Goal: Transaction & Acquisition: Register for event/course

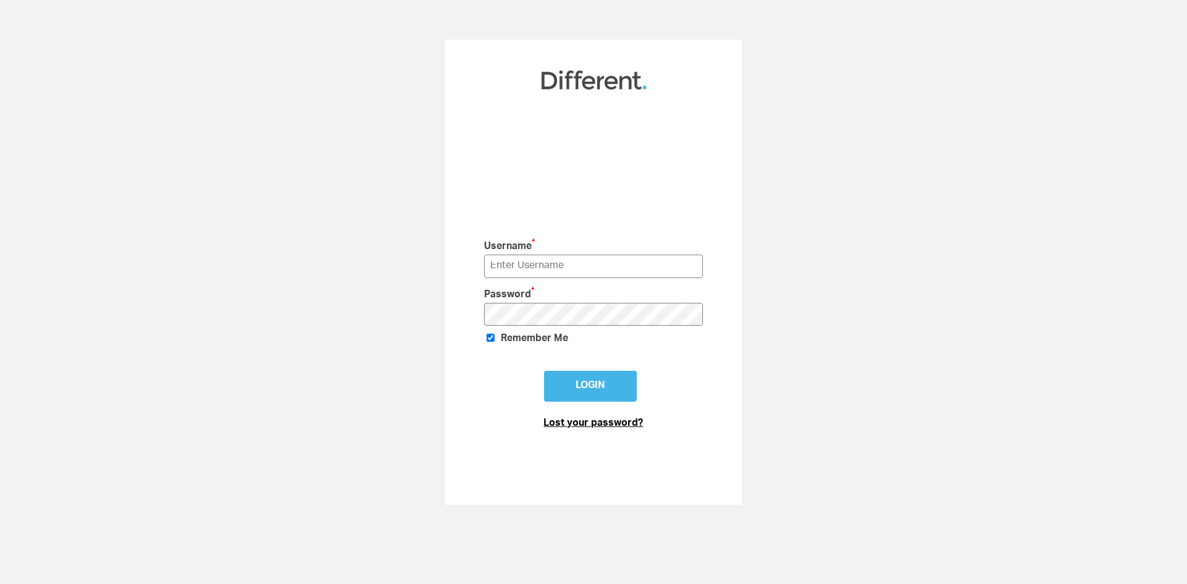
click at [602, 424] on link "Lost your password?" at bounding box center [593, 424] width 100 height 10
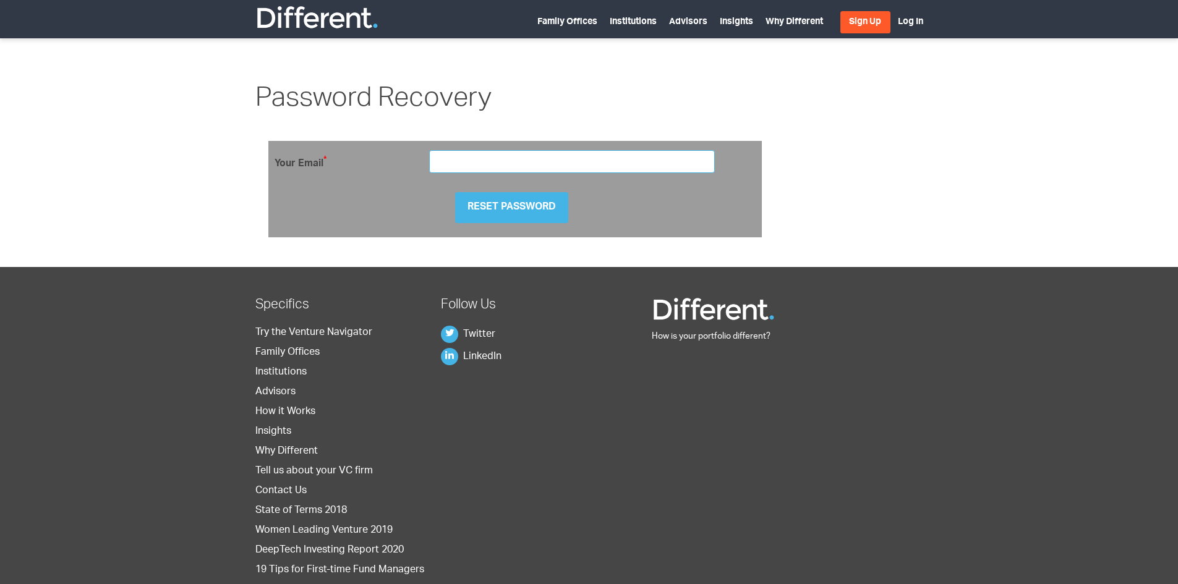
click at [475, 155] on input "email" at bounding box center [572, 161] width 286 height 23
type input "[PERSON_NAME][EMAIL_ADDRESS][DOMAIN_NAME]"
click at [856, 23] on link "Sign Up" at bounding box center [865, 22] width 50 height 22
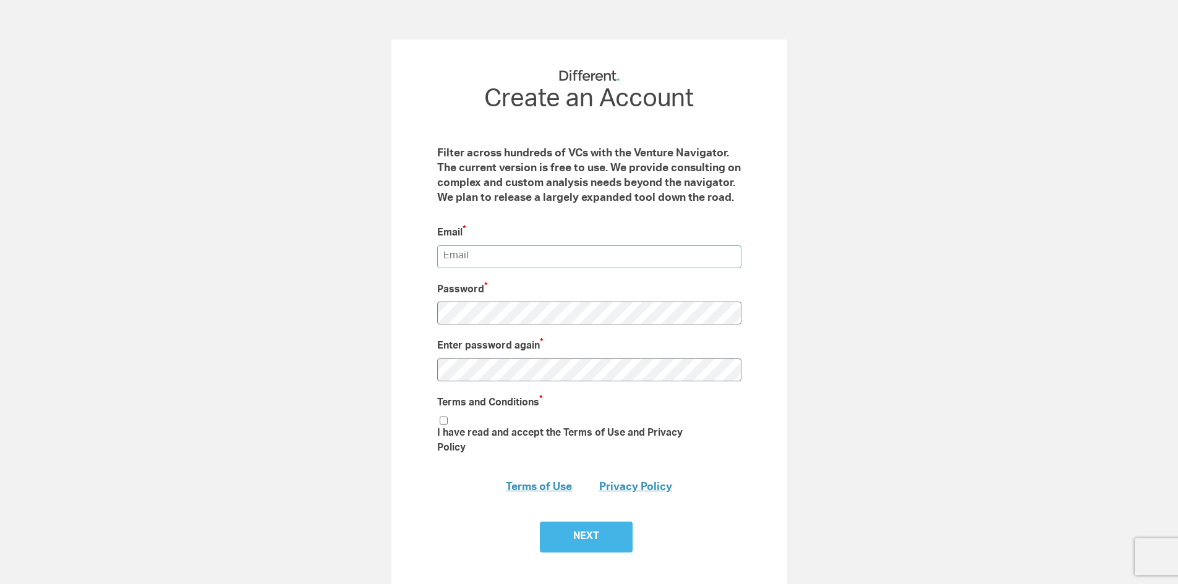
click at [498, 250] on input "email" at bounding box center [589, 256] width 304 height 23
type input "pauloneill@directchannel.com"
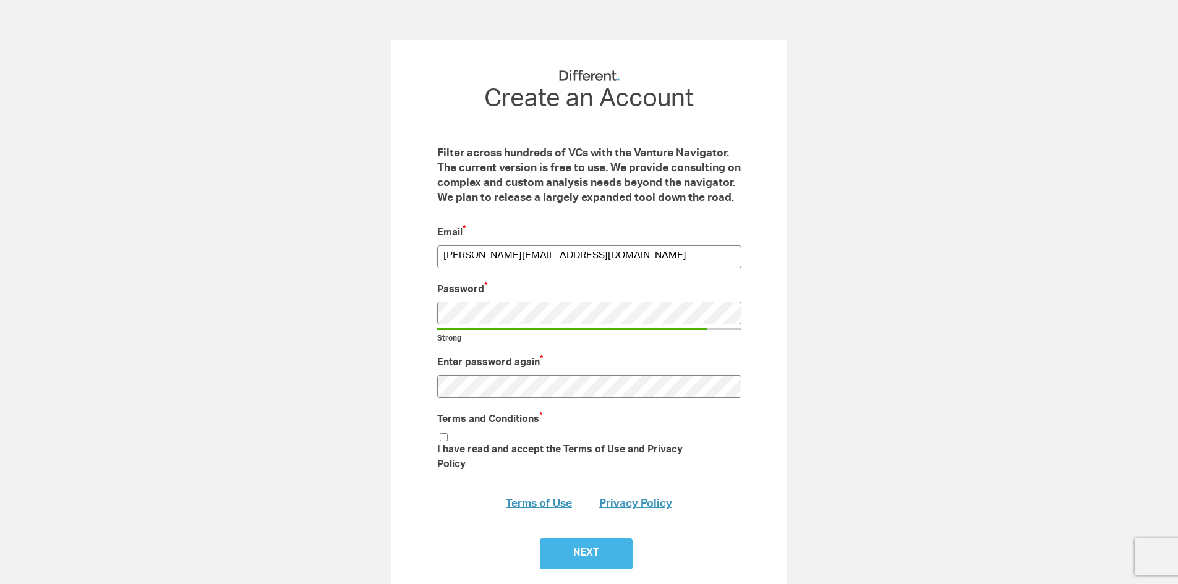
click at [443, 437] on input "I have read and accept the Terms of Use and Privacy Policy" at bounding box center [444, 437] width 8 height 8
checkbox input "true"
click at [590, 539] on input "Next" at bounding box center [586, 554] width 93 height 31
type input "Submit"
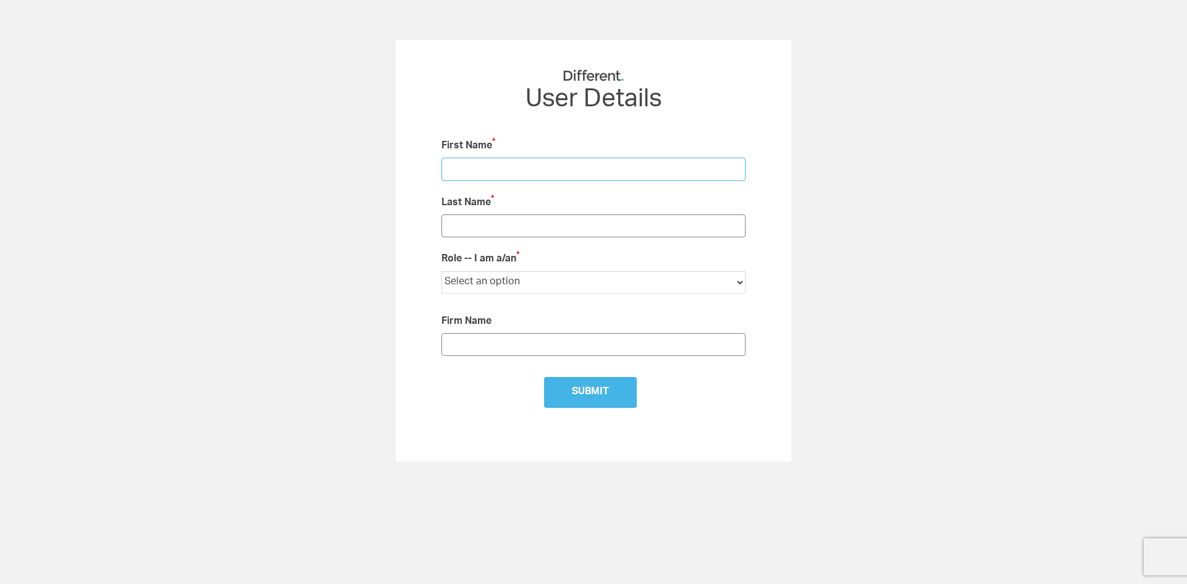
click at [522, 164] on input "text" at bounding box center [593, 169] width 304 height 23
type input "Paul"
type input "ONeill"
click at [741, 279] on select "Select an option Institutional LP Individual Investor Family Office Financial A…" at bounding box center [593, 282] width 304 height 22
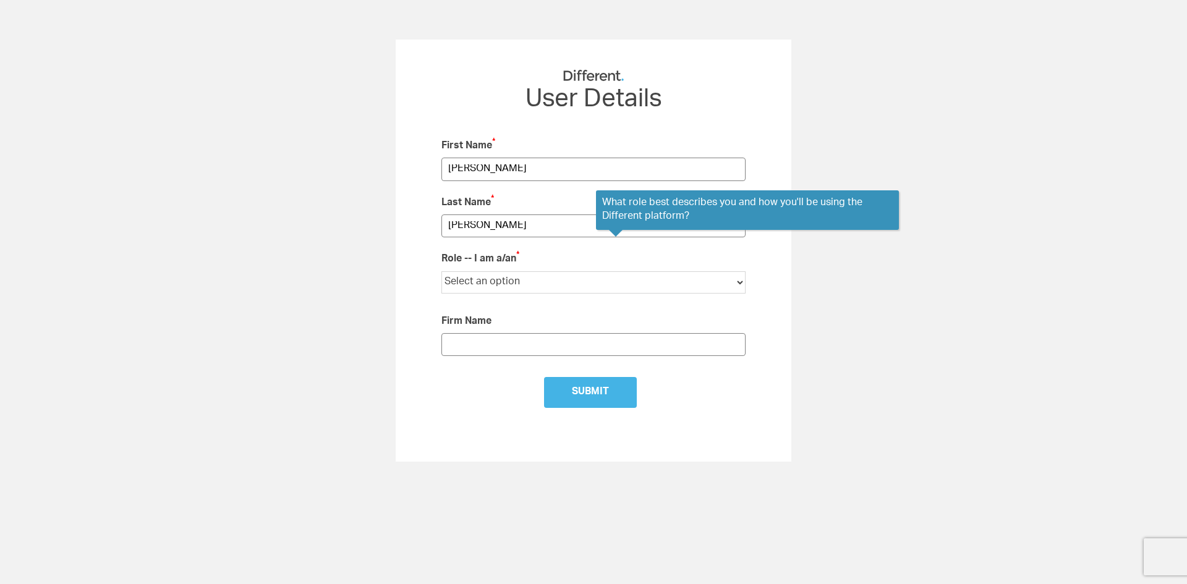
select select "Other"
click at [441, 271] on select "Select an option Institutional LP Individual Investor Family Office Financial A…" at bounding box center [593, 282] width 304 height 22
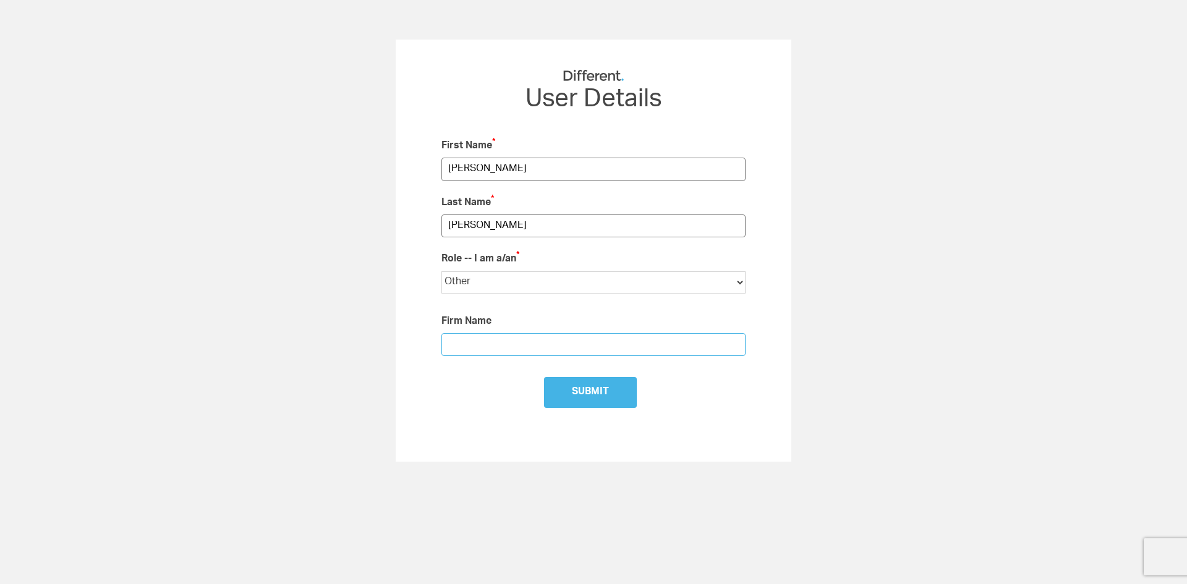
click at [509, 337] on input "text" at bounding box center [593, 344] width 304 height 23
type input "Architecture Technology Corporation"
click at [561, 396] on input "Submit" at bounding box center [590, 392] width 93 height 31
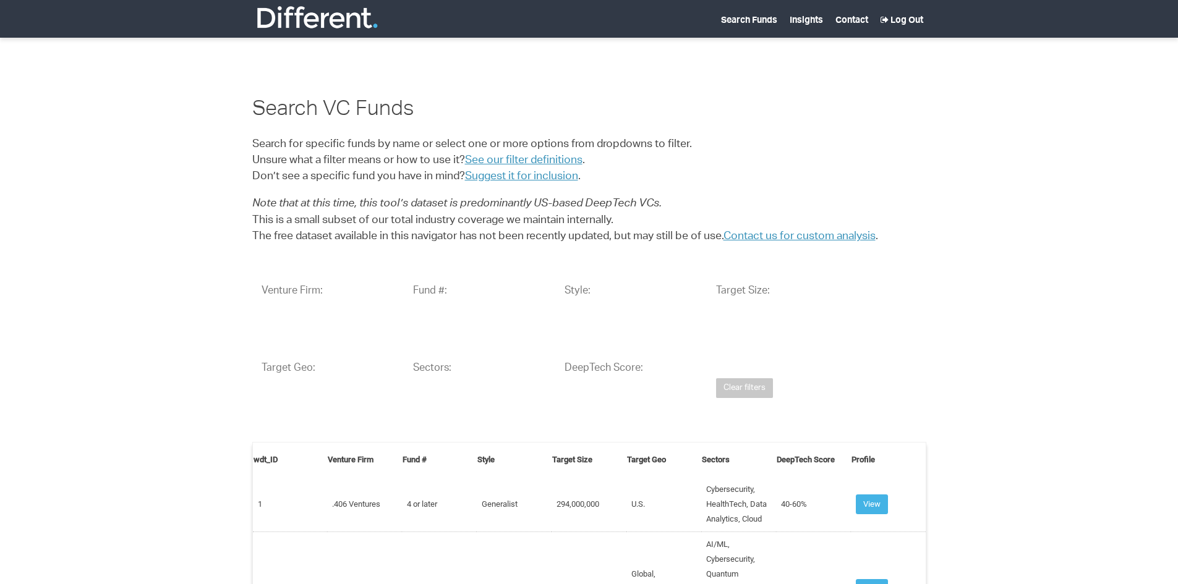
select select "25"
select select
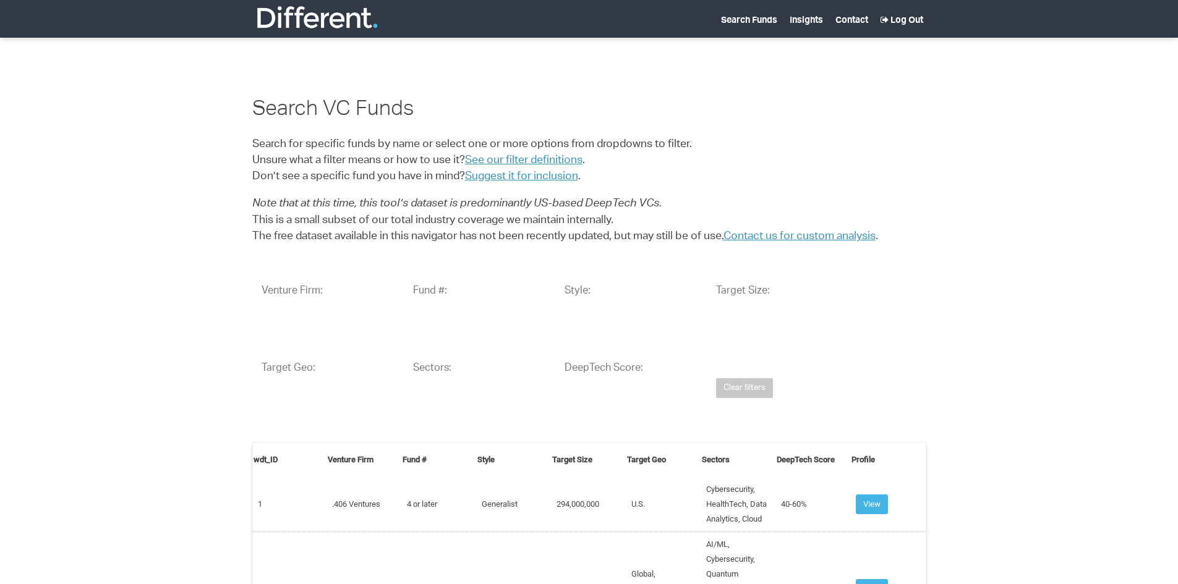
select select
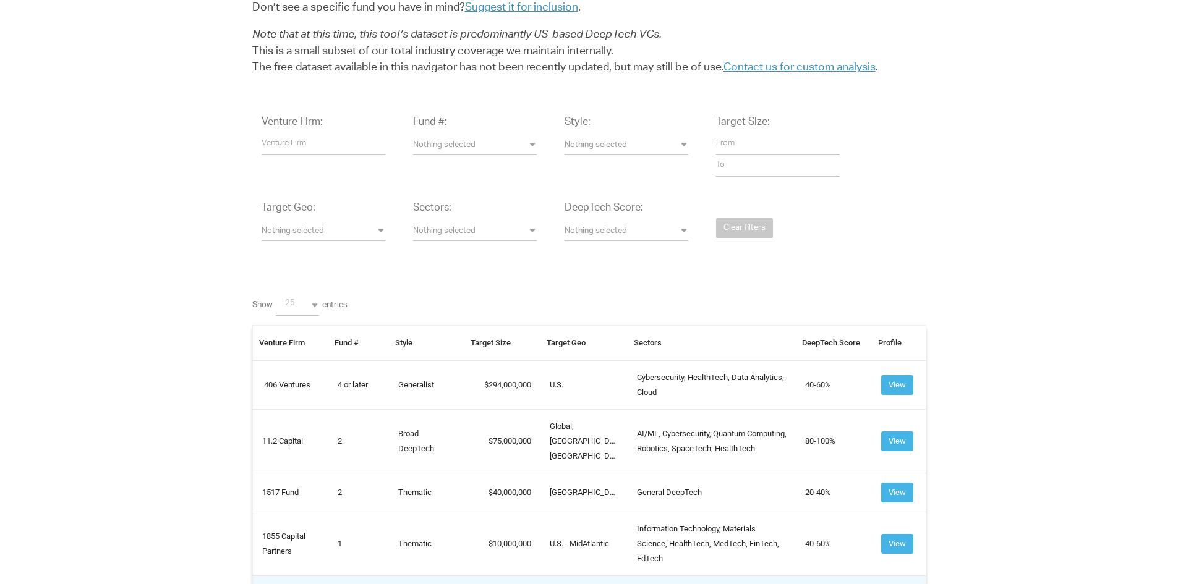
scroll to position [62, 0]
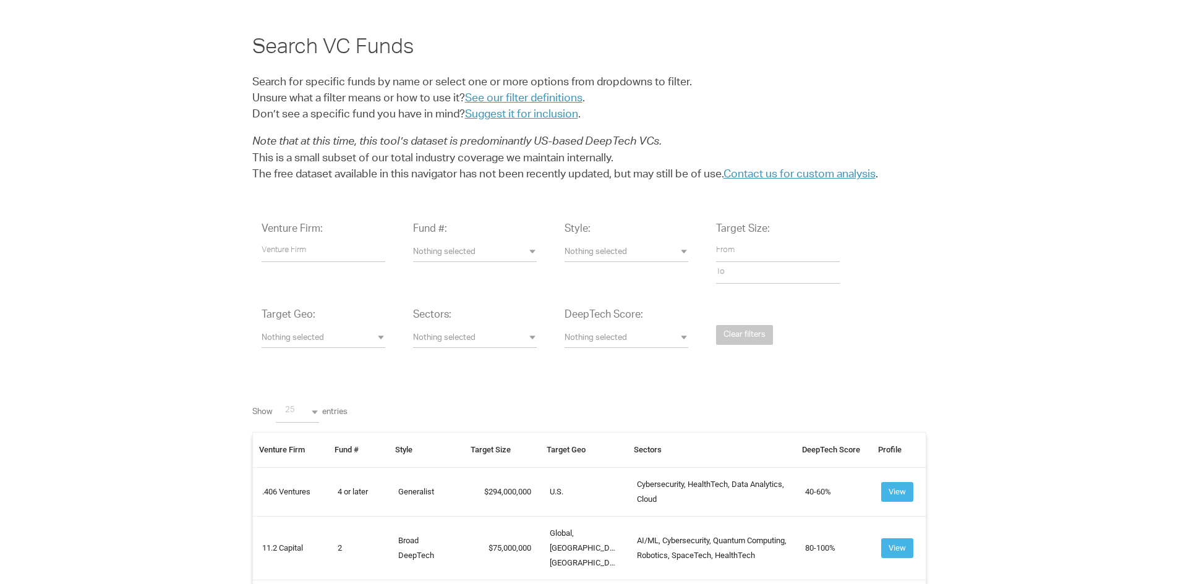
click at [535, 335] on span "Nothing selected" at bounding box center [475, 339] width 124 height 12
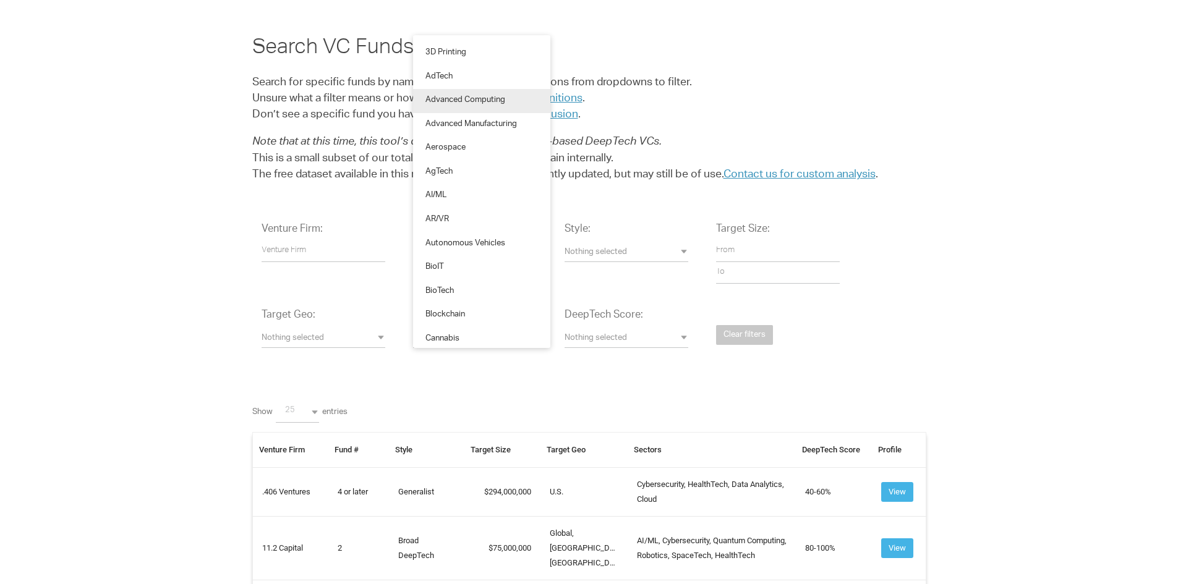
click at [457, 96] on span "Advanced Computing" at bounding box center [465, 101] width 80 height 12
select select "Advanced%20Computing"
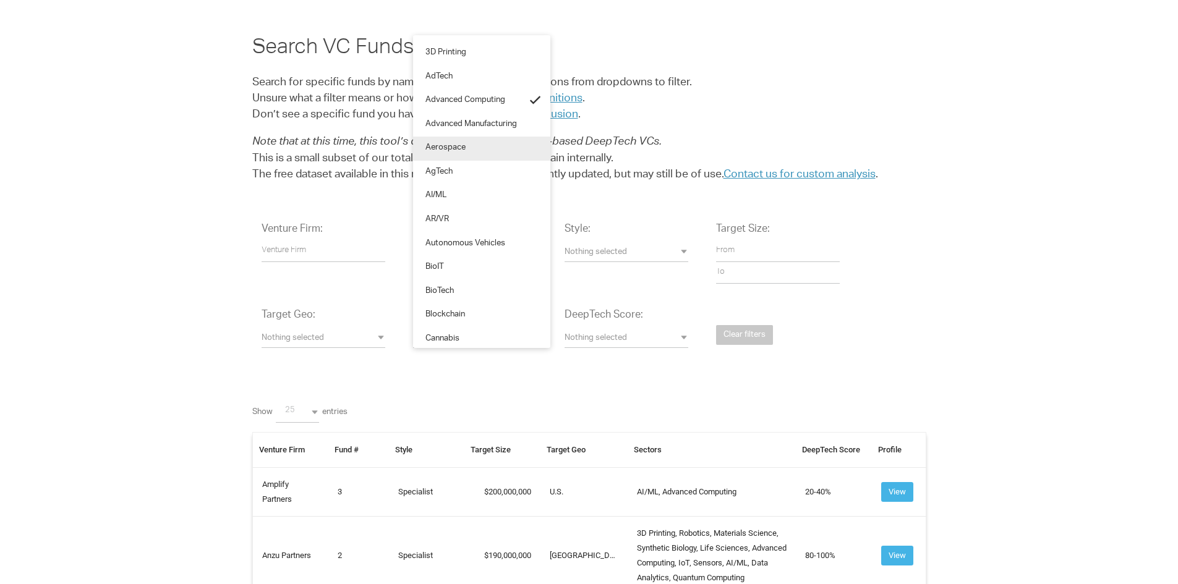
click at [463, 145] on span "Aerospace" at bounding box center [445, 149] width 40 height 12
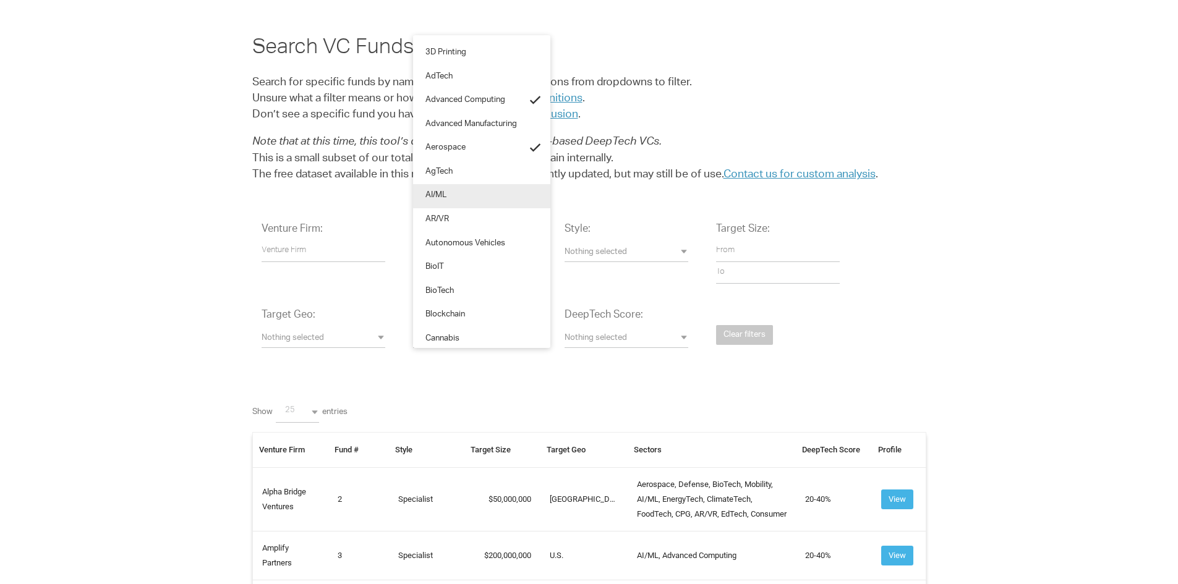
click at [458, 192] on link "AI/ML" at bounding box center [481, 196] width 137 height 24
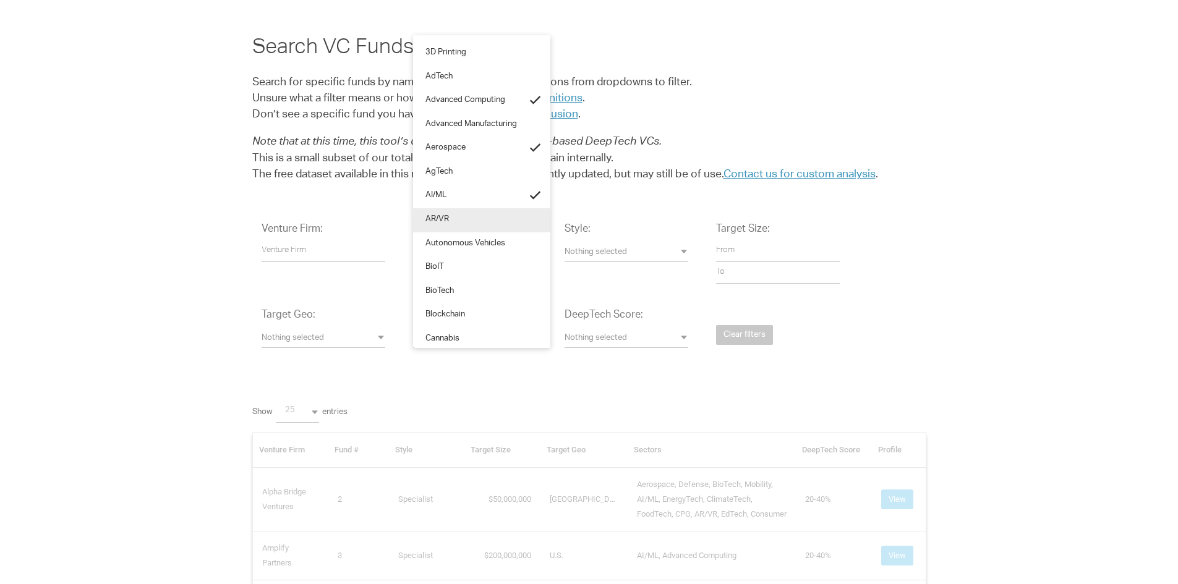
click at [455, 221] on link "AR/VR" at bounding box center [481, 220] width 137 height 24
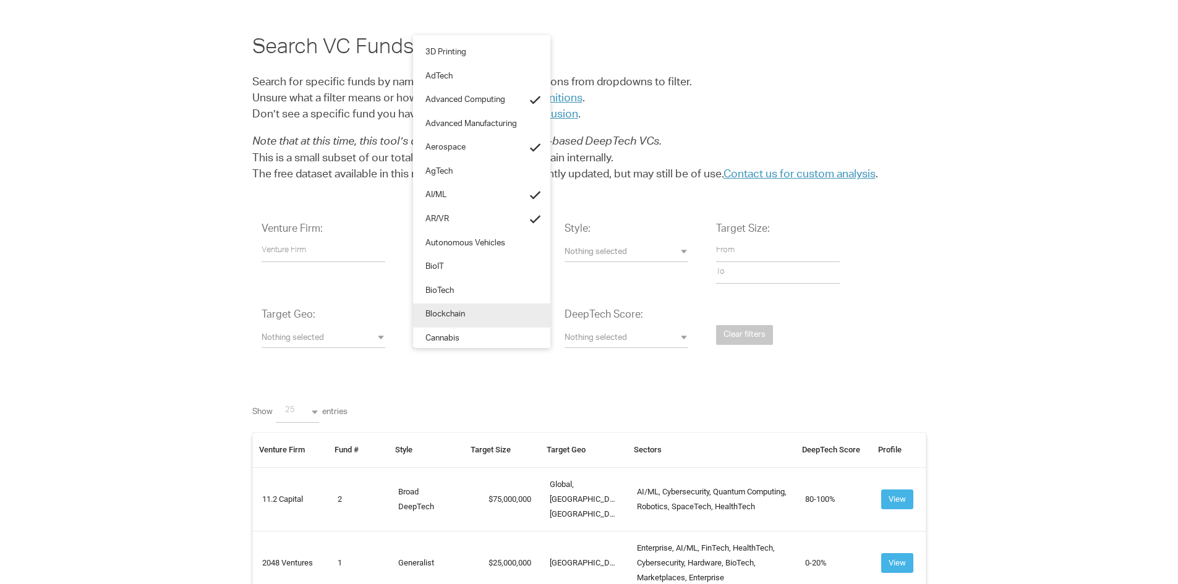
click at [450, 319] on span "Blockchain" at bounding box center [445, 316] width 40 height 12
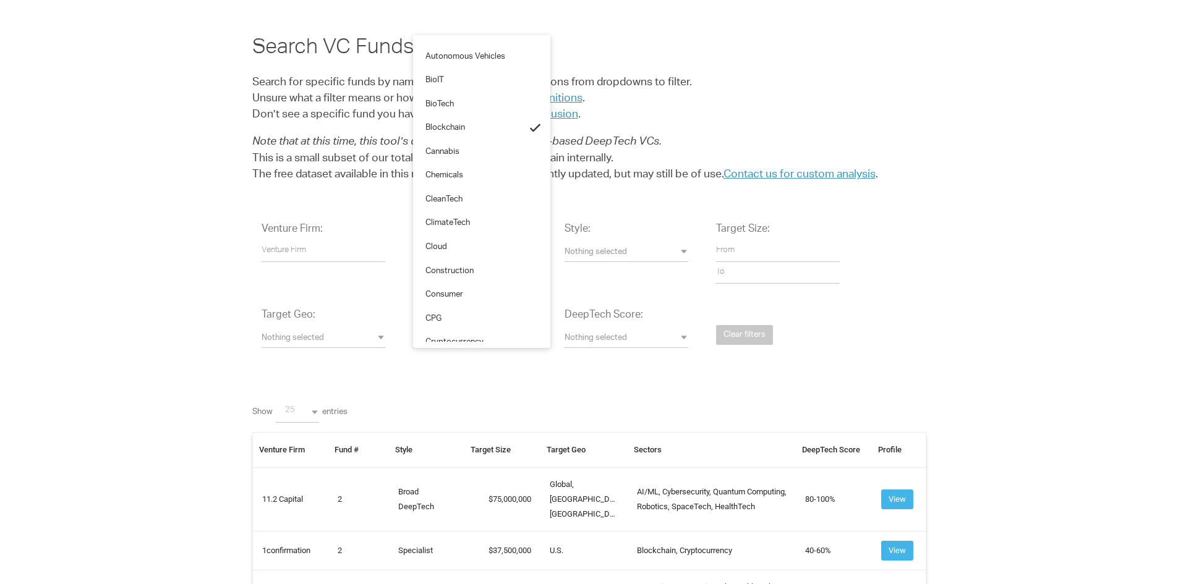
scroll to position [198, 0]
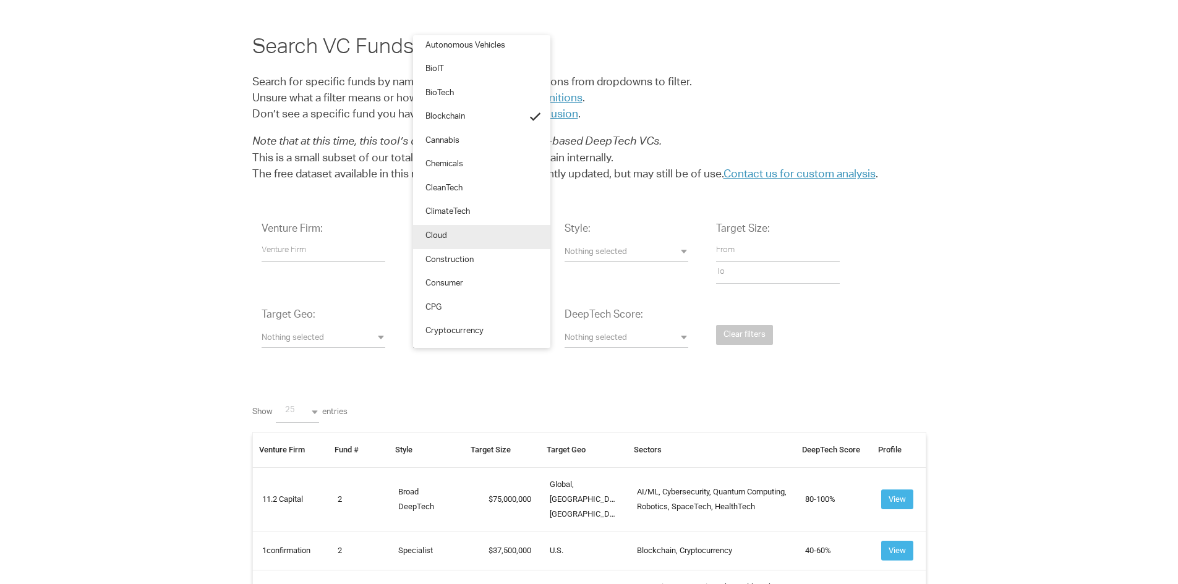
click at [440, 234] on span "Cloud" at bounding box center [436, 237] width 22 height 12
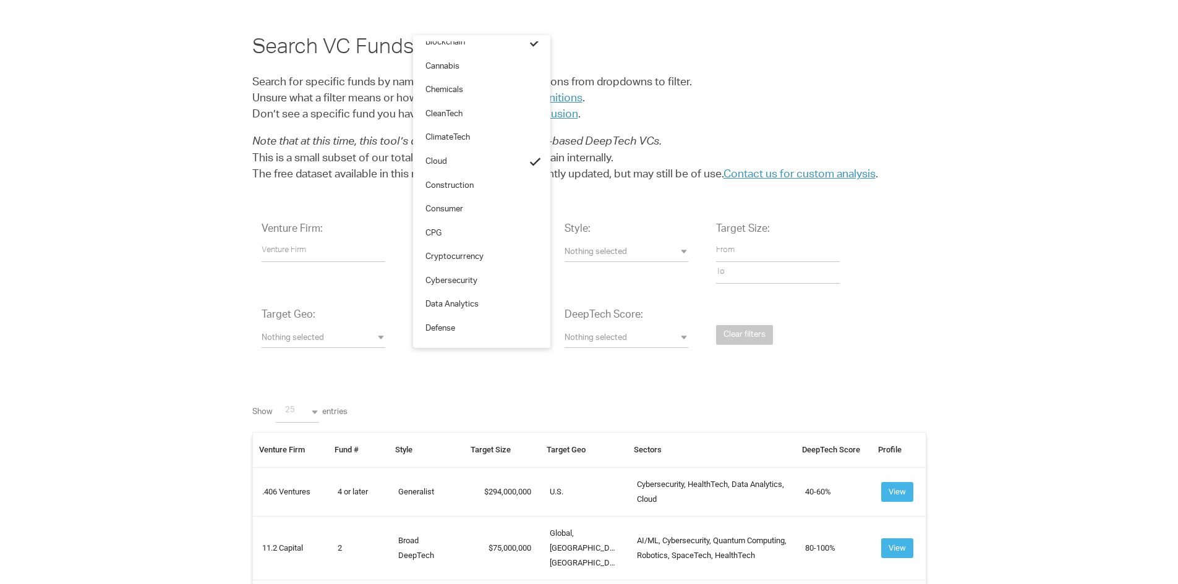
scroll to position [297, 0]
click at [452, 256] on span "Cybersecurity" at bounding box center [451, 258] width 52 height 12
click at [448, 301] on span "Defense" at bounding box center [440, 305] width 30 height 12
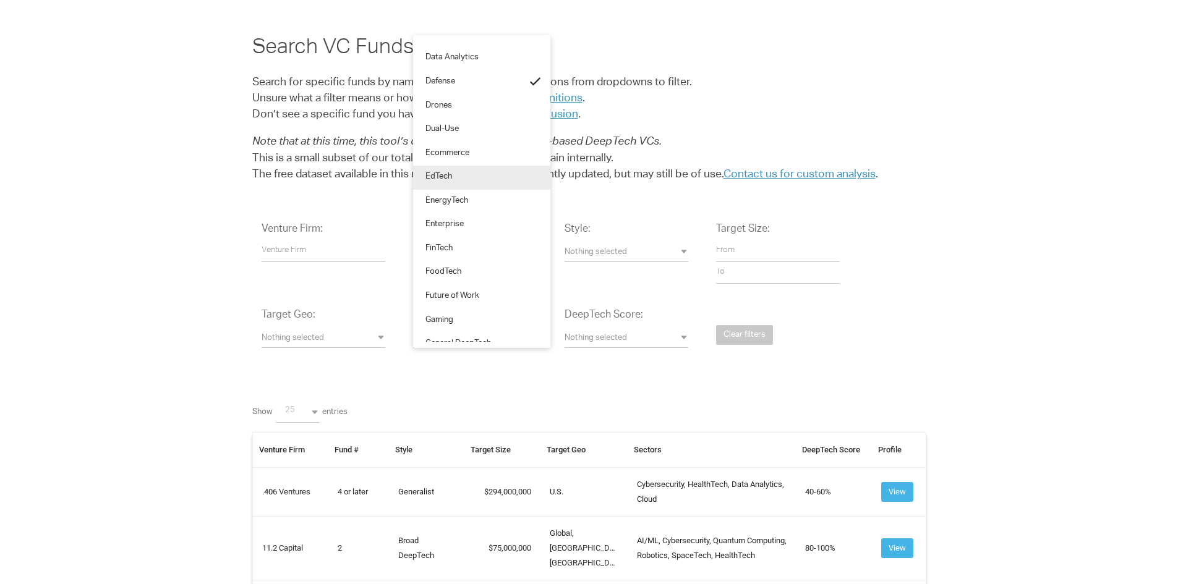
click at [442, 171] on link "EdTech" at bounding box center [481, 178] width 137 height 24
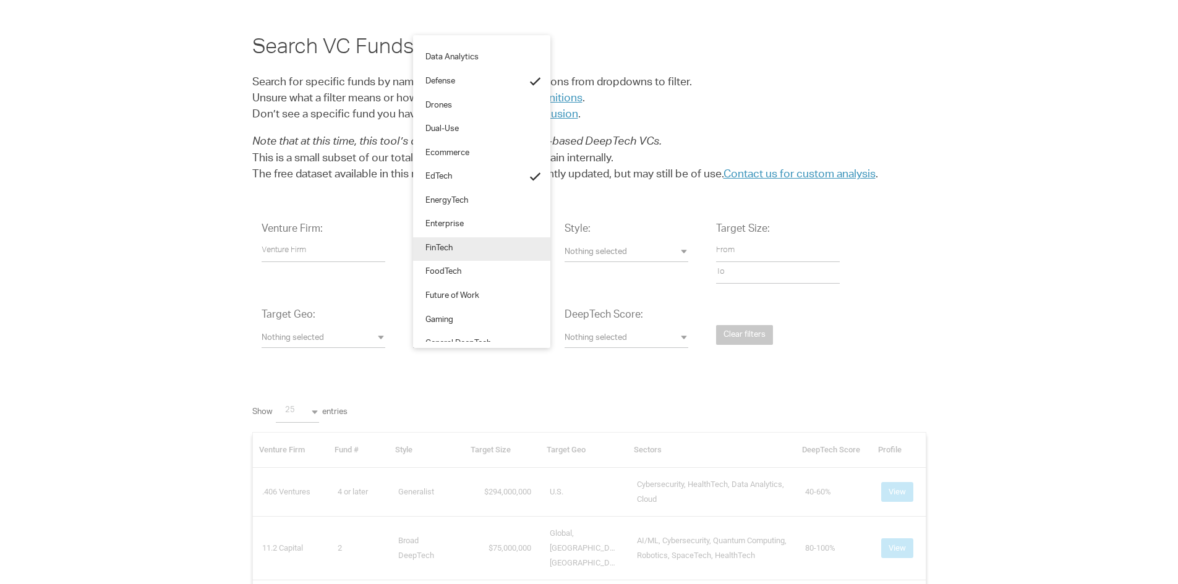
click at [441, 247] on span "FinTech" at bounding box center [438, 250] width 27 height 12
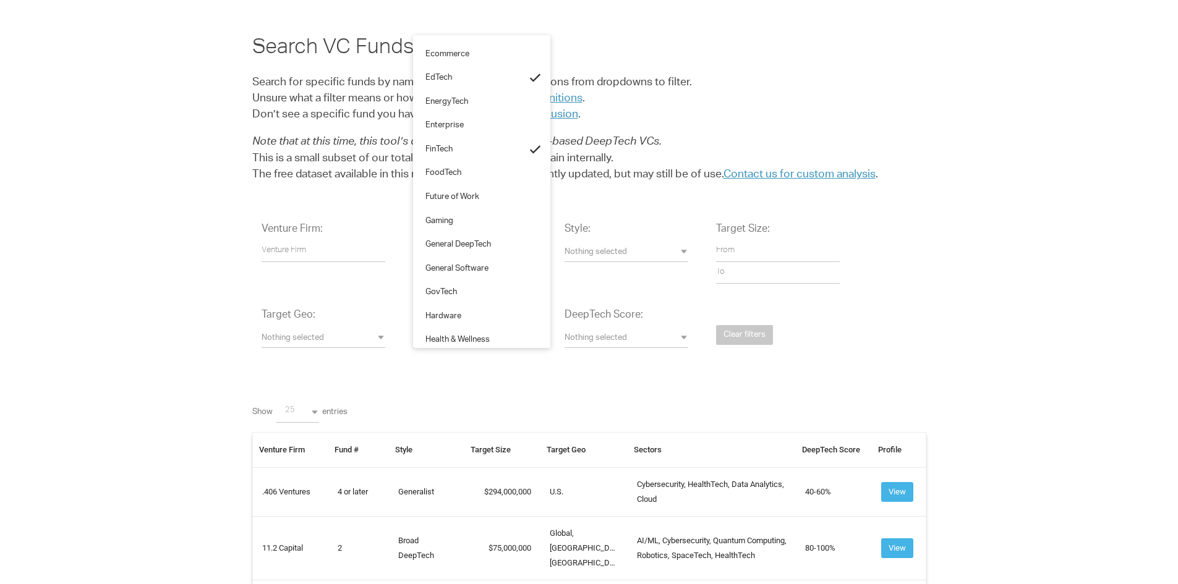
scroll to position [643, 0]
click at [471, 221] on span "General DeepTech" at bounding box center [458, 221] width 66 height 12
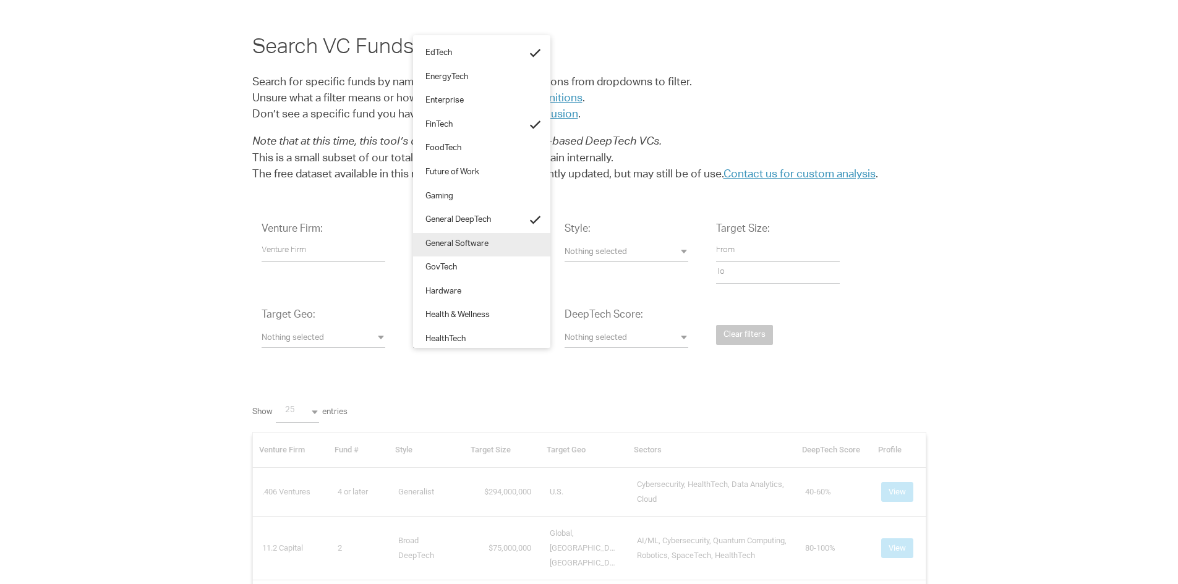
click at [465, 249] on span "General Software" at bounding box center [456, 245] width 63 height 12
click at [451, 268] on span "GovTech" at bounding box center [441, 269] width 32 height 12
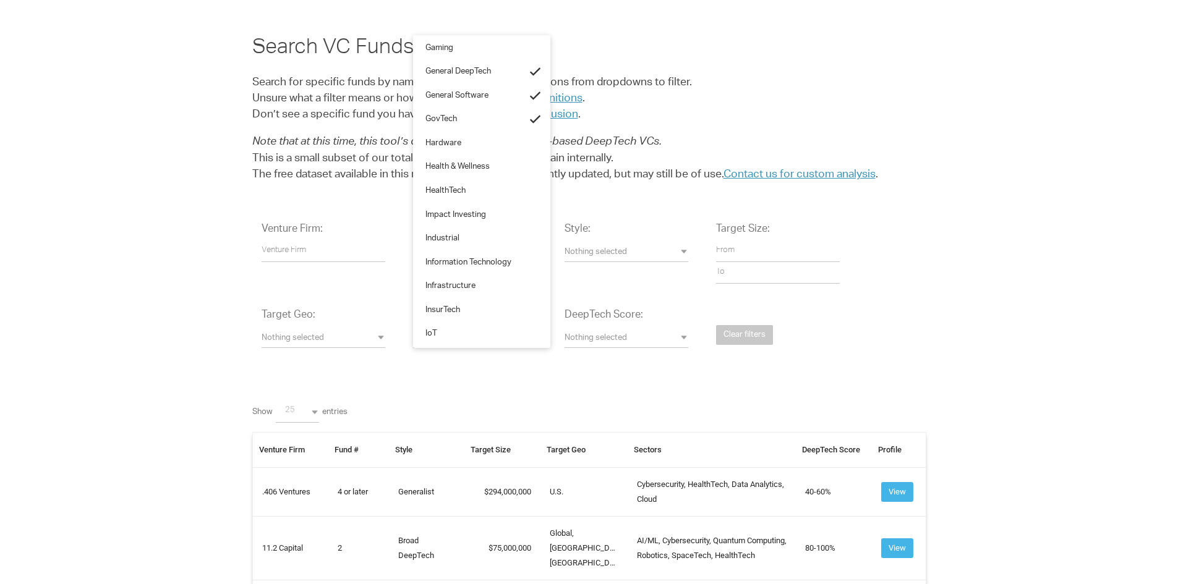
scroll to position [816, 0]
click at [482, 241] on span "Information Technology" at bounding box center [468, 239] width 86 height 12
click at [442, 302] on link "IoT" at bounding box center [481, 310] width 137 height 24
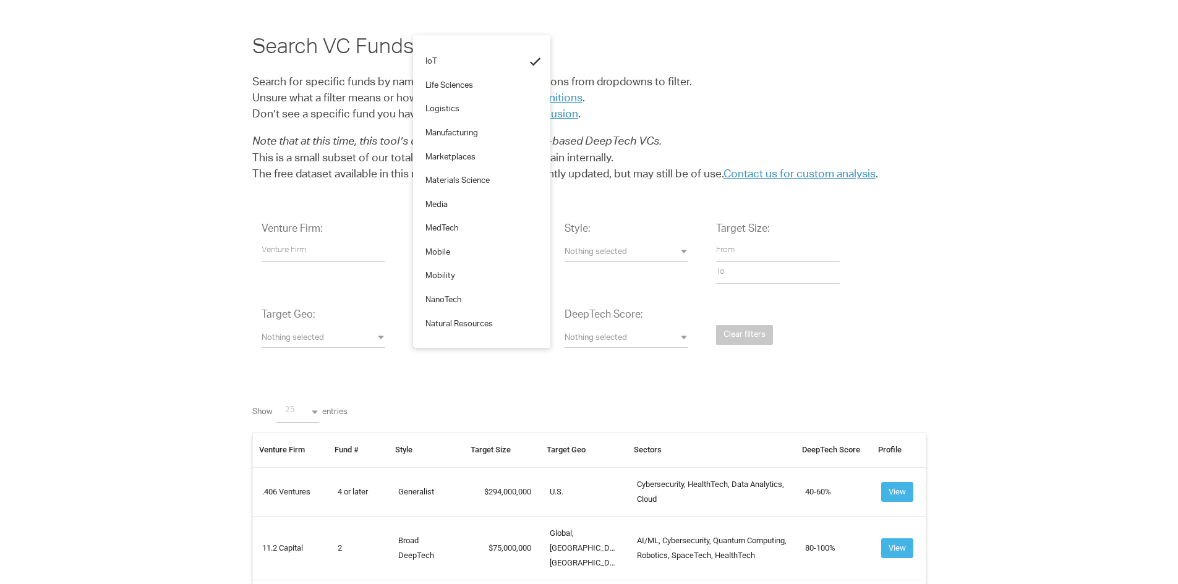
scroll to position [1088, 0]
click at [459, 203] on link "MedTech" at bounding box center [481, 205] width 137 height 24
click at [488, 320] on link "NeuroTech" at bounding box center [481, 324] width 137 height 24
click at [479, 249] on span "Quantum Computing" at bounding box center [463, 248] width 76 height 12
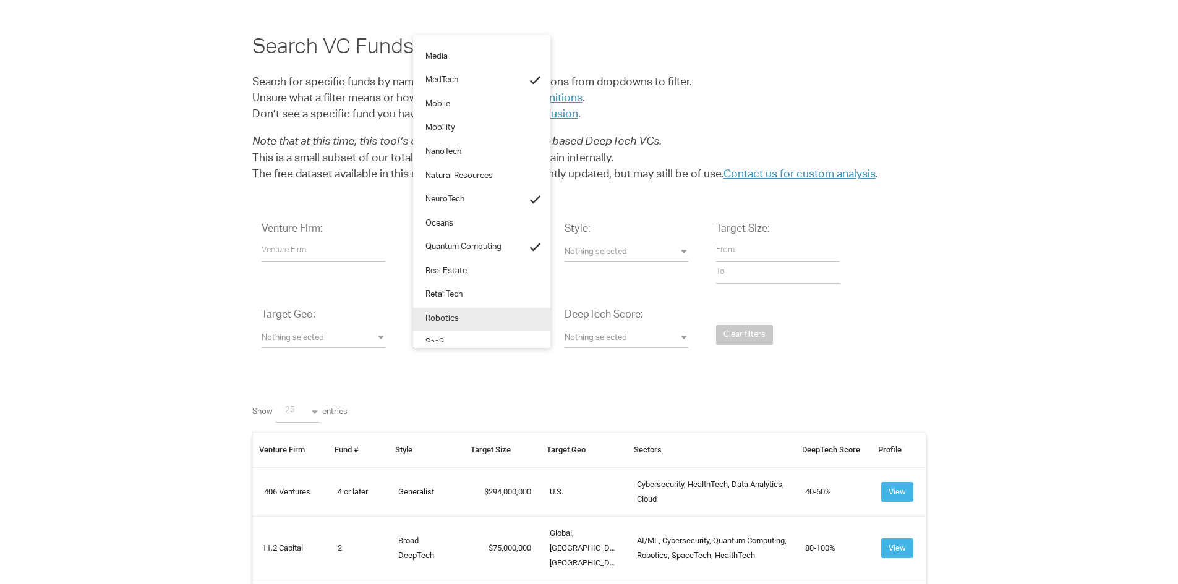
click at [425, 313] on link "Robotics" at bounding box center [481, 320] width 137 height 24
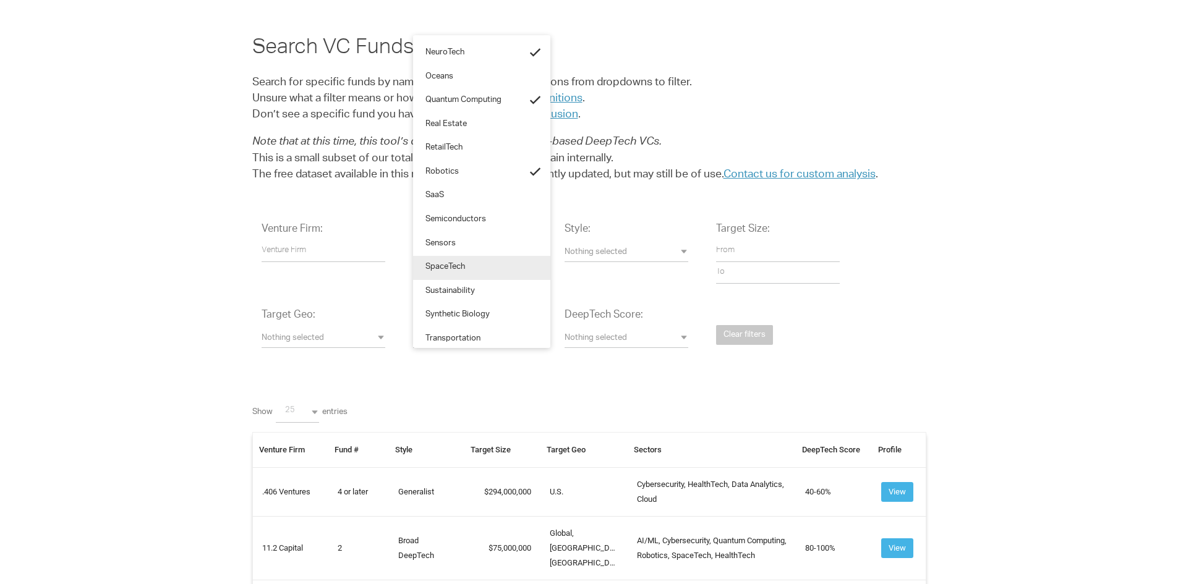
scroll to position [1360, 0]
click at [448, 198] on link "SaaS" at bounding box center [481, 195] width 137 height 24
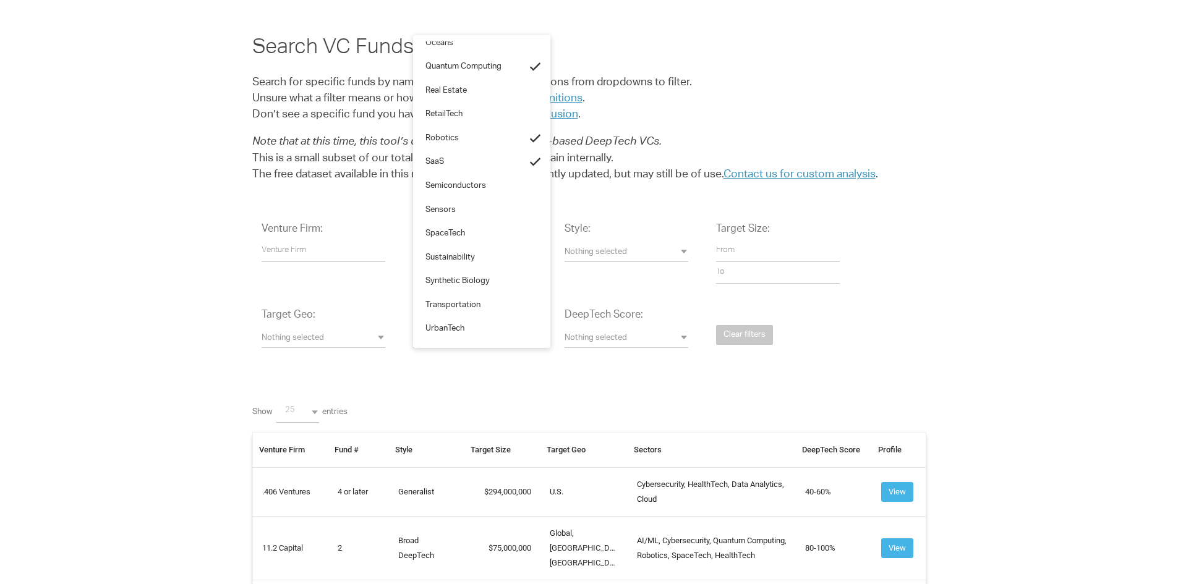
click at [579, 376] on div "Venture Firm: Fund #: Nothing selected 1 2 3 4 or later Accelerator Evergreen R…" at bounding box center [589, 294] width 674 height 163
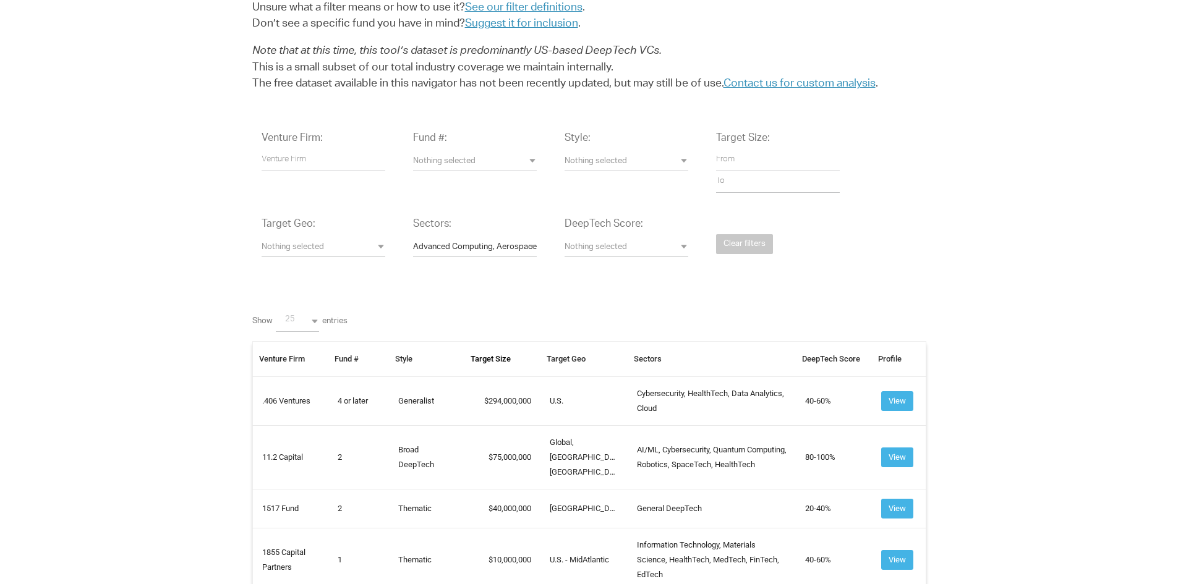
scroll to position [124, 0]
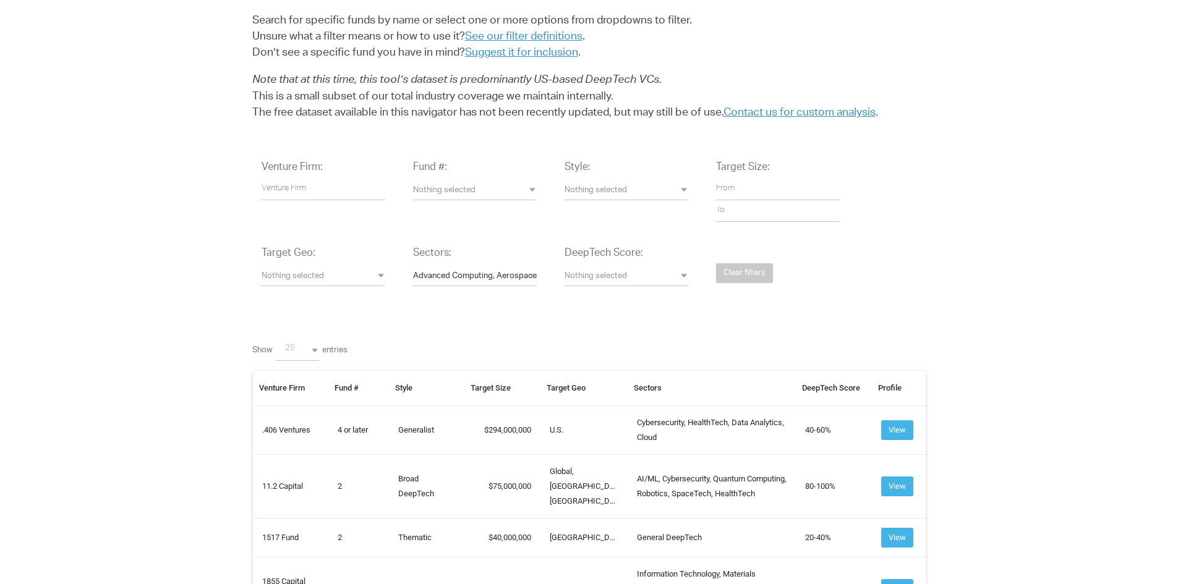
click at [685, 192] on span "Nothing selected" at bounding box center [627, 191] width 124 height 12
click at [824, 289] on div "Venture Firm: Fund #: Nothing selected 1 2 3 4 or later Accelerator Evergreen R…" at bounding box center [589, 232] width 674 height 163
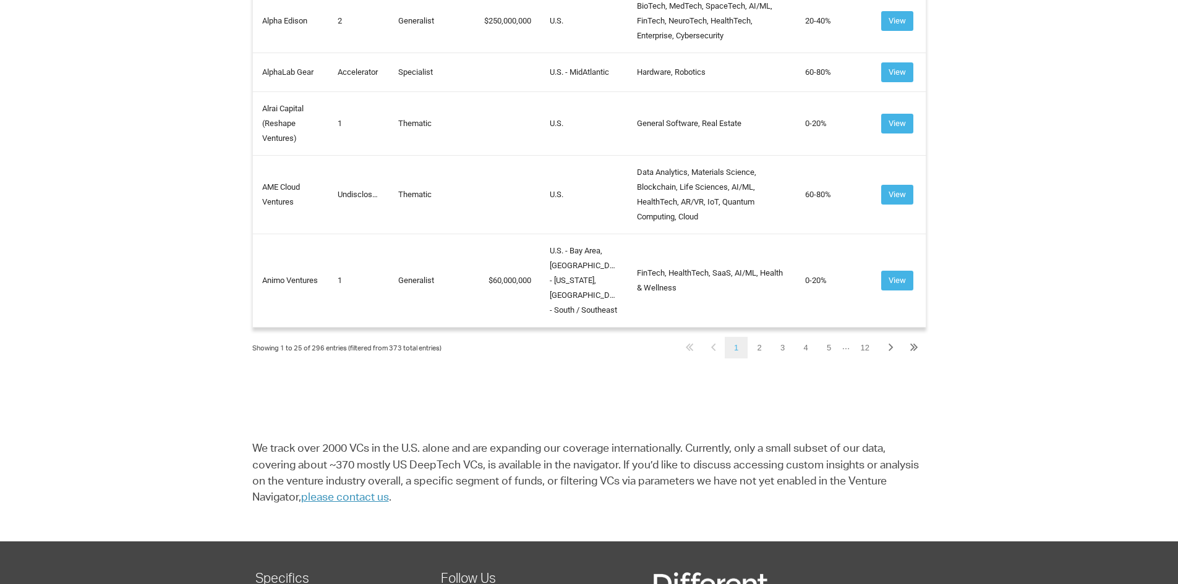
scroll to position [1669, 0]
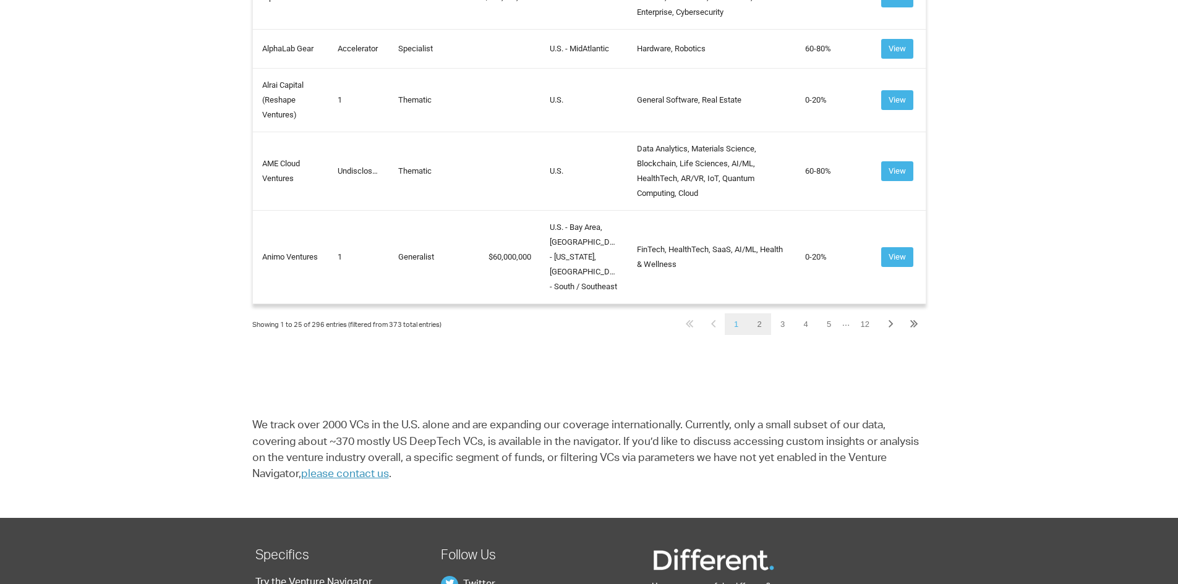
click at [756, 314] on link "2" at bounding box center [759, 324] width 23 height 22
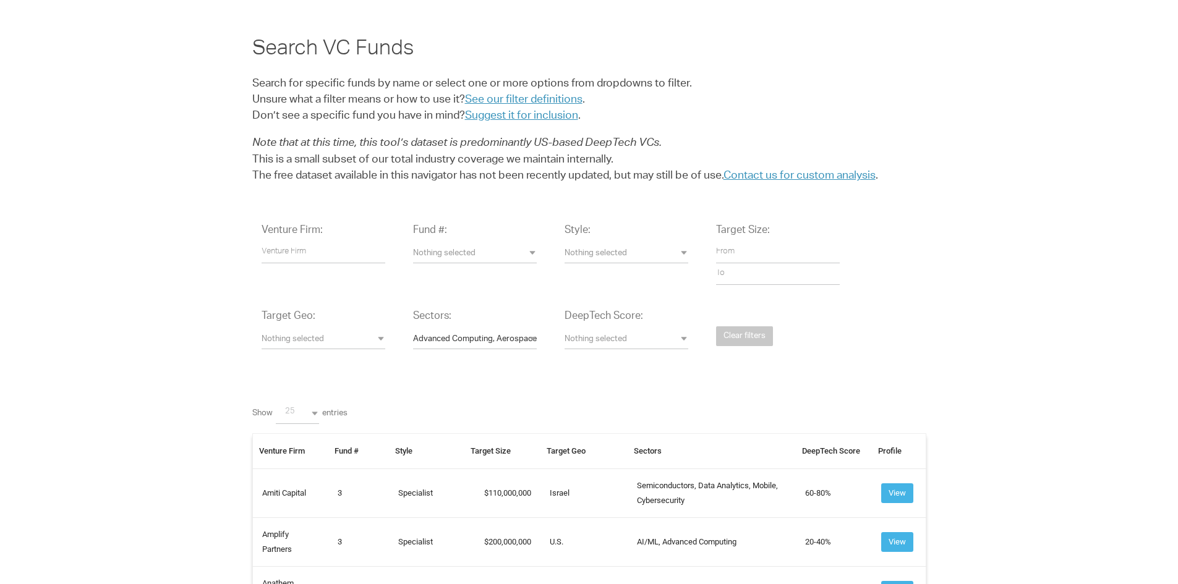
scroll to position [0, 0]
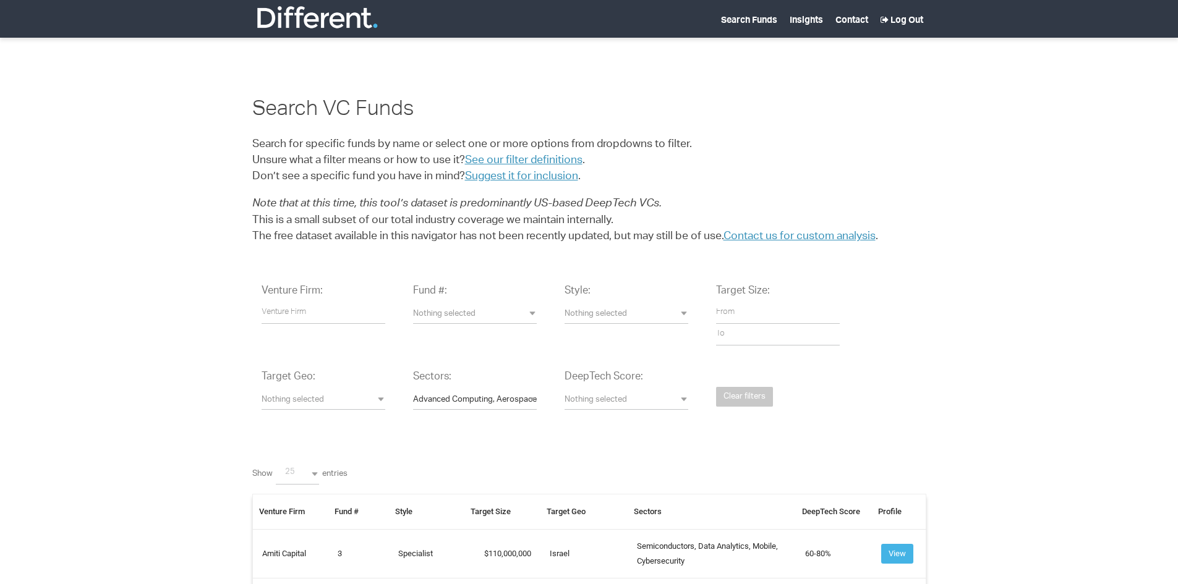
click at [383, 397] on span "Nothing selected" at bounding box center [324, 401] width 124 height 12
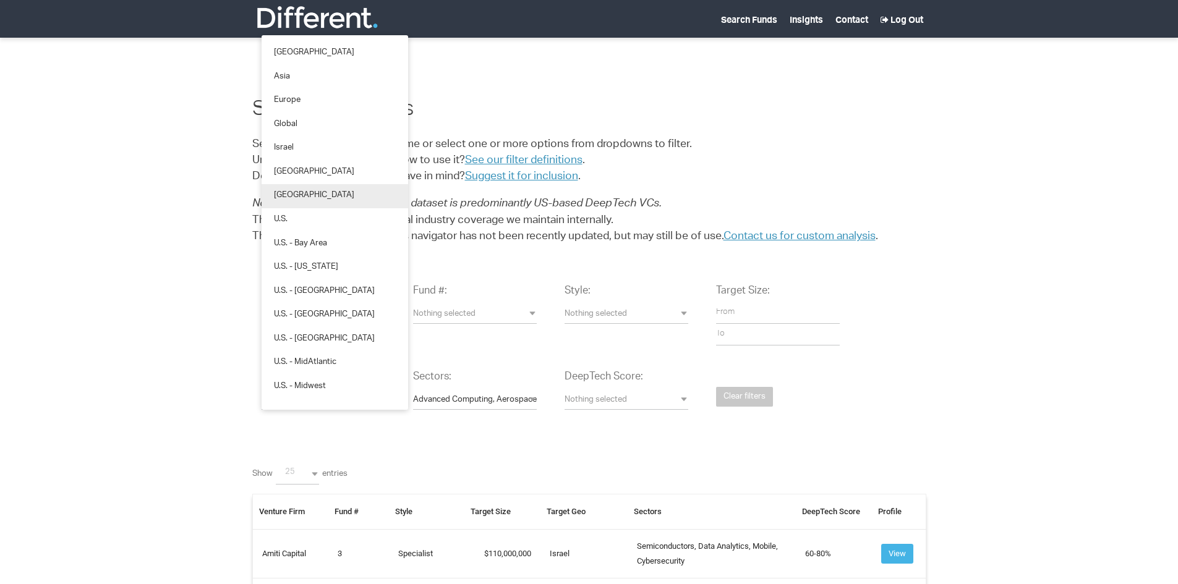
click at [280, 194] on span "North America" at bounding box center [314, 196] width 80 height 12
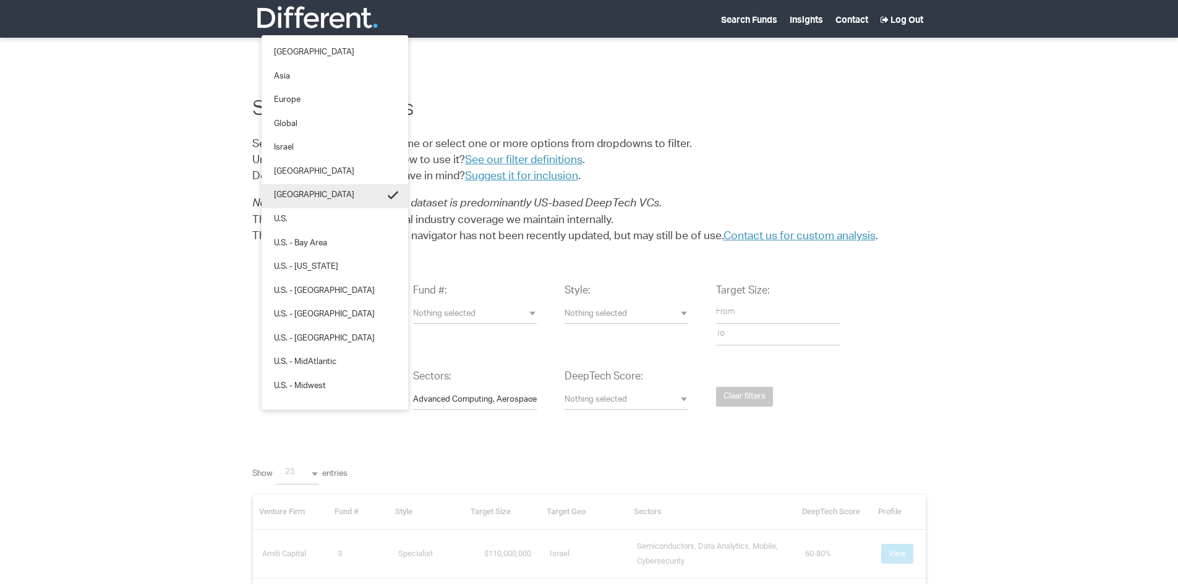
scroll to position [68, 4]
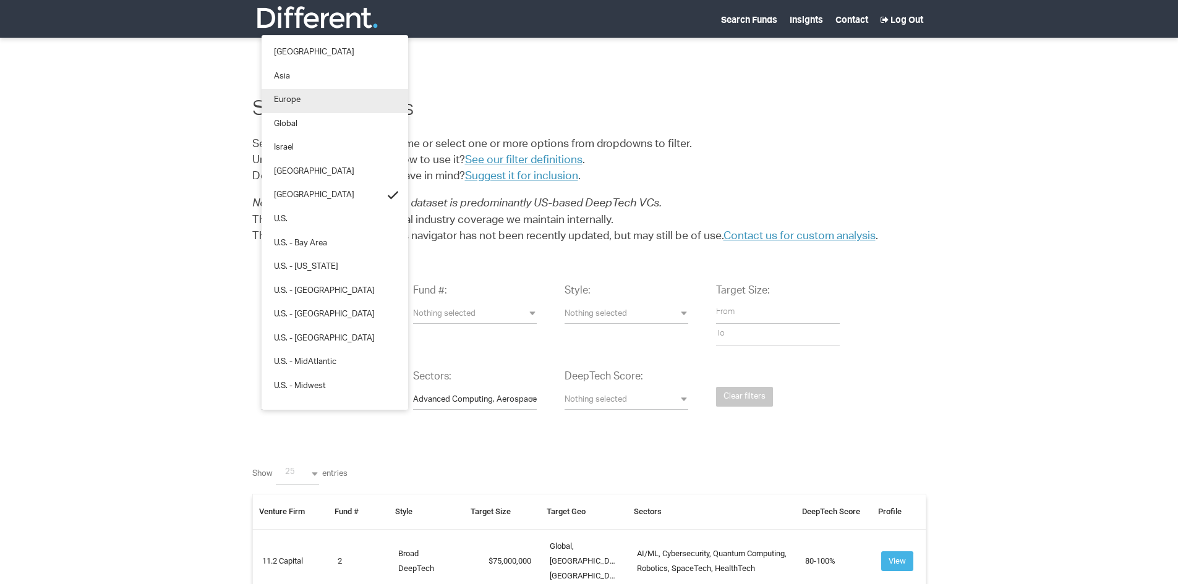
click at [271, 100] on link "Europe" at bounding box center [335, 101] width 147 height 24
select select "Europe"
click at [211, 245] on div "Search VC Funds Search for specific funds by name or select one or more options…" at bounding box center [589, 122] width 1196 height 245
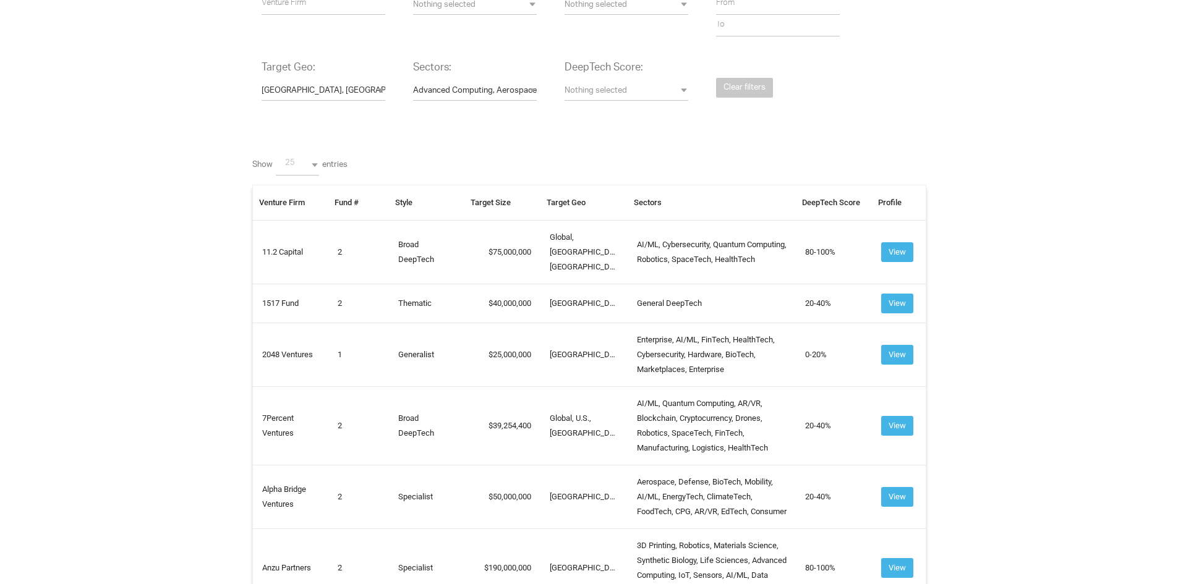
scroll to position [0, 0]
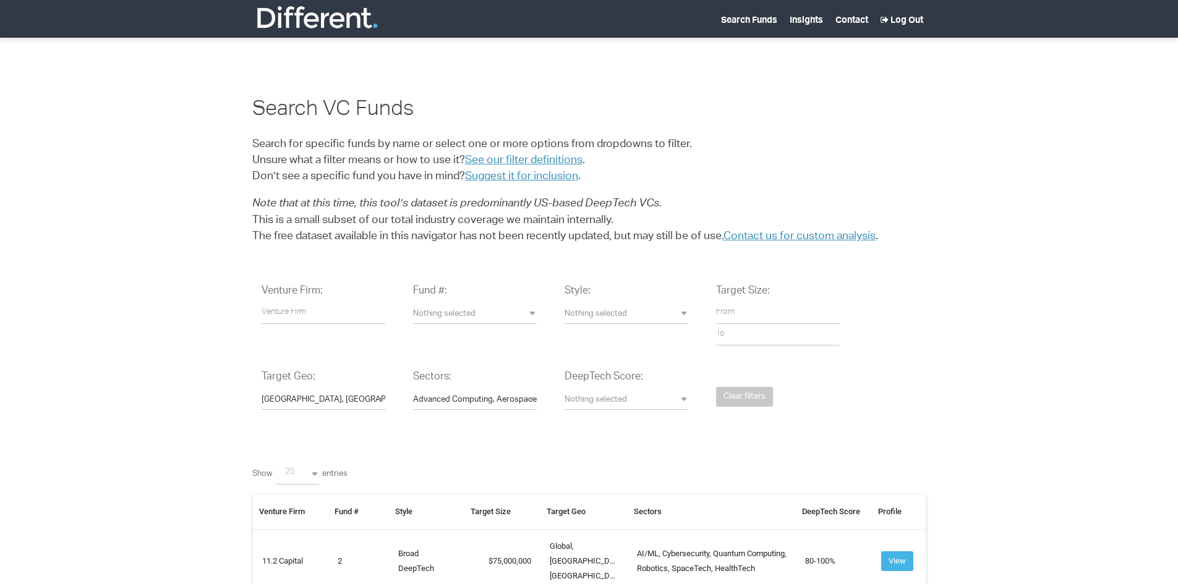
click at [381, 394] on button "Europe, North America" at bounding box center [324, 400] width 124 height 19
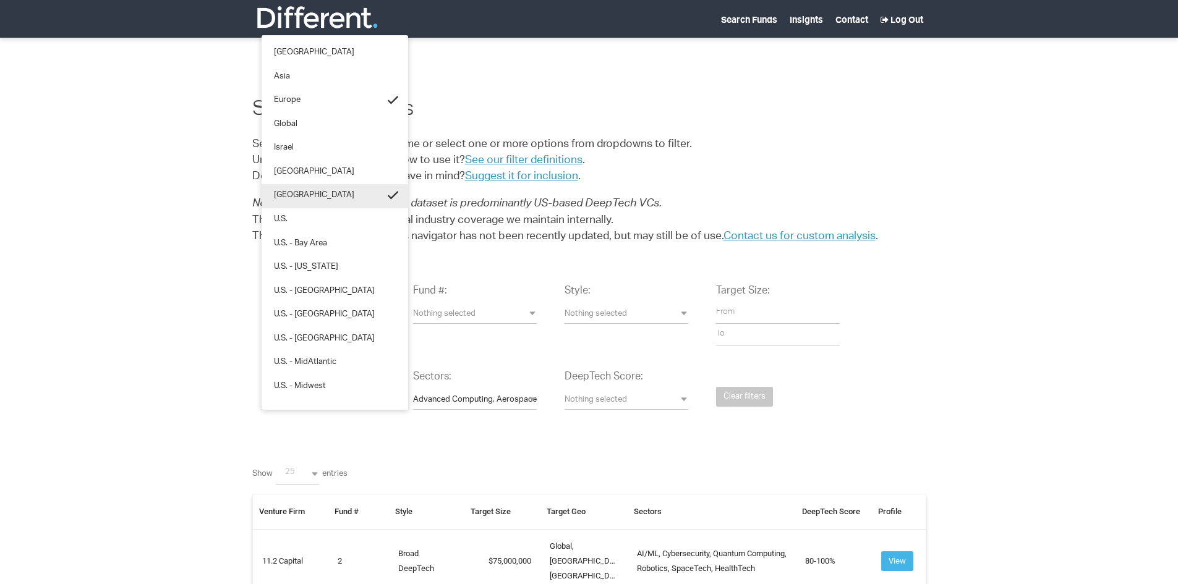
click at [387, 192] on span at bounding box center [393, 194] width 12 height 13
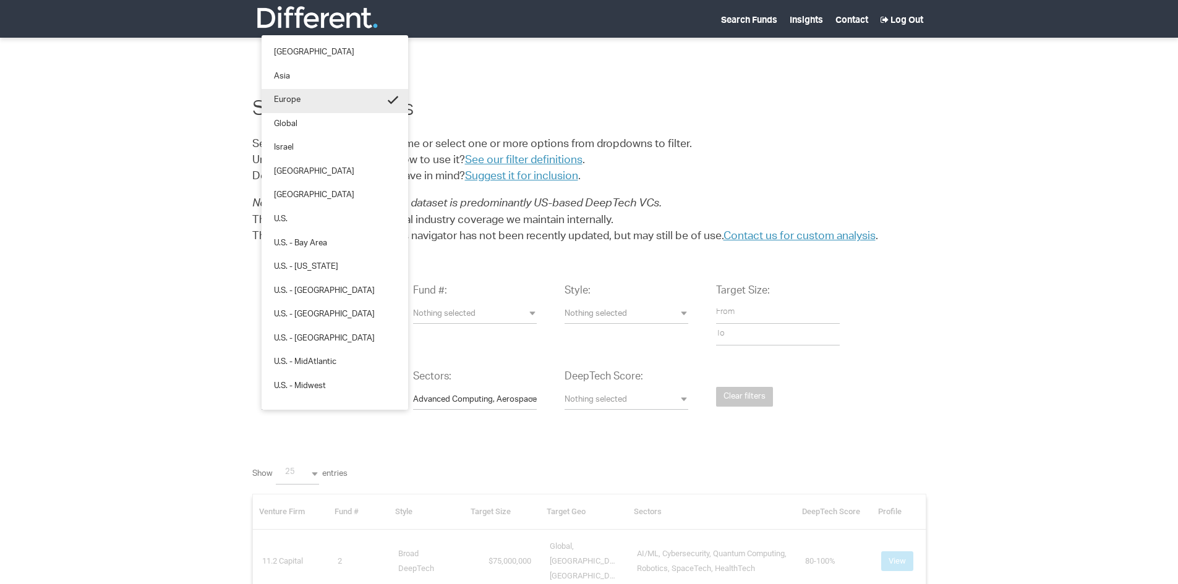
click at [387, 103] on span at bounding box center [393, 99] width 12 height 13
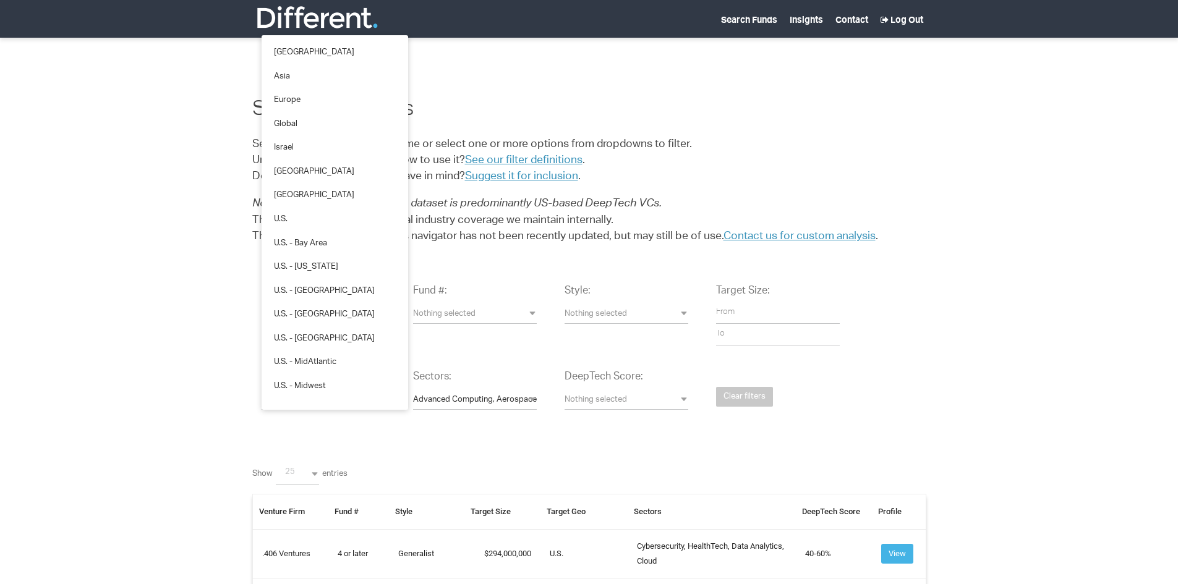
click at [216, 232] on div "Search VC Funds Search for specific funds by name or select one or more options…" at bounding box center [589, 122] width 1196 height 245
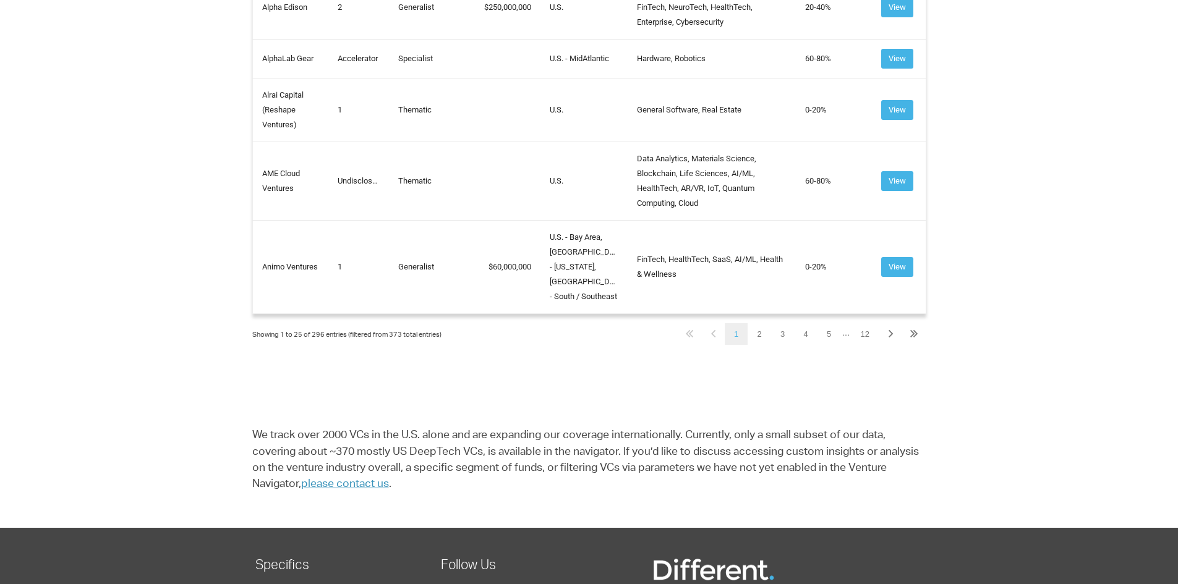
scroll to position [1731, 0]
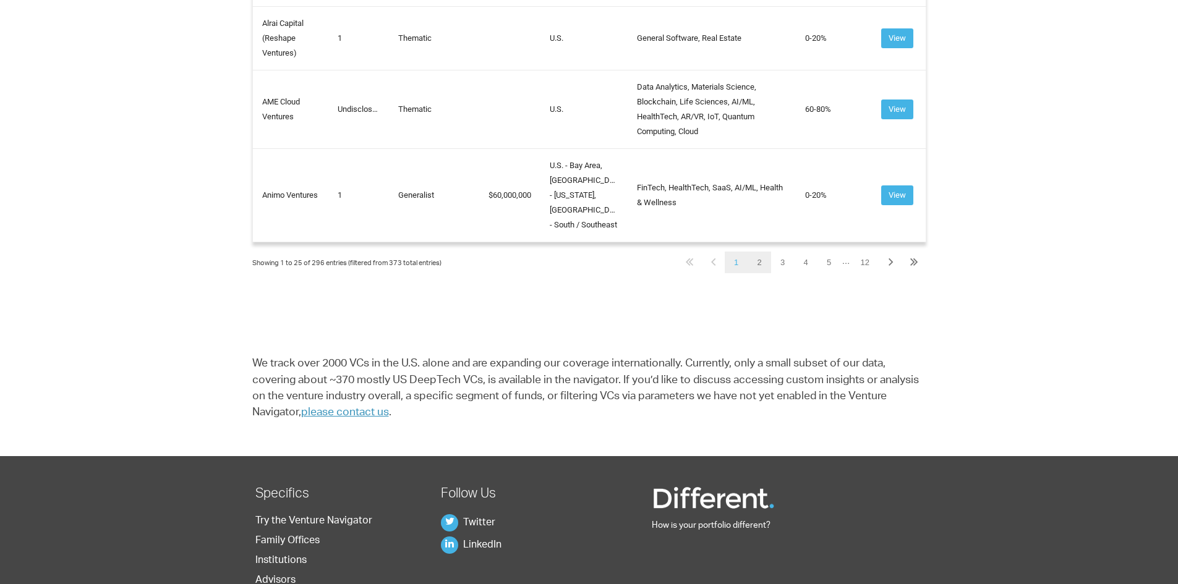
click at [761, 253] on link "2" at bounding box center [759, 263] width 23 height 22
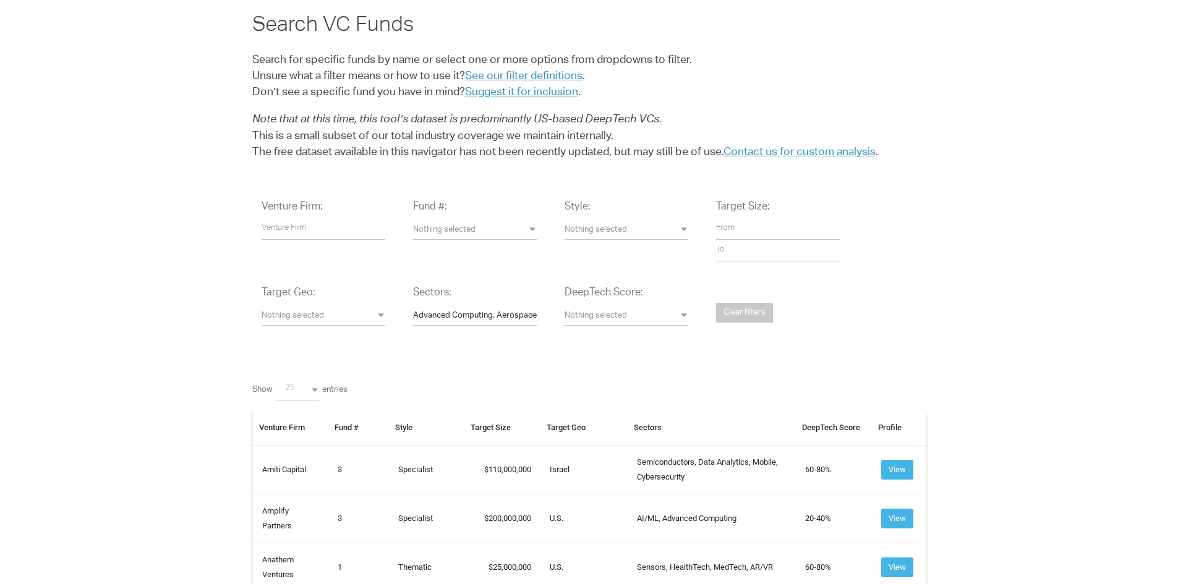
scroll to position [62, 0]
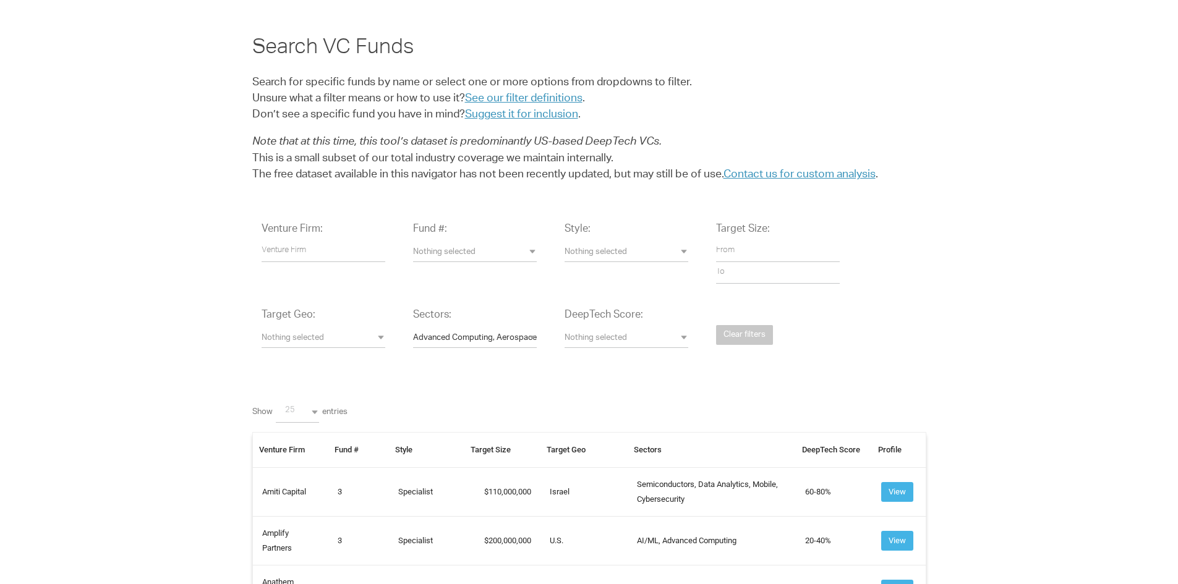
click at [381, 334] on span "Nothing selected" at bounding box center [324, 339] width 124 height 12
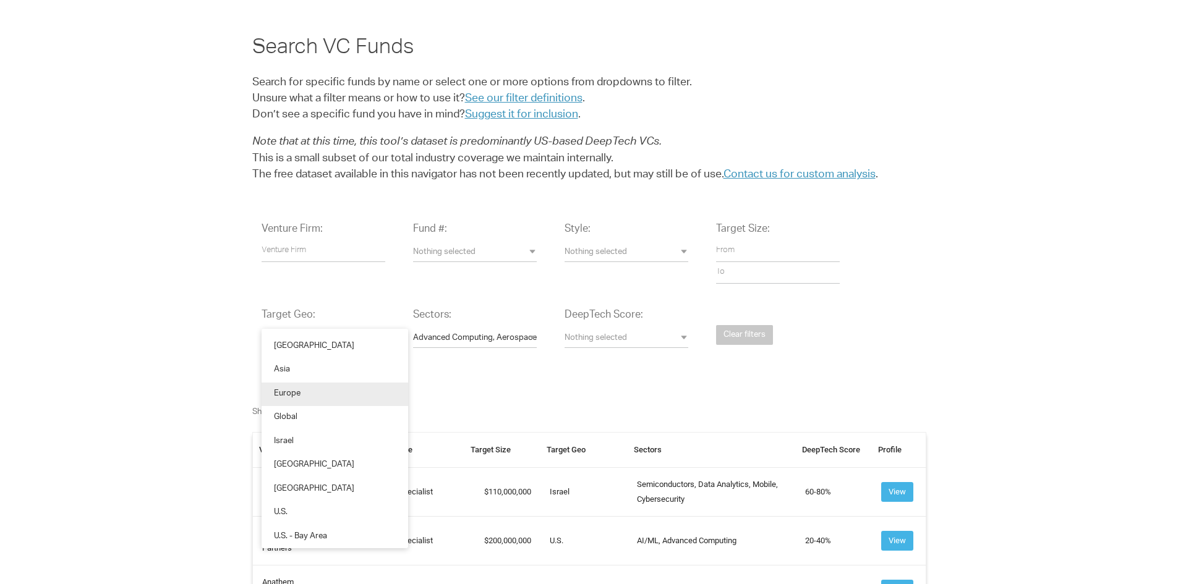
click at [331, 394] on link "Europe" at bounding box center [335, 395] width 147 height 24
select select "Europe"
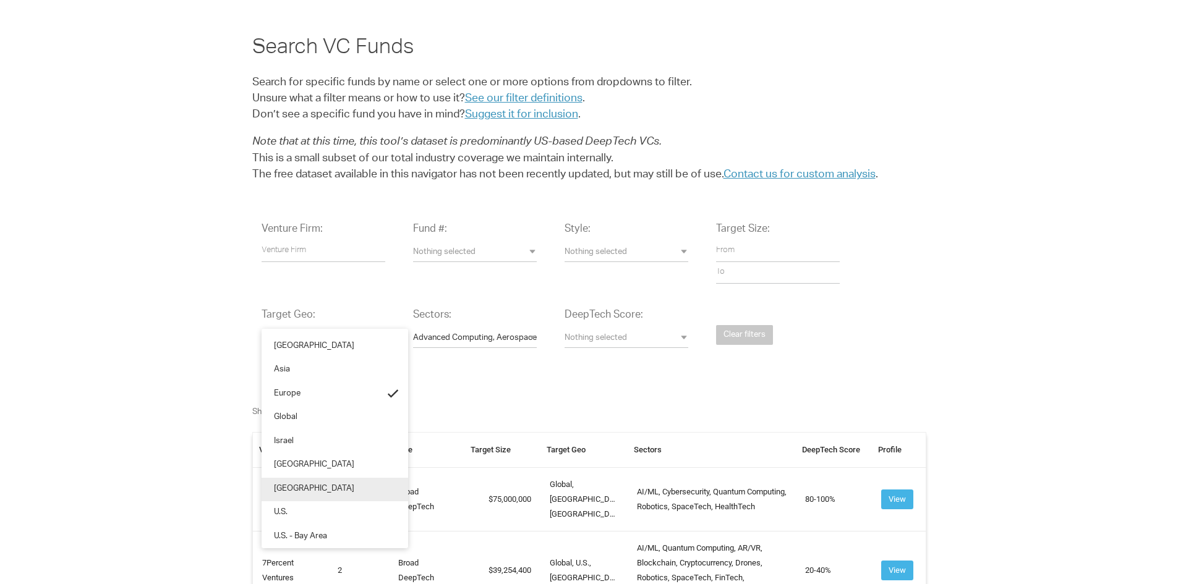
click at [344, 480] on link "North America" at bounding box center [335, 490] width 147 height 24
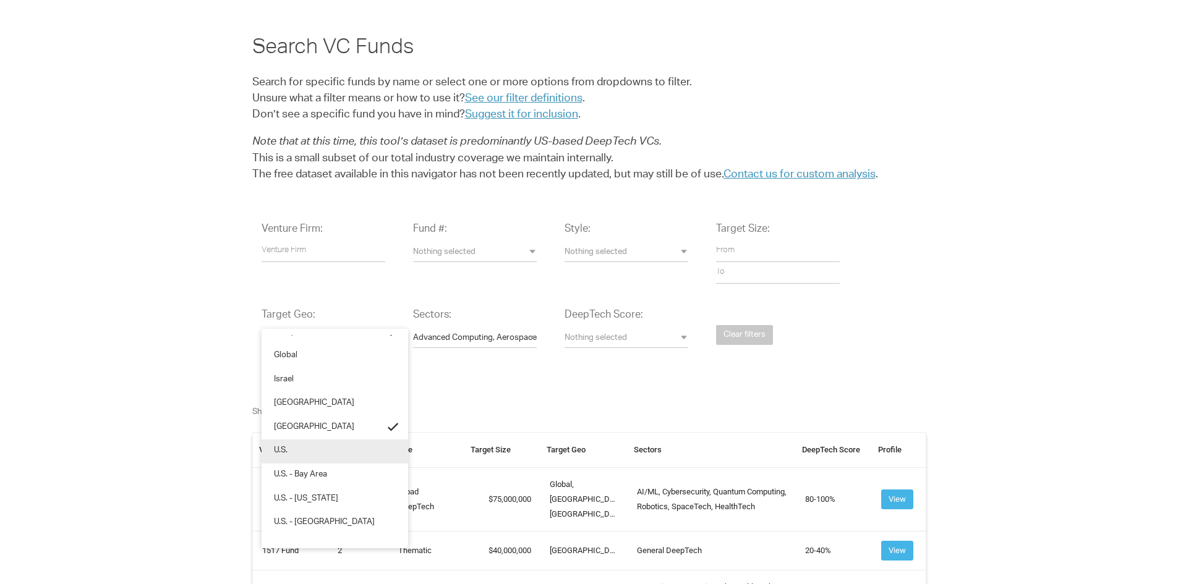
click at [324, 449] on link "U.S." at bounding box center [335, 452] width 147 height 24
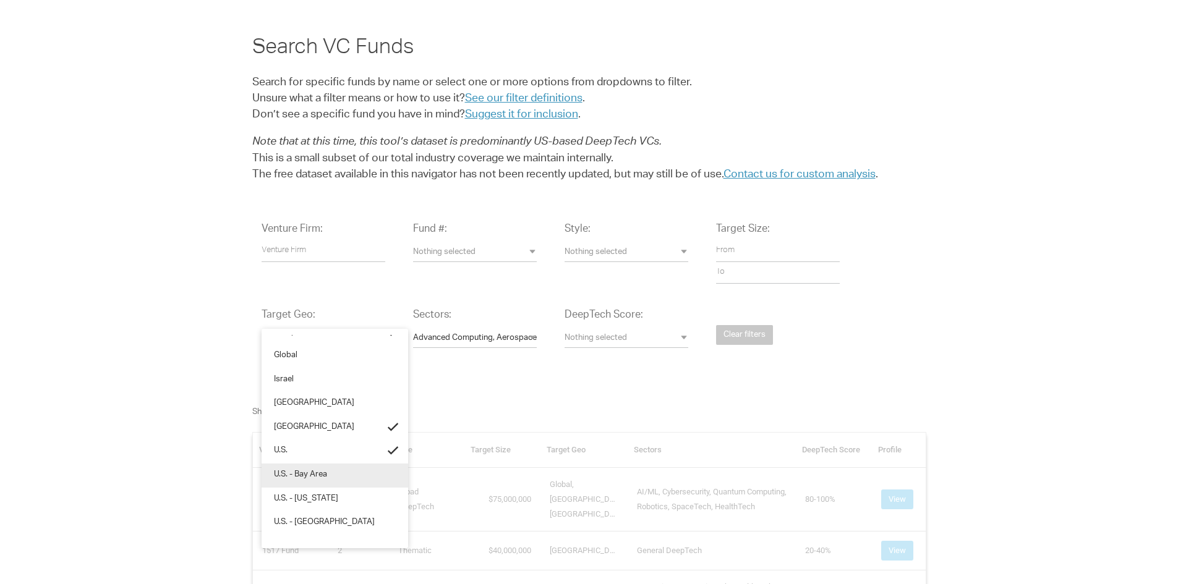
click at [326, 469] on link "U.S. - Bay Area" at bounding box center [335, 476] width 147 height 24
click at [325, 490] on link "U.S. - California" at bounding box center [335, 500] width 147 height 24
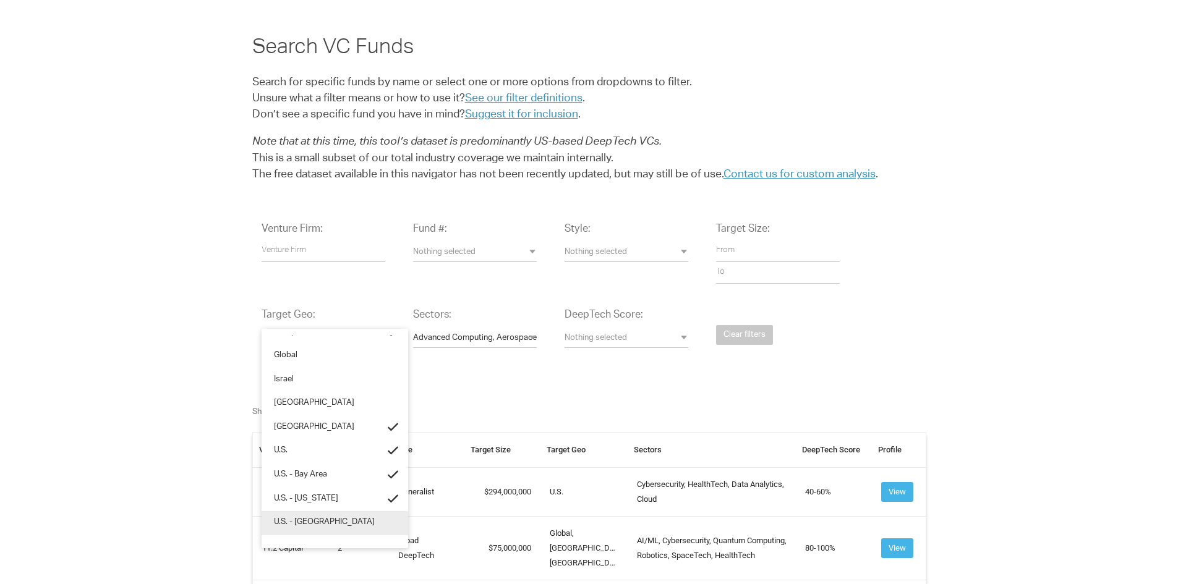
click at [319, 513] on link "U.S. - East Coast" at bounding box center [335, 523] width 147 height 24
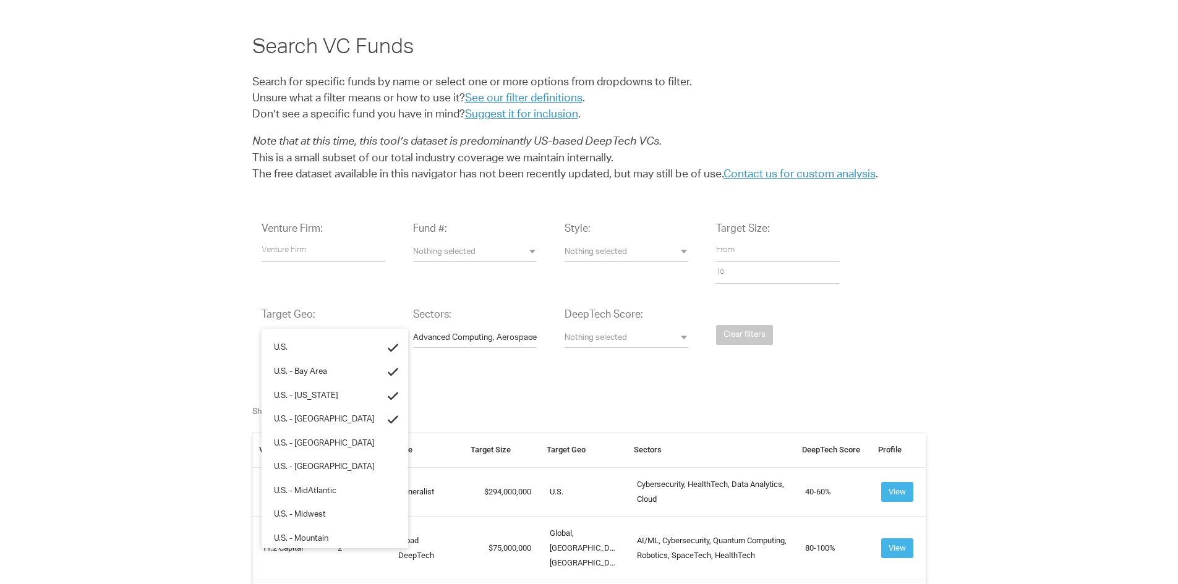
scroll to position [185, 0]
click at [312, 421] on span "U.S. - Great Lakes" at bounding box center [324, 424] width 101 height 12
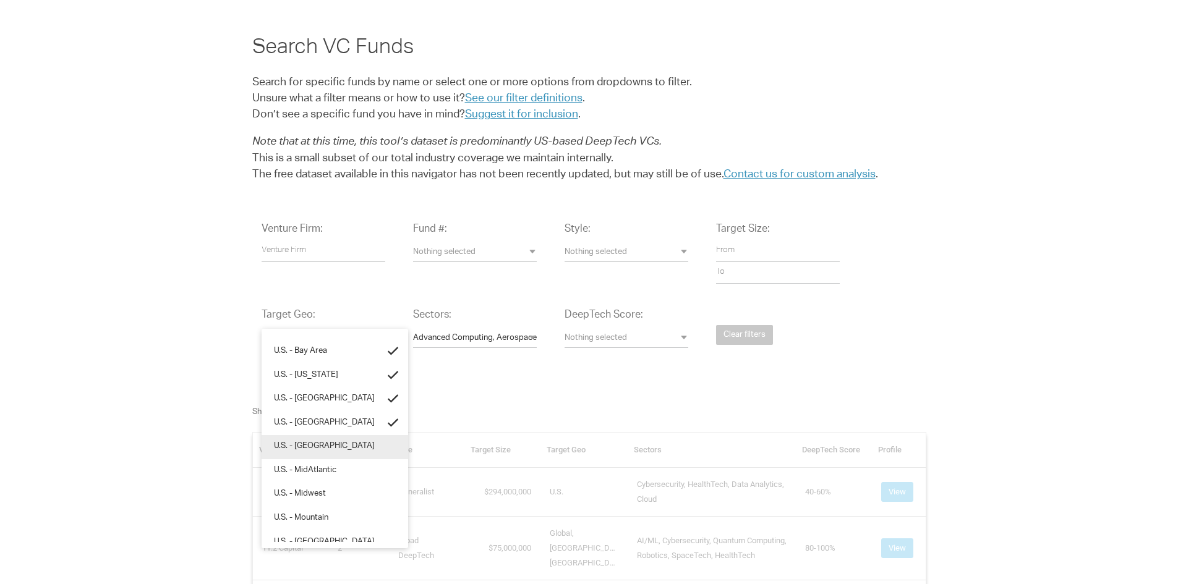
click at [321, 444] on span "U.S. - Los Angeles Area" at bounding box center [324, 447] width 101 height 12
click at [320, 466] on span "U.S. - MidAtlantic" at bounding box center [305, 472] width 62 height 12
click at [314, 489] on span "U.S. - Midwest" at bounding box center [300, 495] width 52 height 12
click at [317, 507] on link "U.S. - Mountain" at bounding box center [335, 519] width 147 height 24
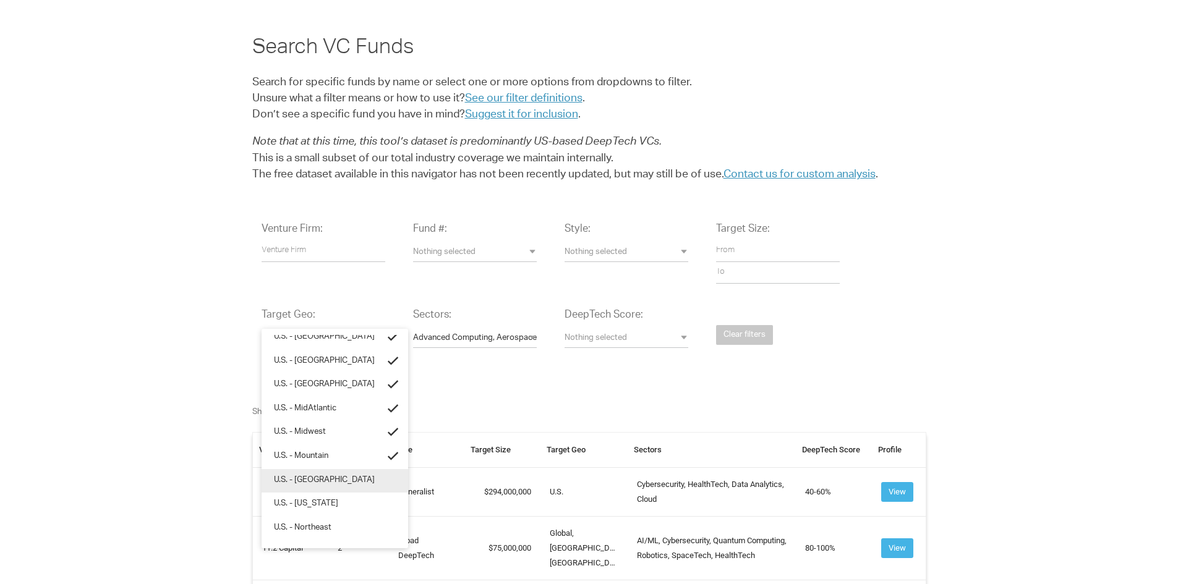
click at [314, 482] on span "U.S. - New England" at bounding box center [324, 481] width 101 height 12
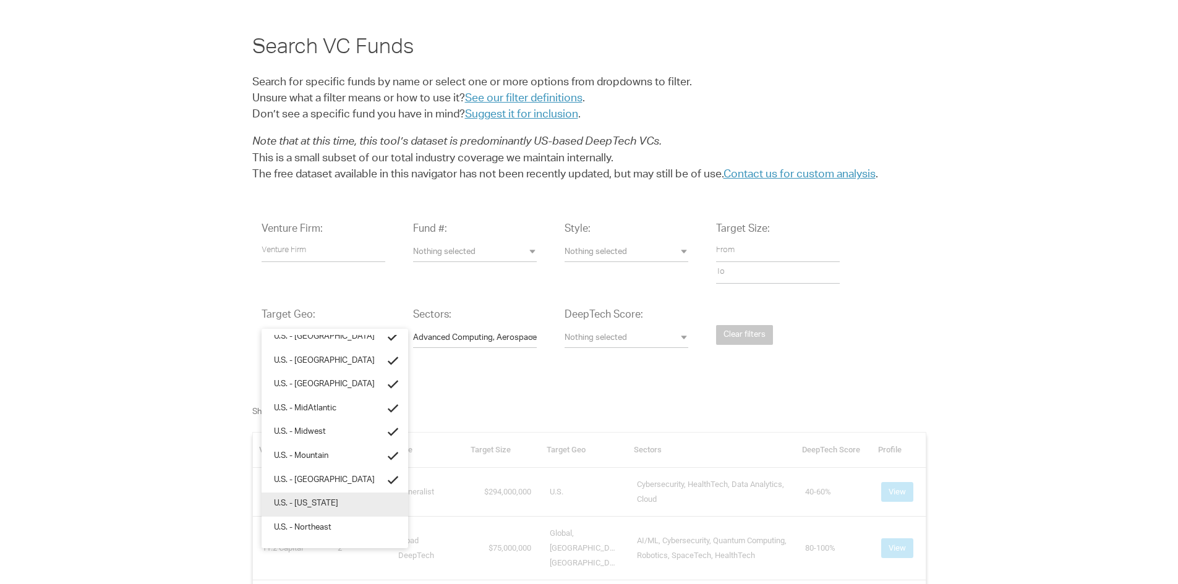
click at [320, 501] on span "U.S. - New York" at bounding box center [306, 505] width 64 height 12
click at [322, 523] on span "U.S. - Northeast" at bounding box center [303, 529] width 58 height 12
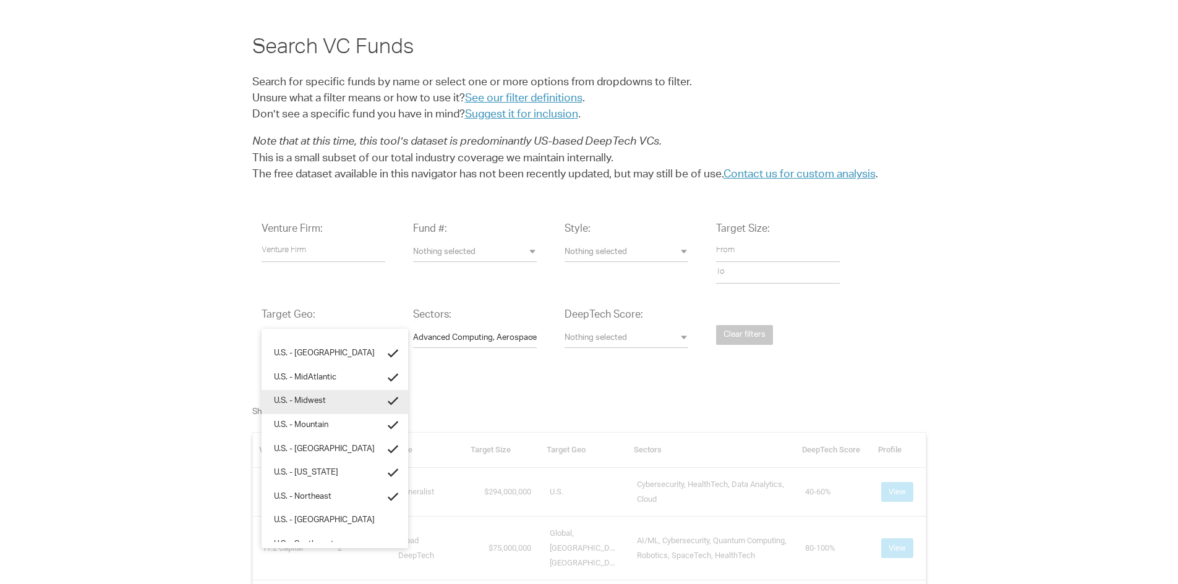
scroll to position [293, 0]
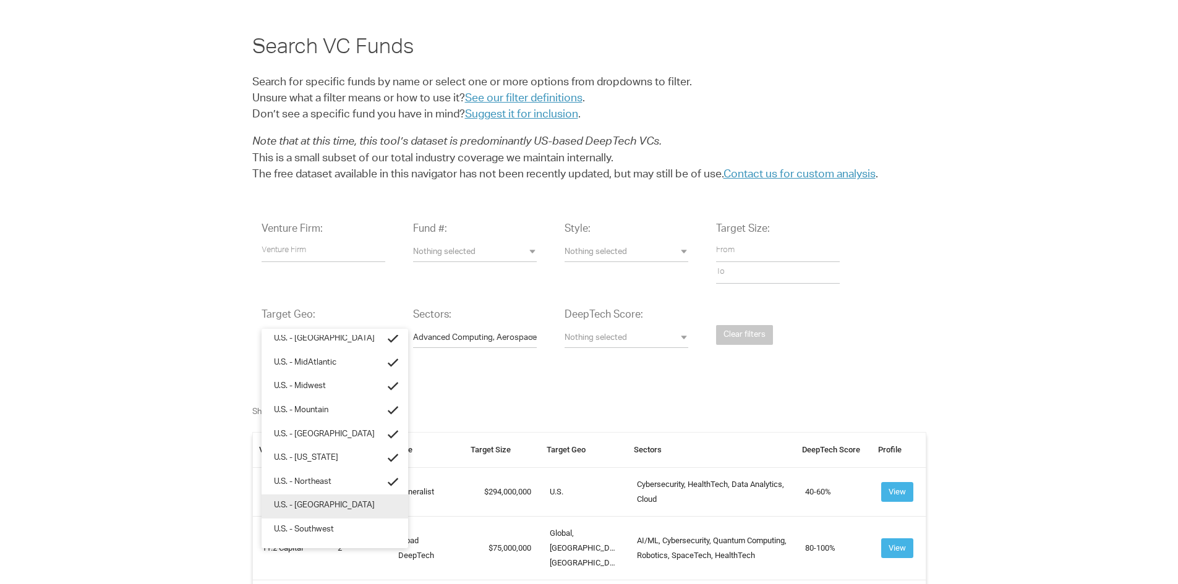
click at [328, 509] on span "U.S. - Pacific Northwest" at bounding box center [324, 507] width 101 height 12
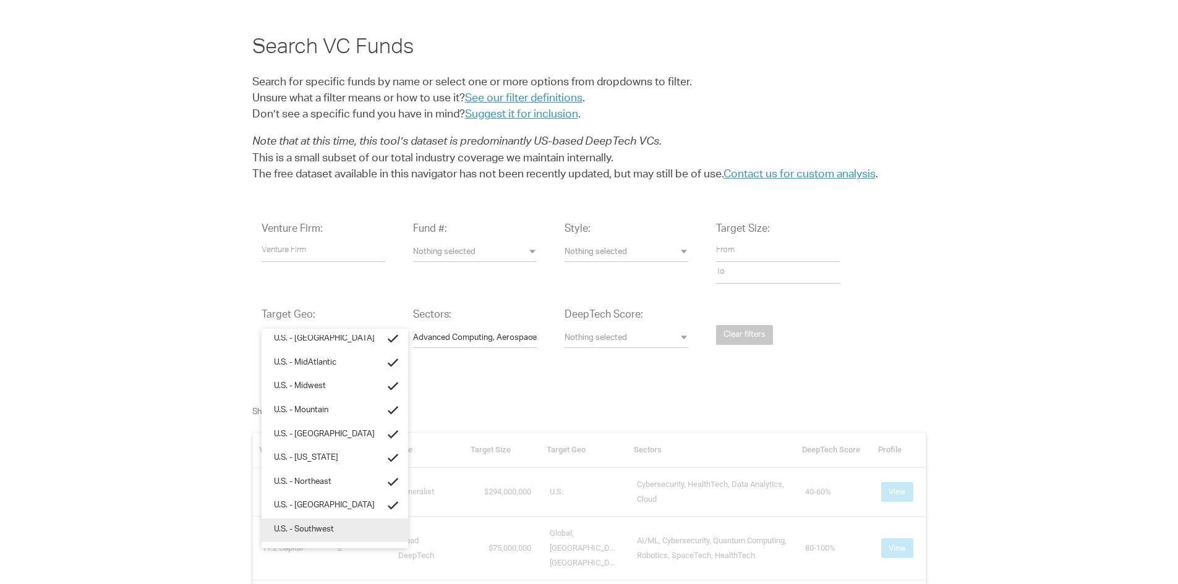
click at [320, 525] on span "U.S. - Southwest" at bounding box center [304, 531] width 60 height 12
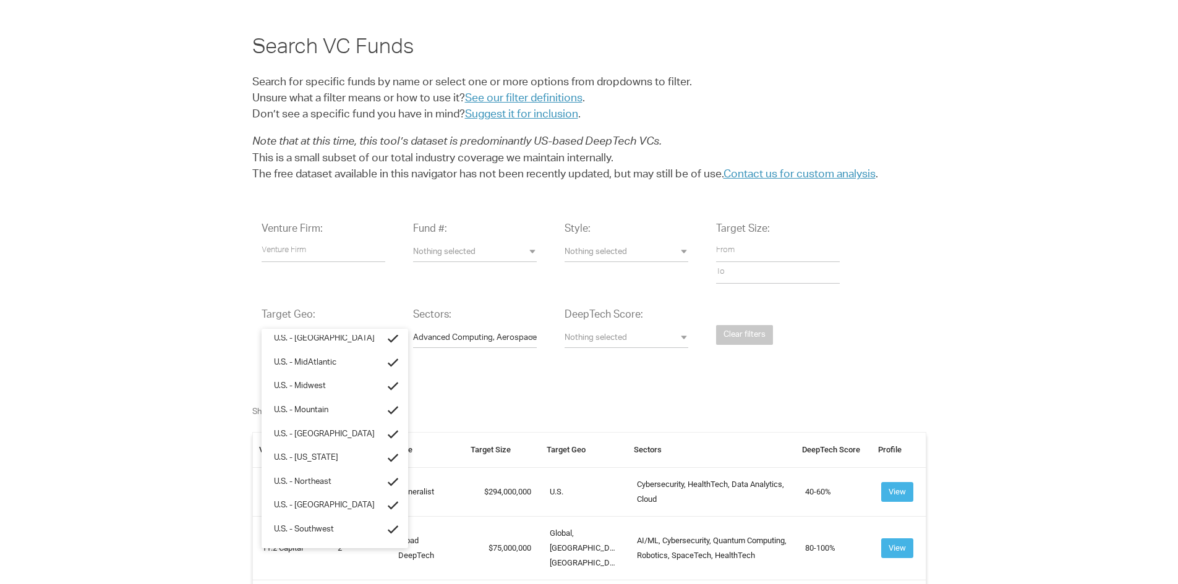
click at [872, 364] on div "Venture Firm: Fund #: Nothing selected 1 2 3 4 or later Accelerator Evergreen R…" at bounding box center [589, 294] width 674 height 163
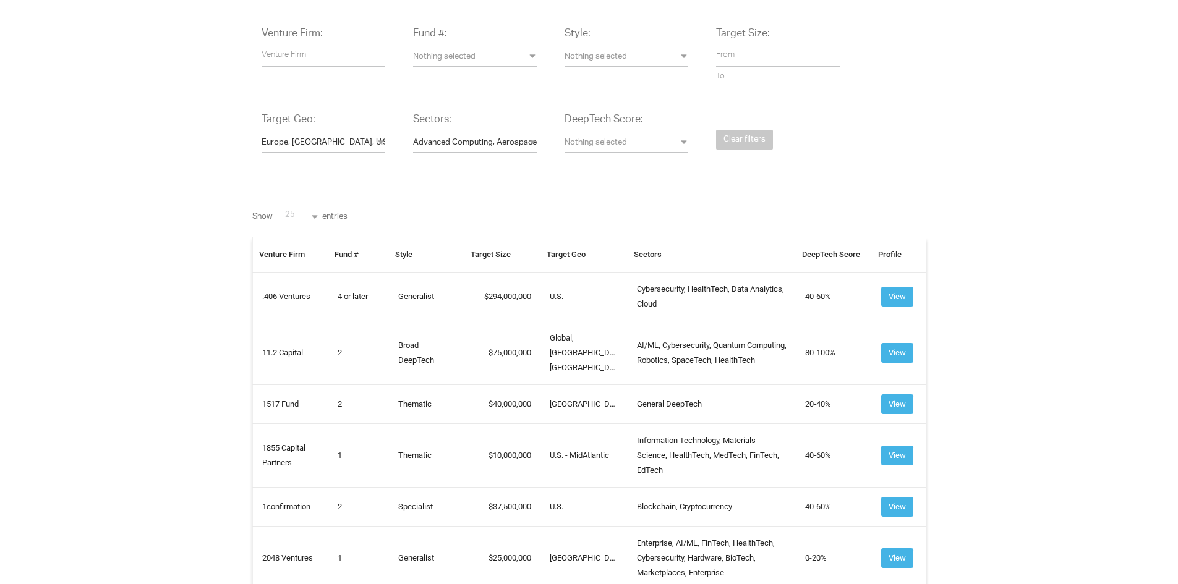
scroll to position [247, 0]
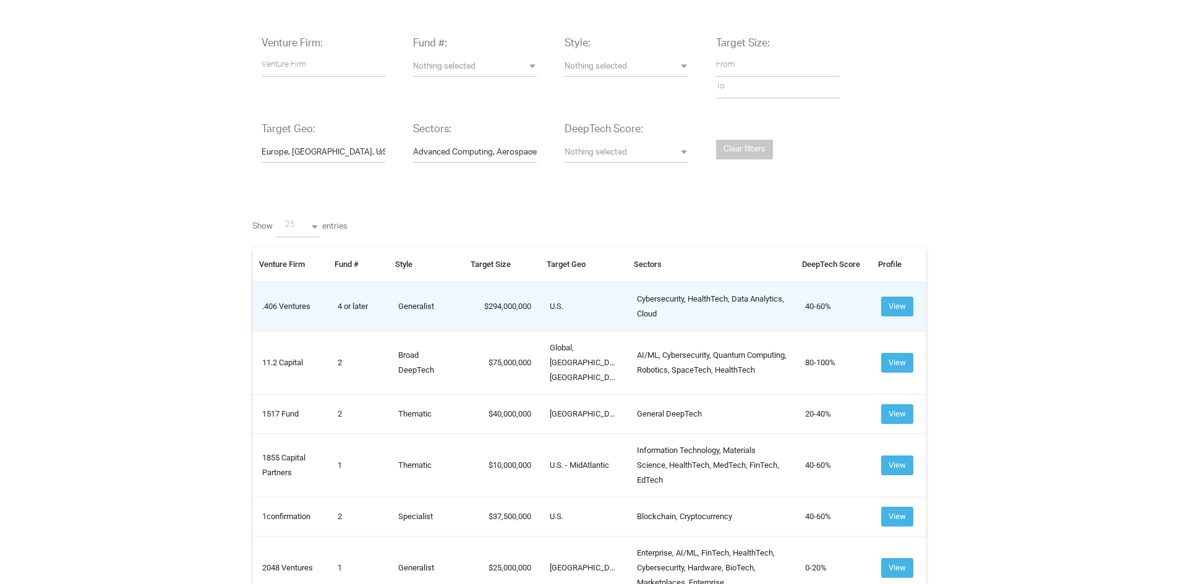
drag, startPoint x: 268, startPoint y: 279, endPoint x: 424, endPoint y: 317, distance: 160.5
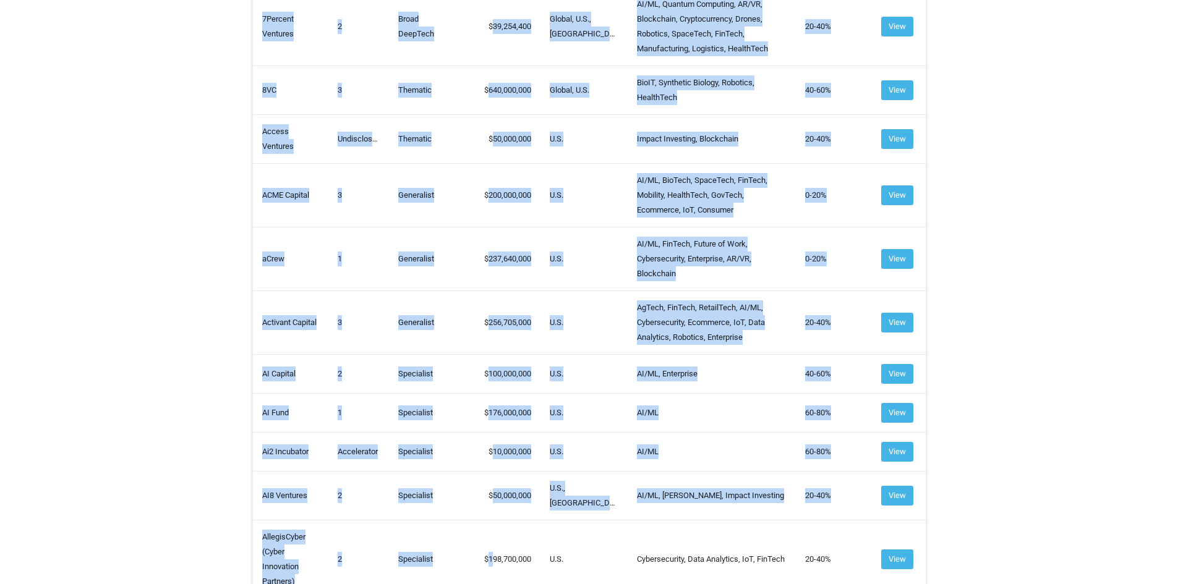
scroll to position [1000, 0]
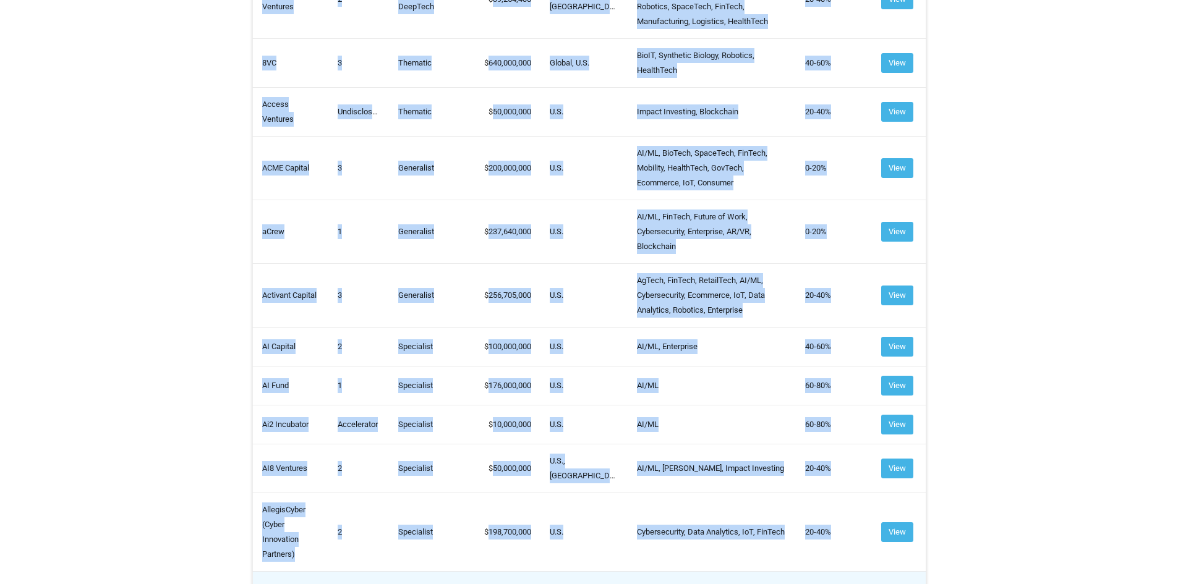
drag, startPoint x: 262, startPoint y: 304, endPoint x: 496, endPoint y: 563, distance: 348.9
click at [496, 563] on tbody ".406 Ventures 4 or later Generalist 294,000,000 U.S. Cybersecurity, HealthTech,…" at bounding box center [588, 251] width 673 height 1444
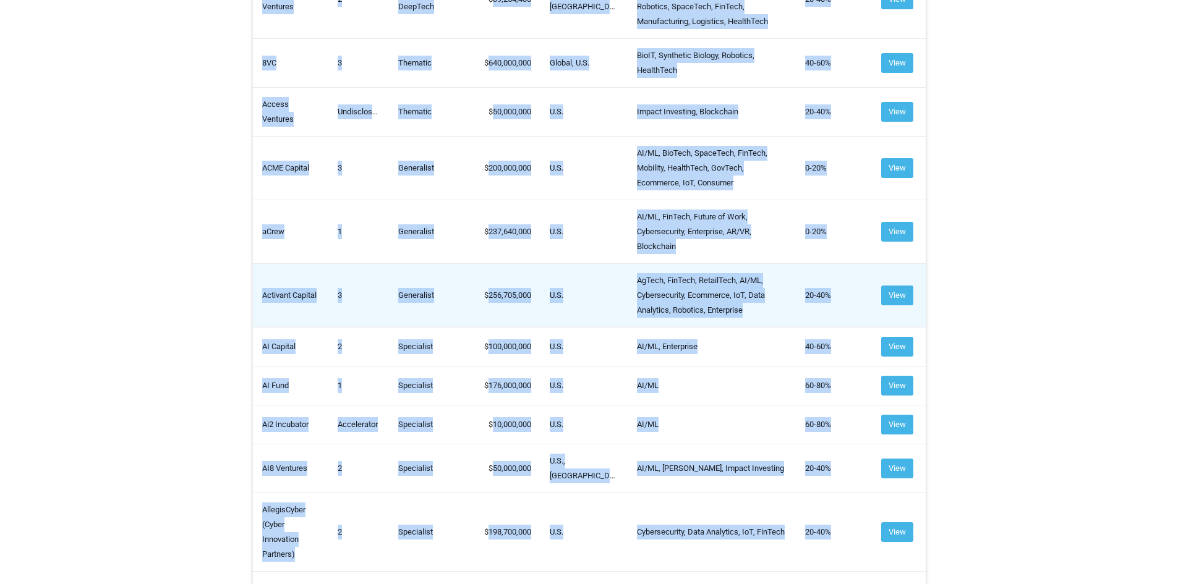
copy tbody ".406 Ventures 4 or later Generalist 294,000,000 U.S. Cybersecurity, HealthTech,…"
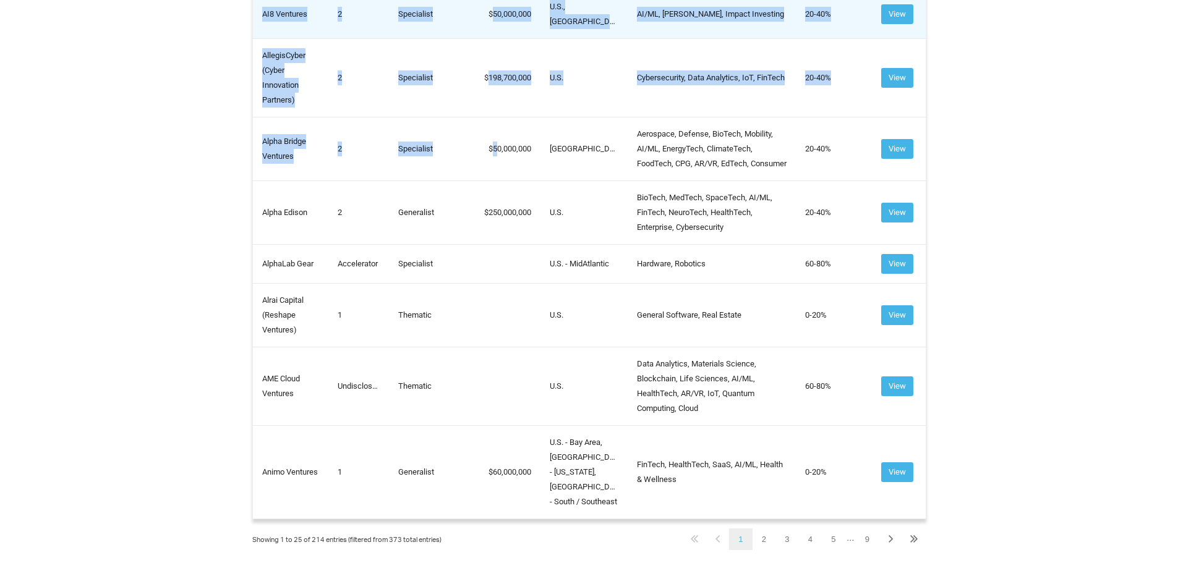
scroll to position [1433, 0]
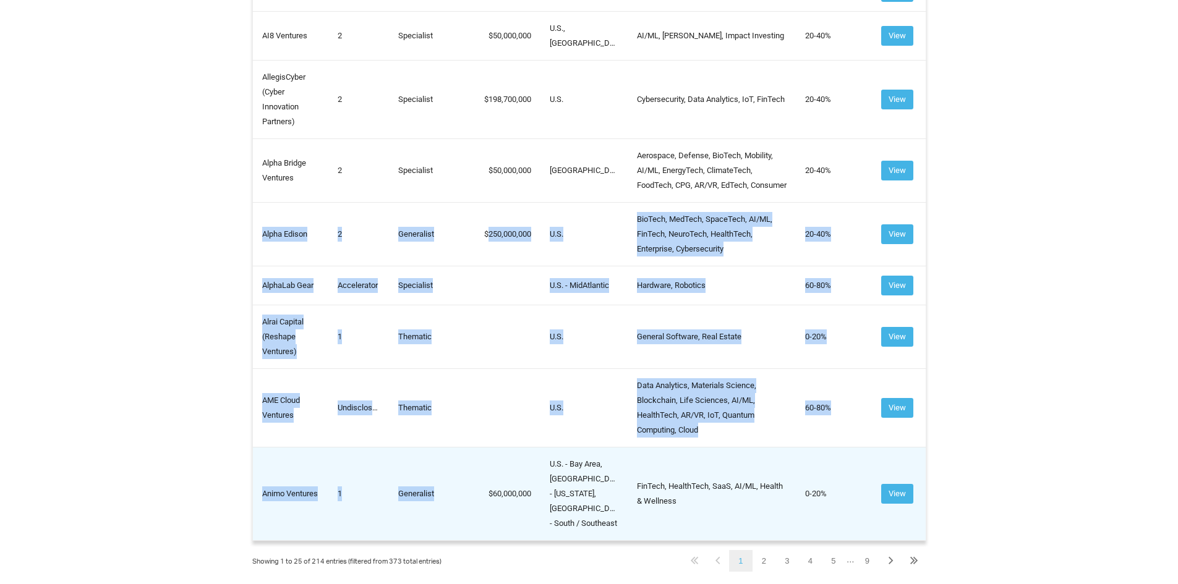
drag, startPoint x: 262, startPoint y: 239, endPoint x: 462, endPoint y: 480, distance: 313.4
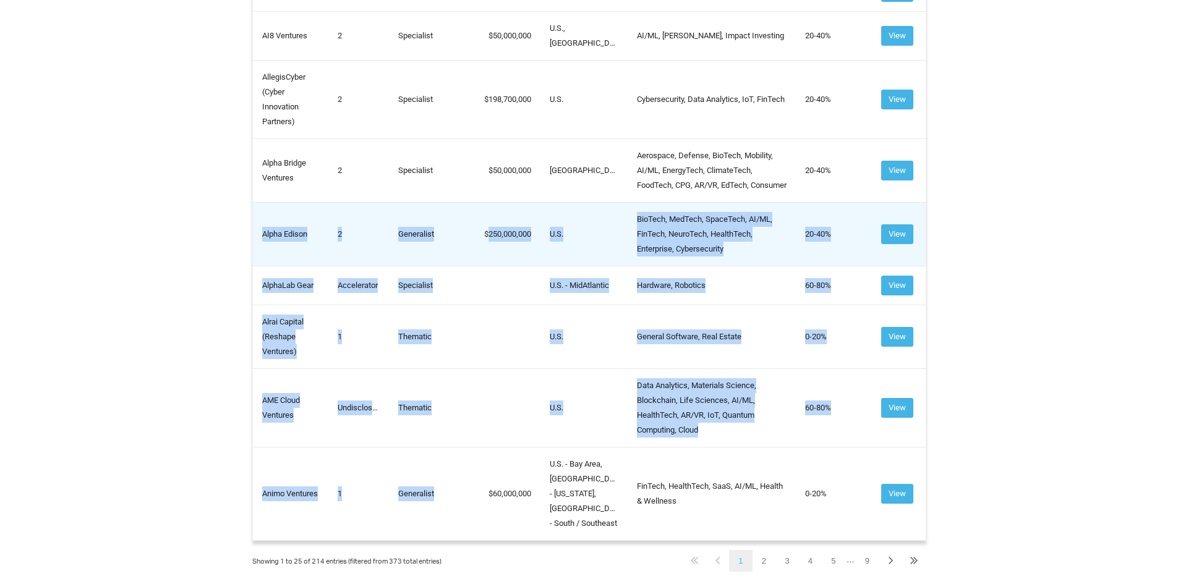
copy tbody "Alpha Edison 2 Generalist 250,000,000 U.S. BioTech, MedTech, SpaceTech, AI/ML, …"
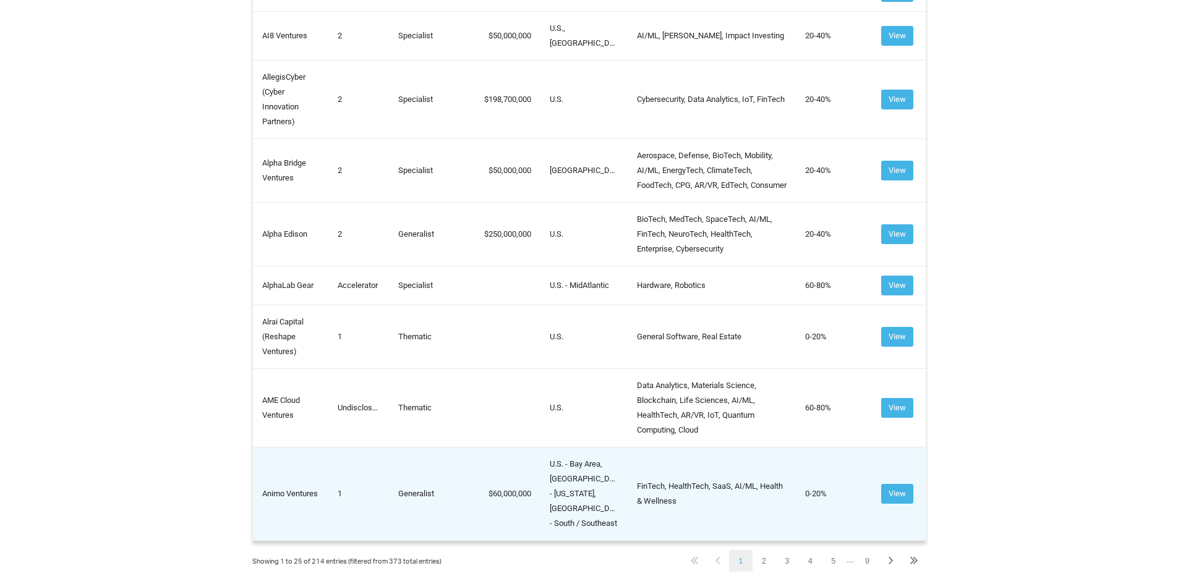
click at [467, 458] on td "60,000,000" at bounding box center [502, 493] width 76 height 93
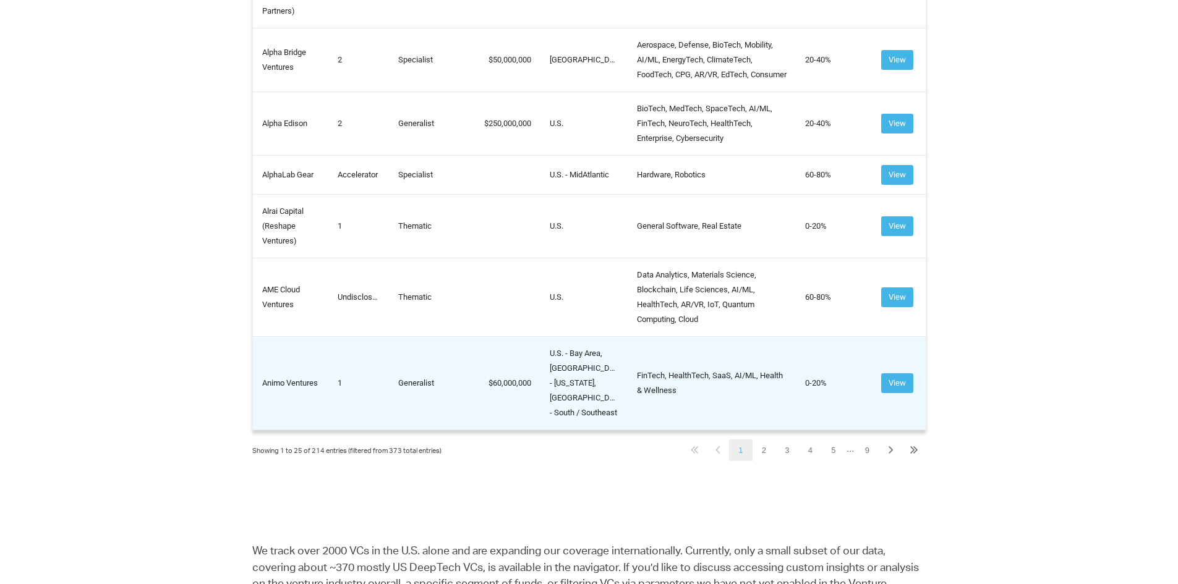
scroll to position [1556, 0]
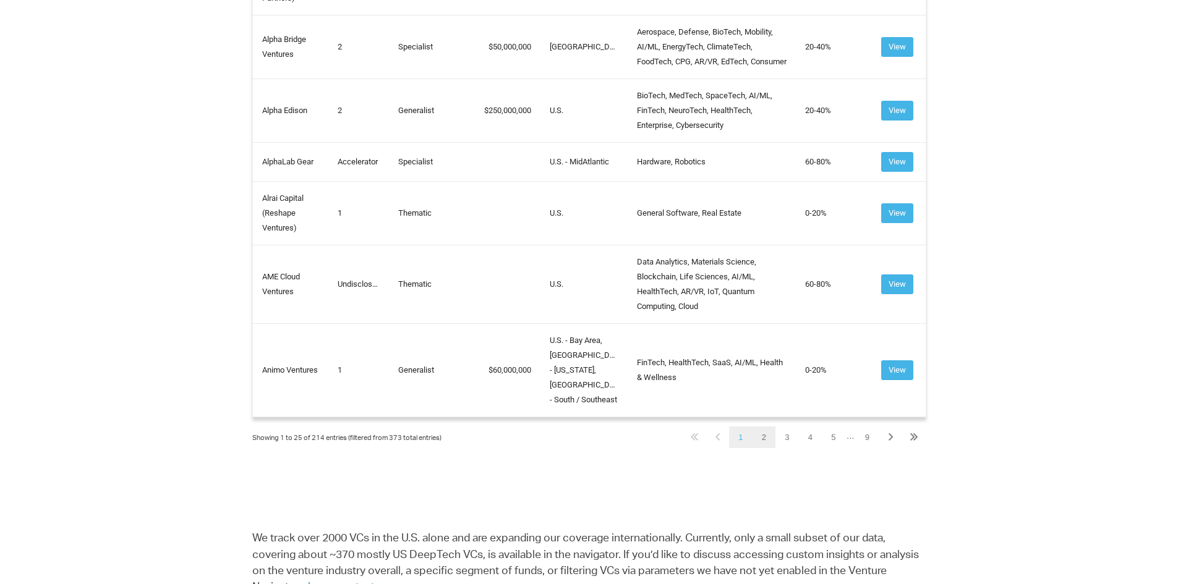
click at [764, 428] on link "2" at bounding box center [763, 438] width 23 height 22
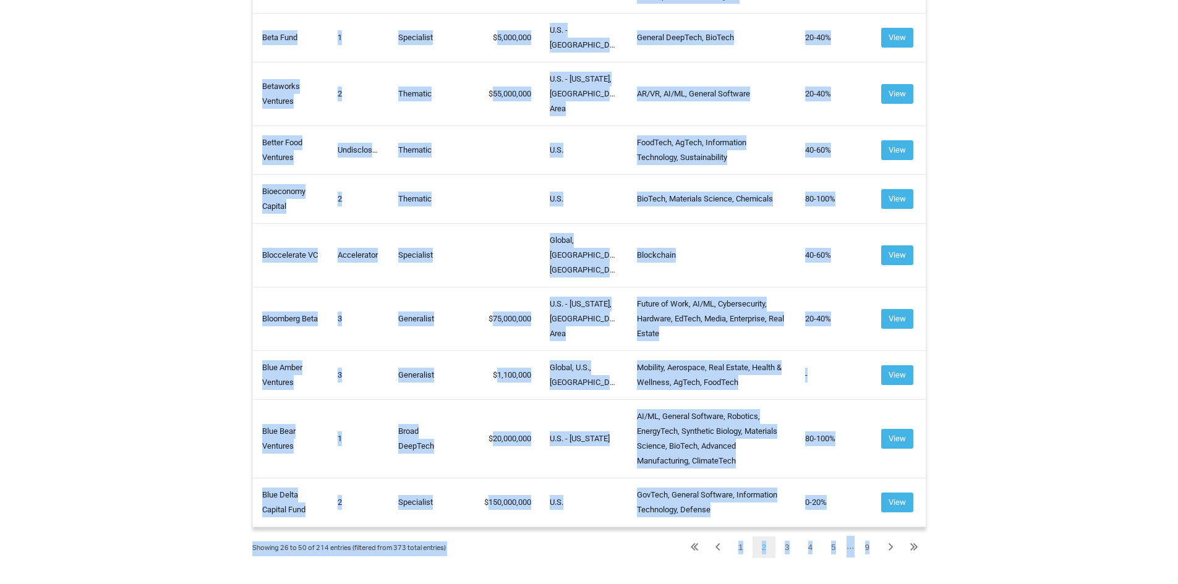
scroll to position [1416, 0]
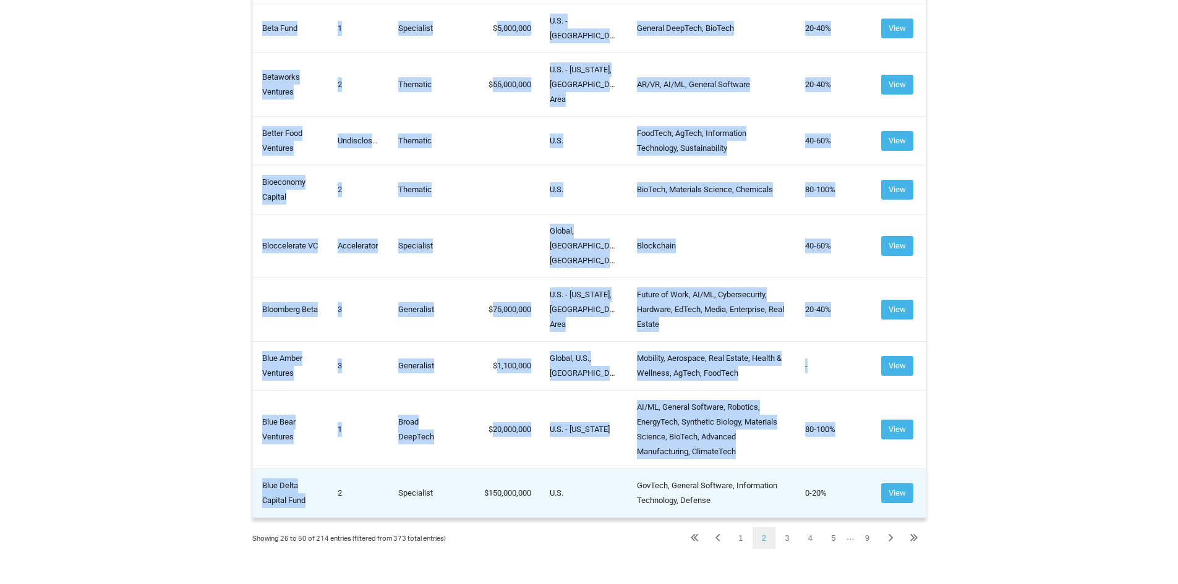
drag, startPoint x: 261, startPoint y: 161, endPoint x: 317, endPoint y: 454, distance: 297.7
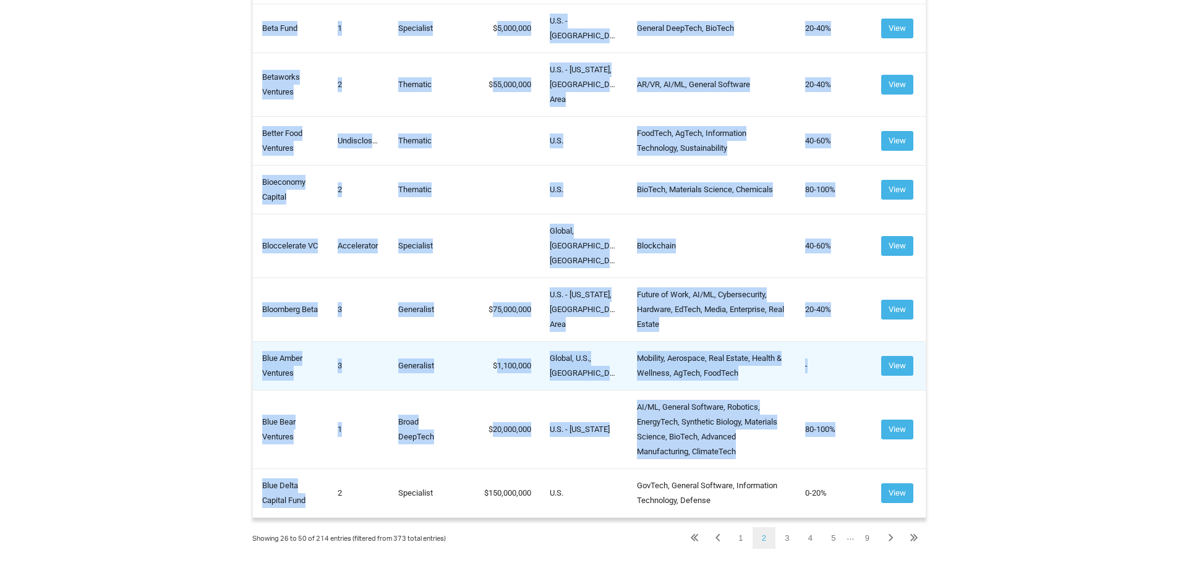
copy tbody "Amplify Partners 3 Specialist 200,000,000 U.S. AI/ML, Advanced Computing 20-40%…"
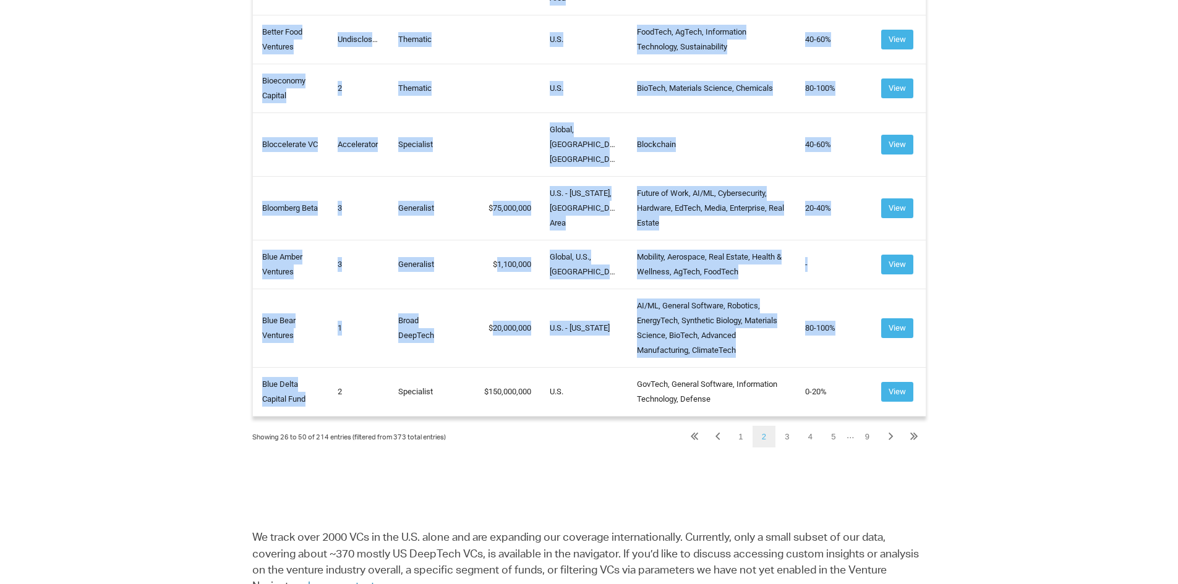
scroll to position [1540, 0]
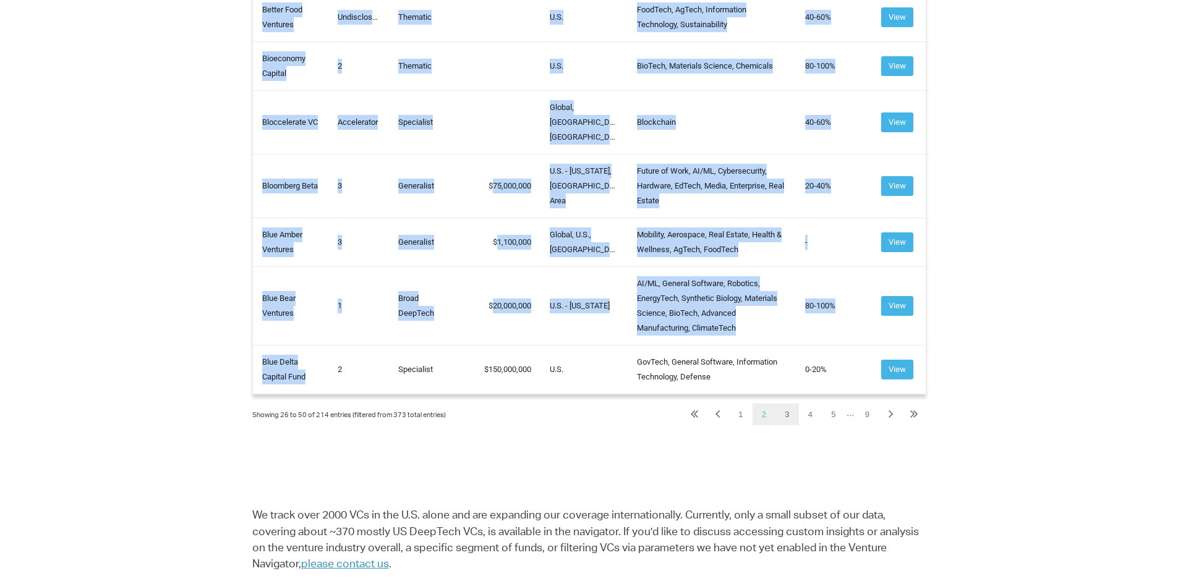
click at [782, 404] on link "3" at bounding box center [786, 415] width 23 height 22
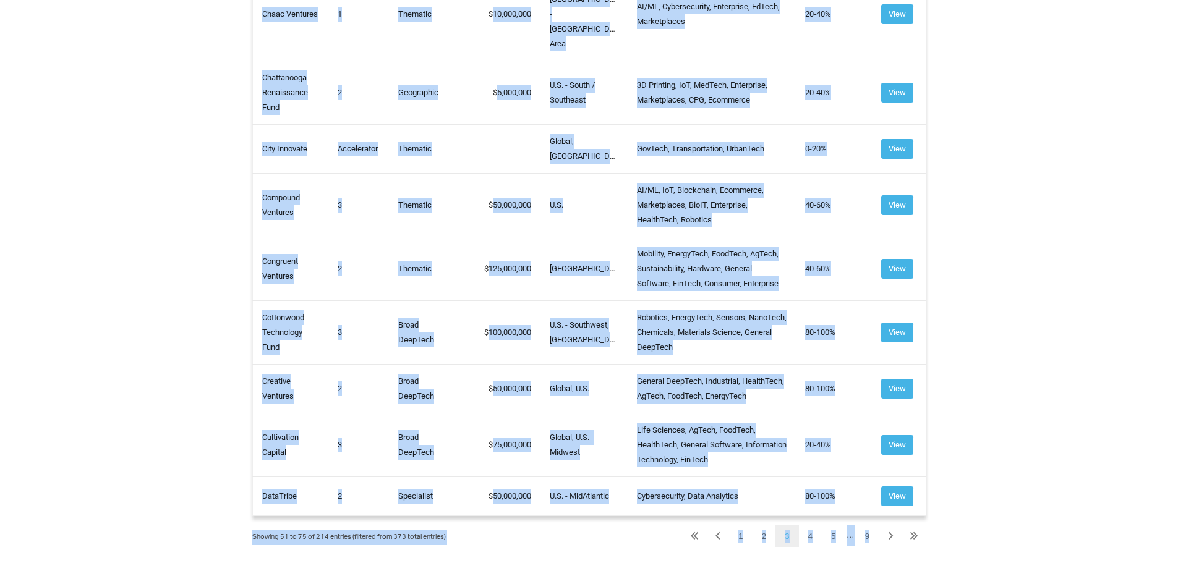
scroll to position [1446, 0]
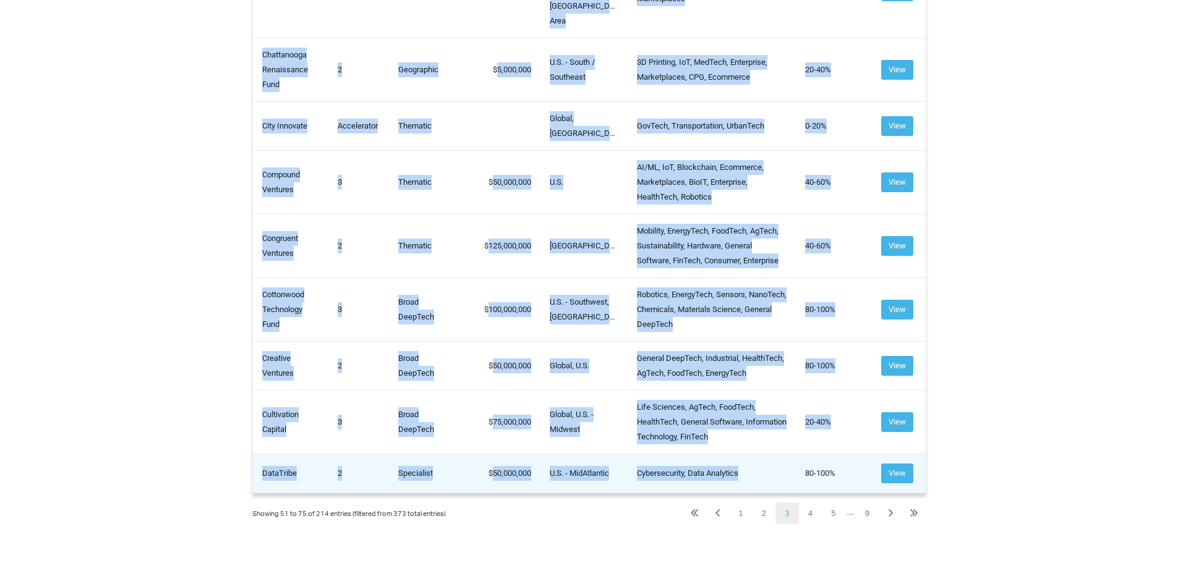
drag, startPoint x: 261, startPoint y: 180, endPoint x: 748, endPoint y: 445, distance: 554.7
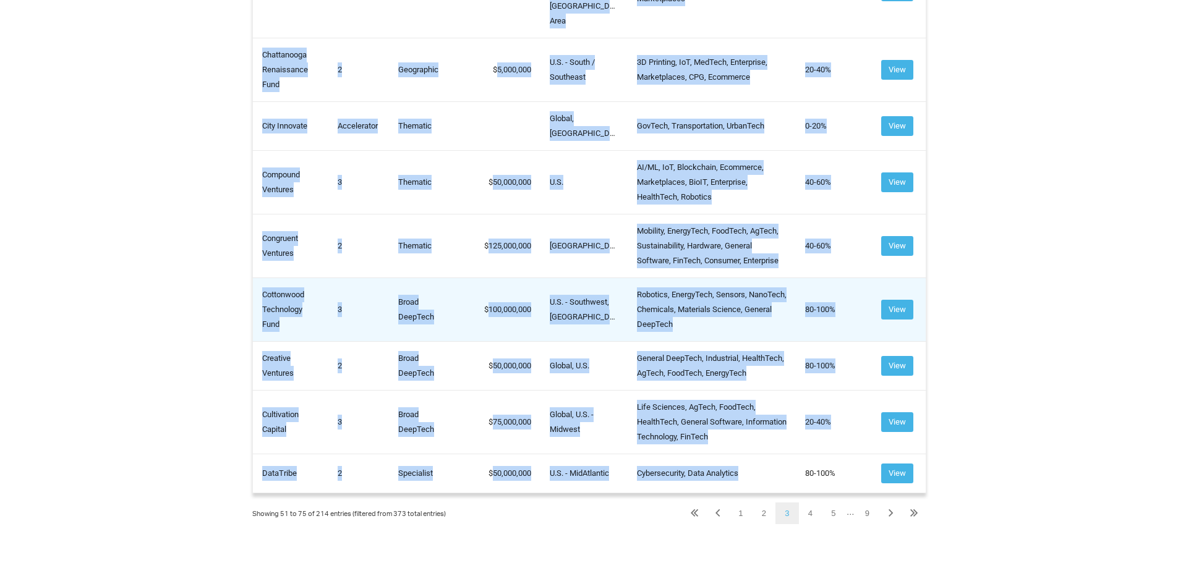
copy tbody "Bold Capital Partners 2 Broad DeepTech 200,000,000 U.S. Sensors, General Softwa…"
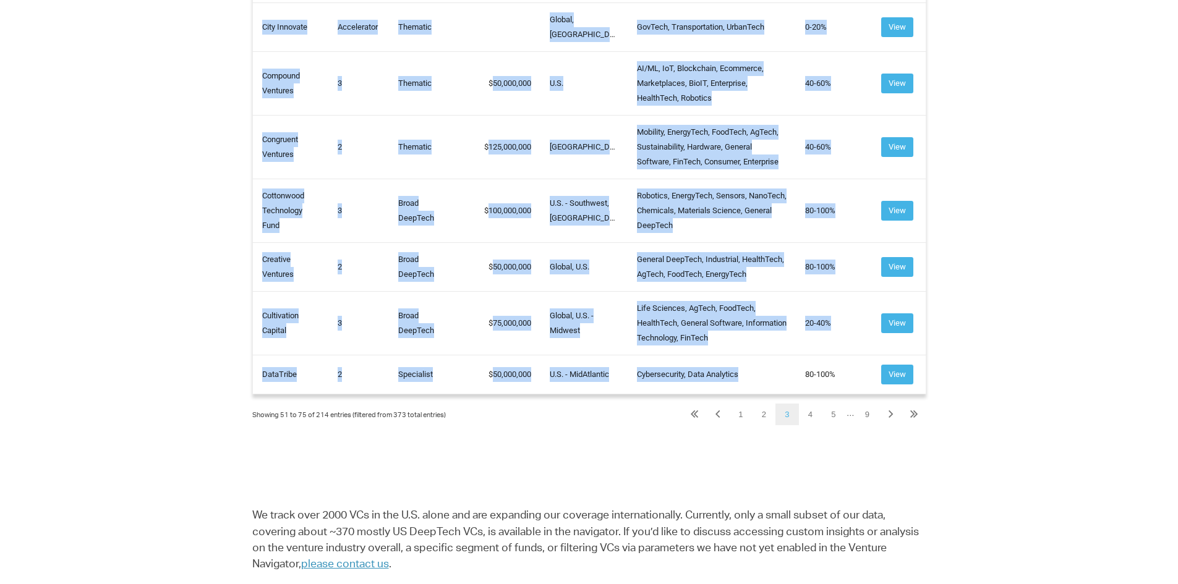
scroll to position [1546, 0]
click at [807, 403] on link "4" at bounding box center [810, 414] width 23 height 22
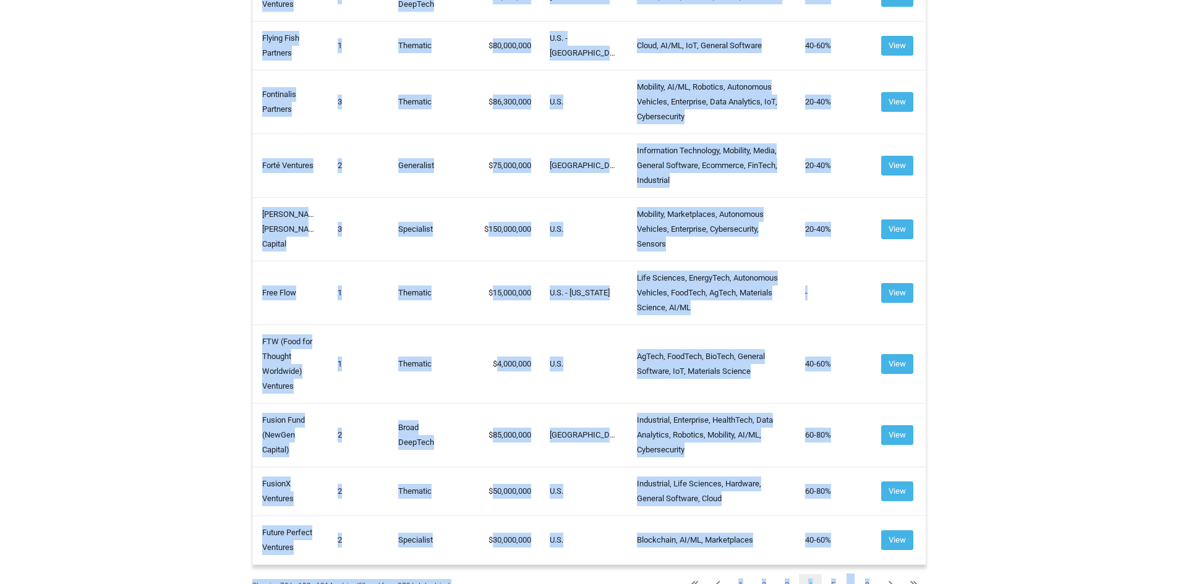
scroll to position [1511, 0]
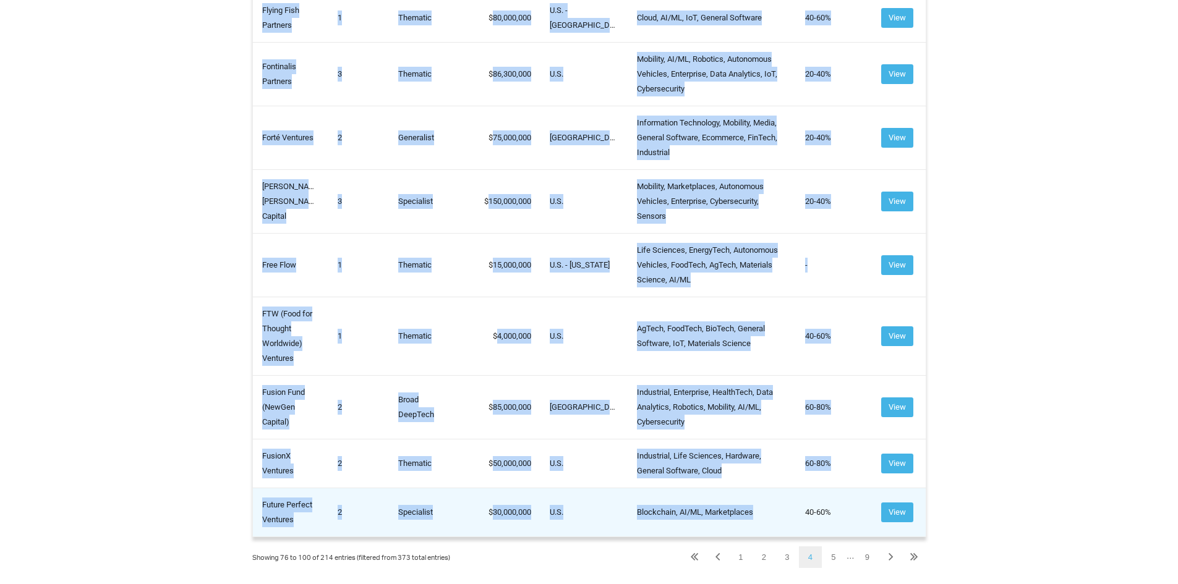
drag, startPoint x: 262, startPoint y: 362, endPoint x: 754, endPoint y: 472, distance: 504.5
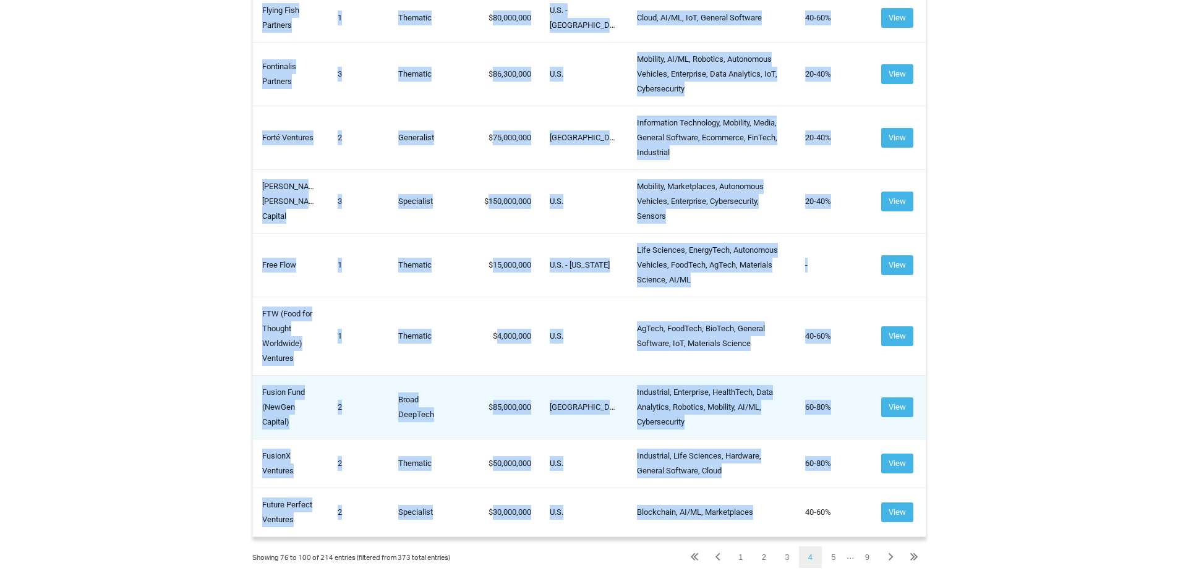
copy tbody "Differential Ventures 1 Specialist 19,500,000 U.S. Enterprise, Enterprise, AI/M…"
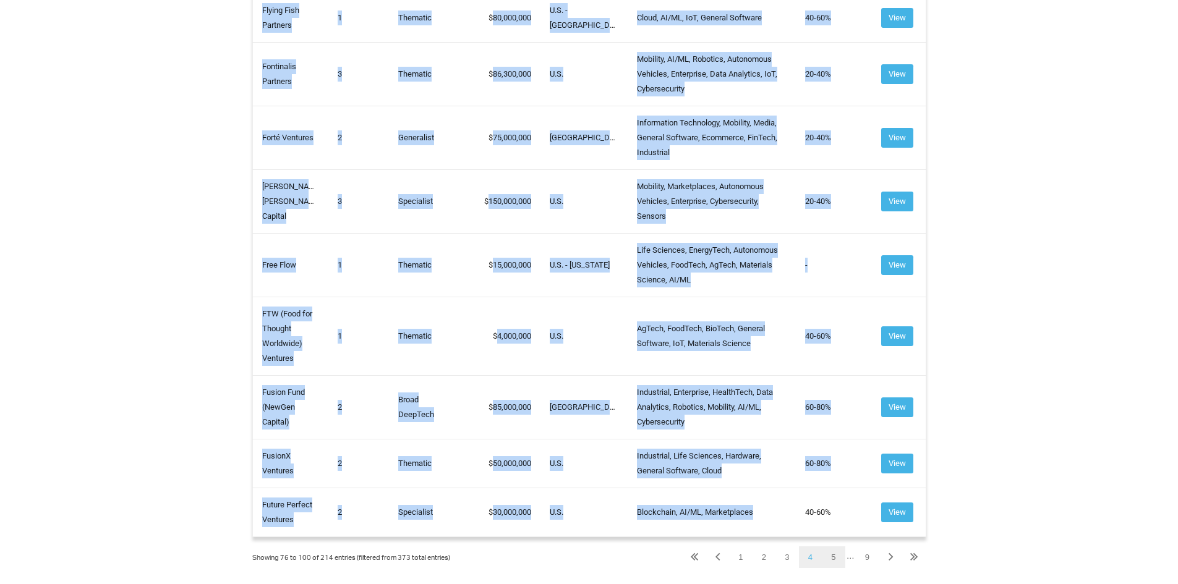
click at [835, 547] on link "5" at bounding box center [833, 558] width 23 height 22
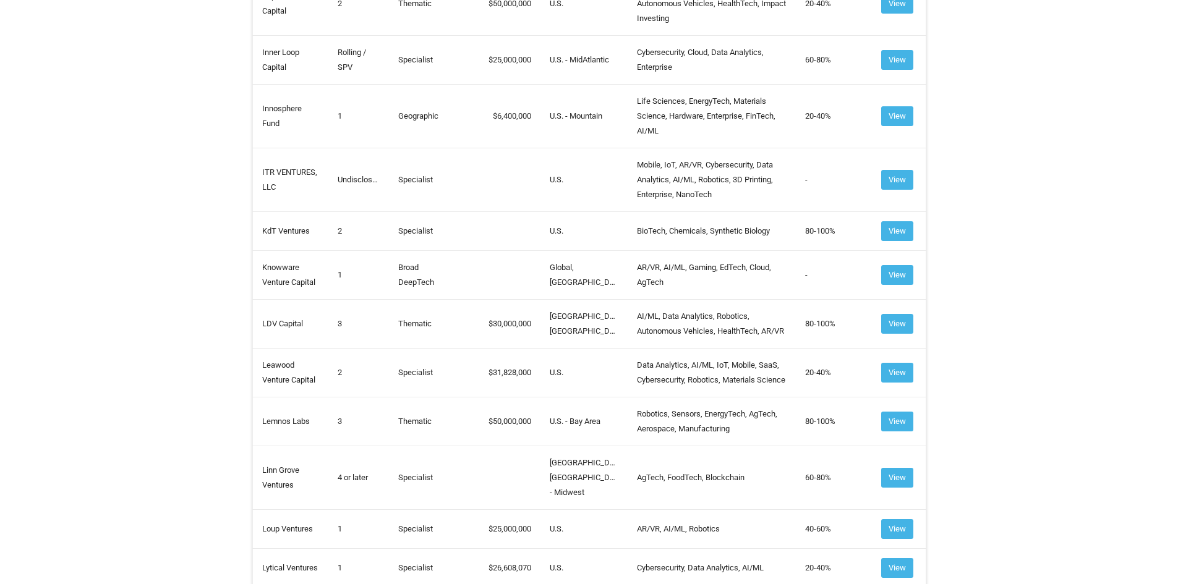
scroll to position [1434, 0]
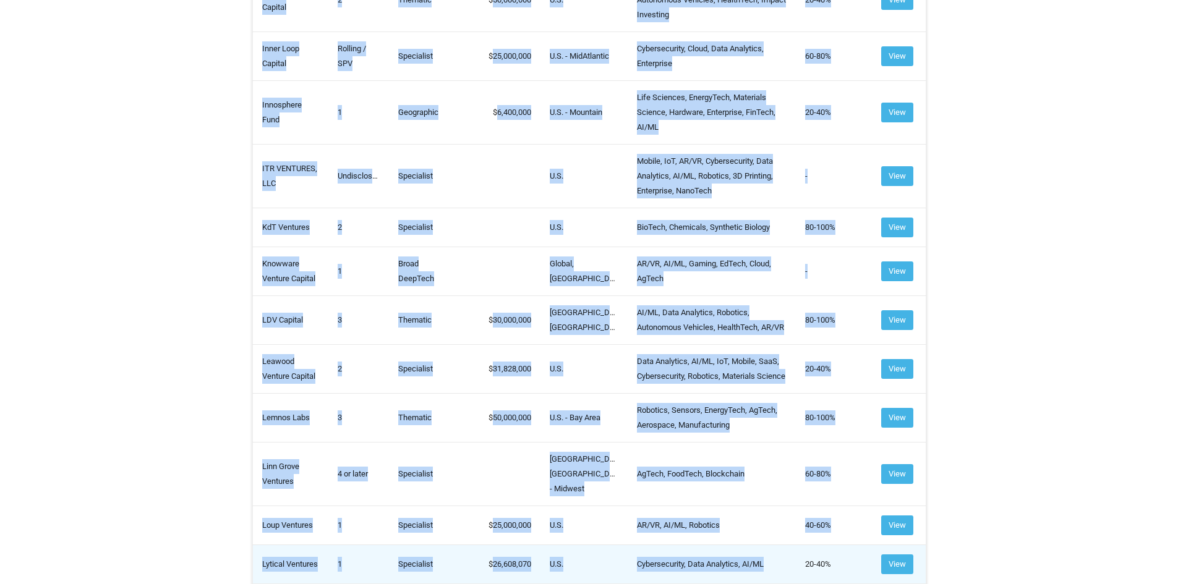
drag, startPoint x: 261, startPoint y: 280, endPoint x: 767, endPoint y: 520, distance: 559.8
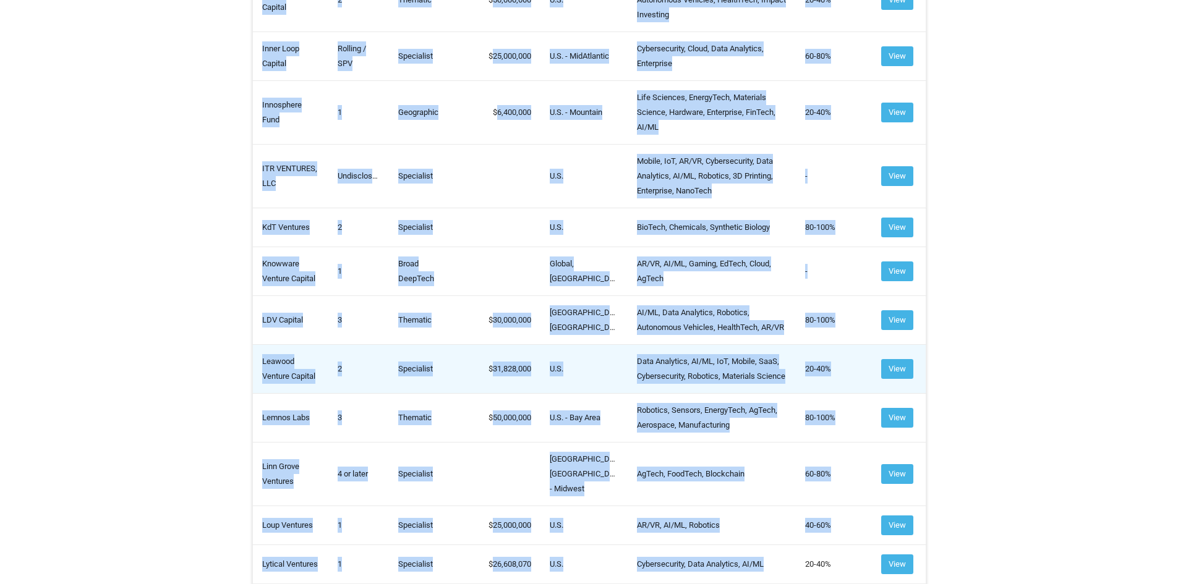
copy tbody "Geekdom Fund 3 Specialist 50,000,000 North America Enterprise, Robotics, Autono…"
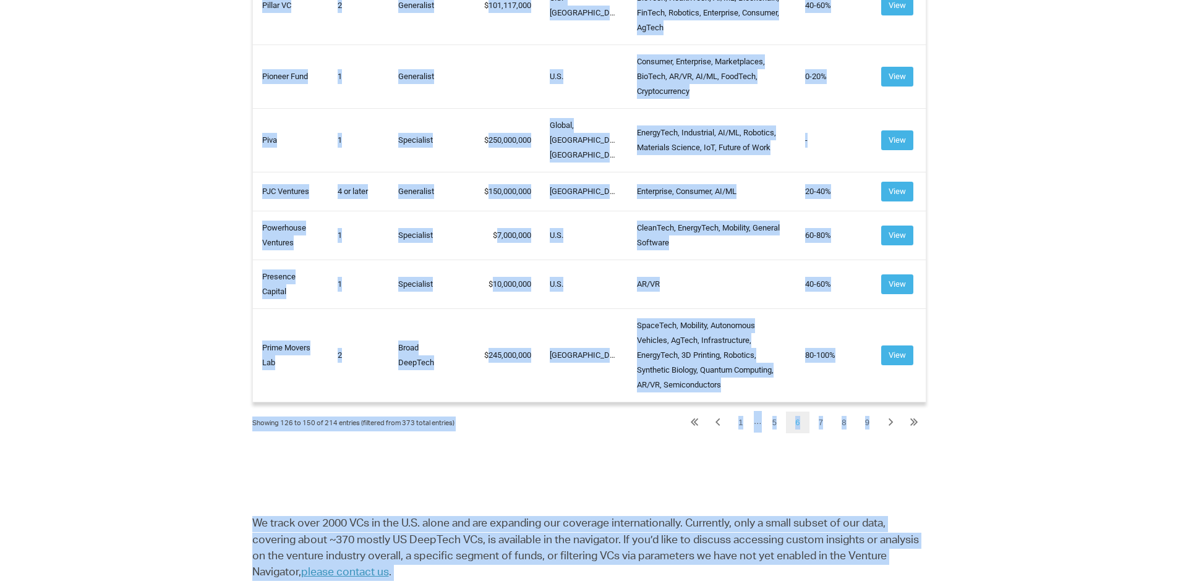
scroll to position [1591, 0]
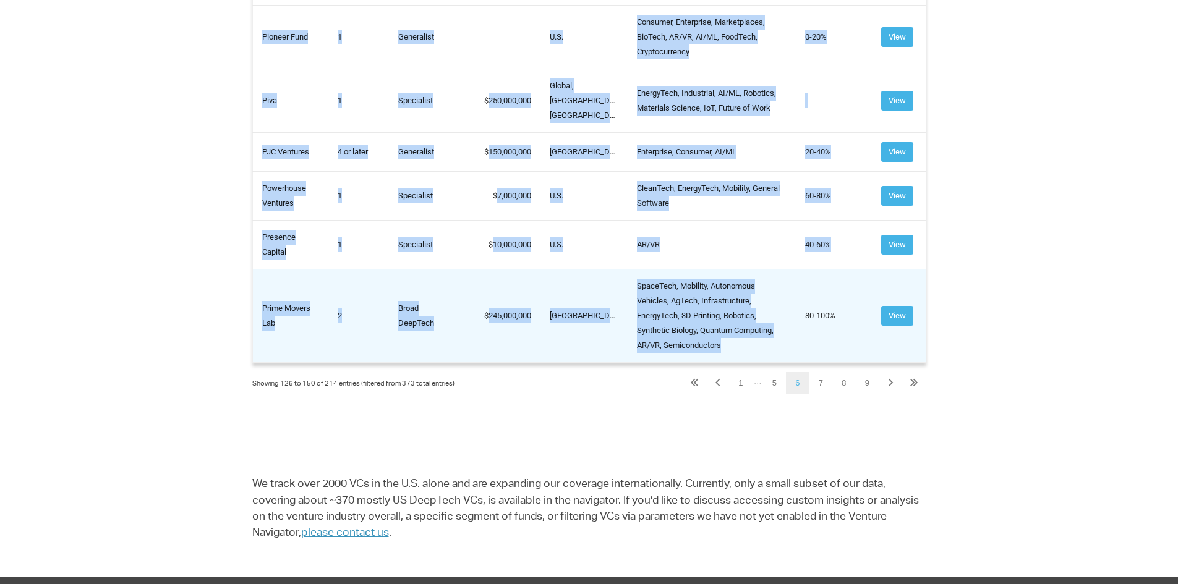
drag, startPoint x: 265, startPoint y: 348, endPoint x: 730, endPoint y: 337, distance: 464.5
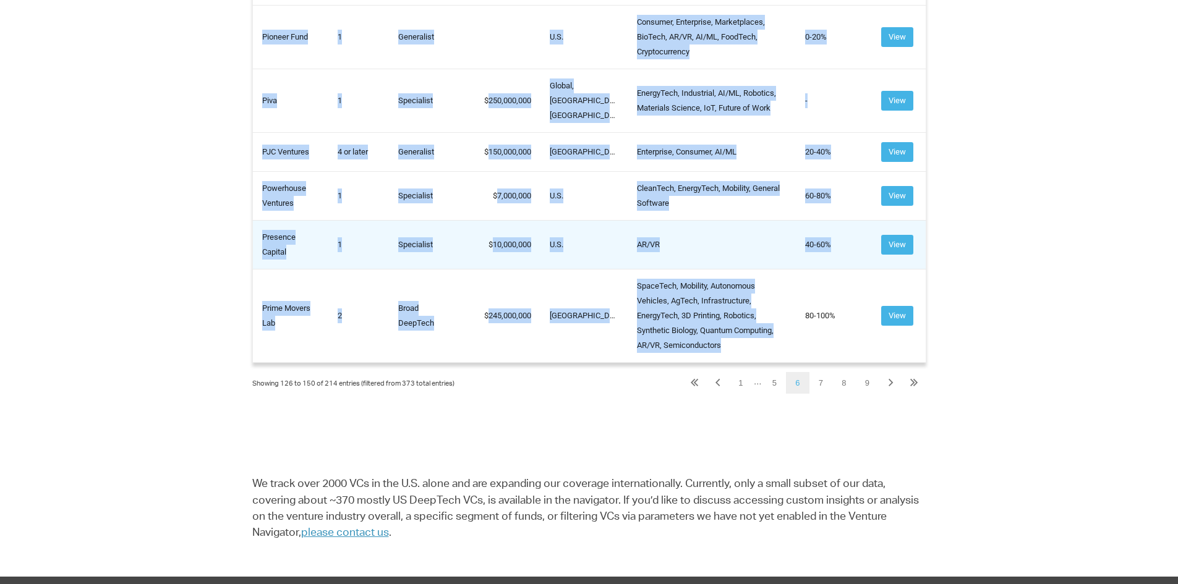
copy tbody "Magnetic Ventures 1 Specialist 100,000,000 U.S. Life Sciences, MedTech 80-100% …"
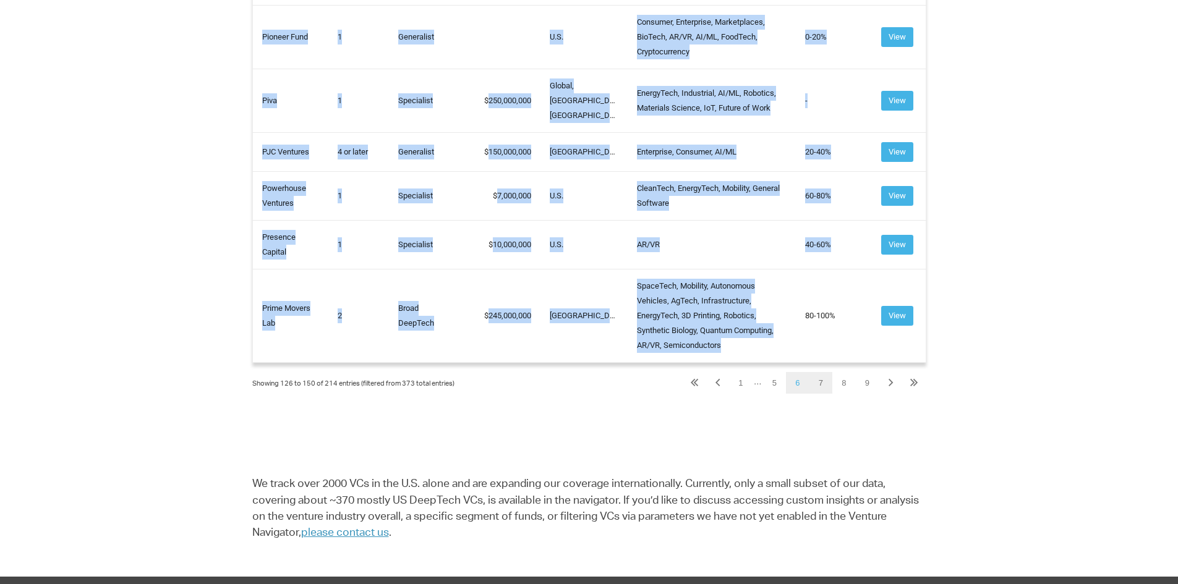
click at [821, 372] on link "7" at bounding box center [820, 383] width 23 height 22
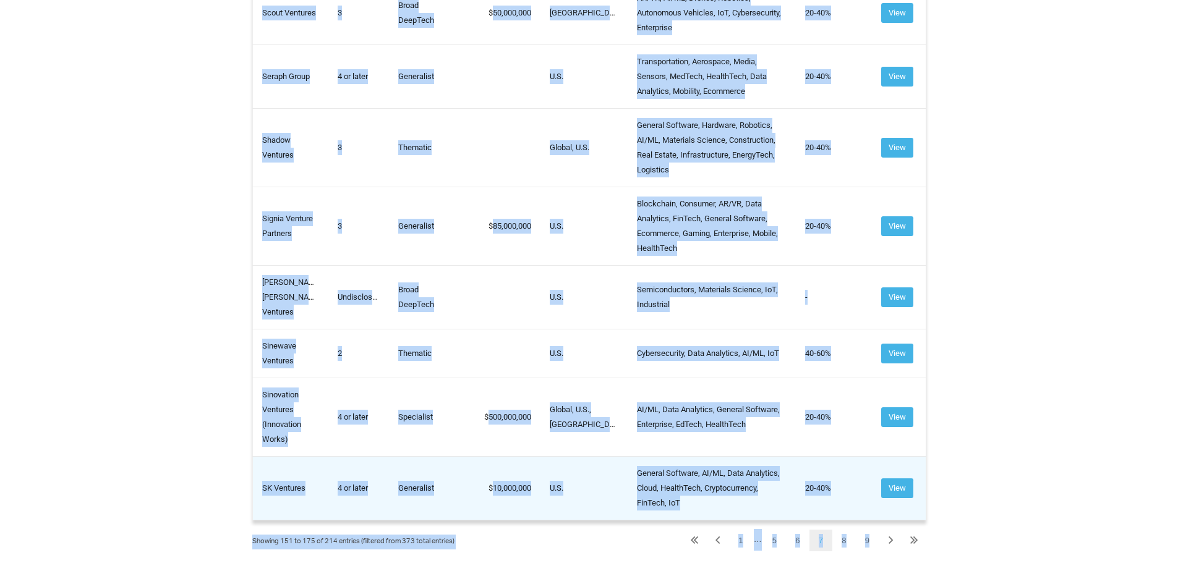
scroll to position [1601, 0]
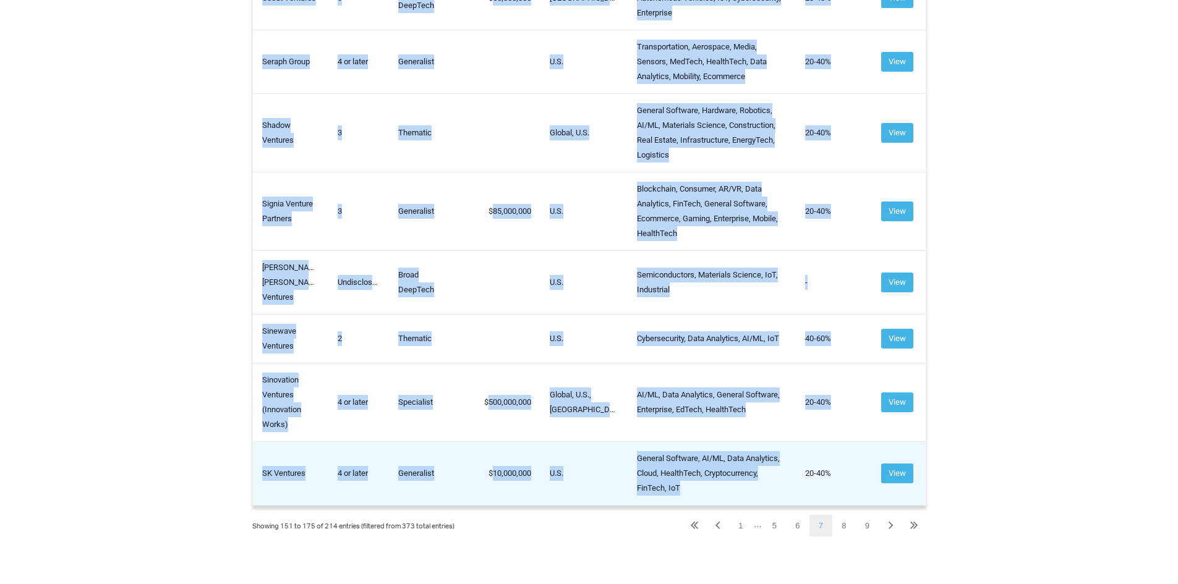
drag, startPoint x: 261, startPoint y: 358, endPoint x: 696, endPoint y: 493, distance: 455.3
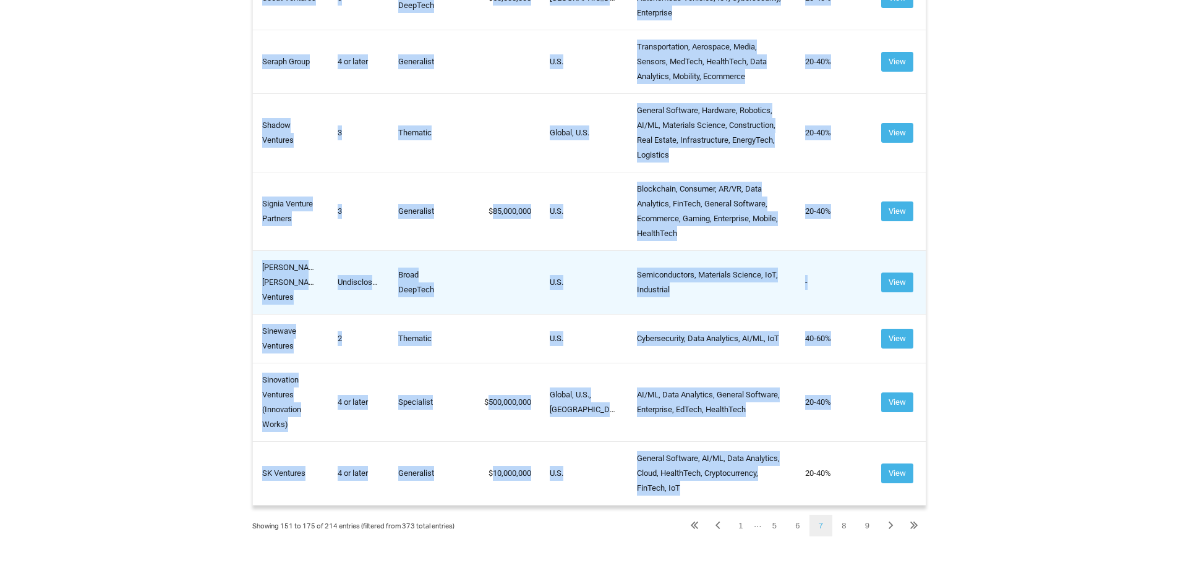
copy tbody "Project 11 Ventures 1 Generalist 30,000,000 U.S. - New England General Software…"
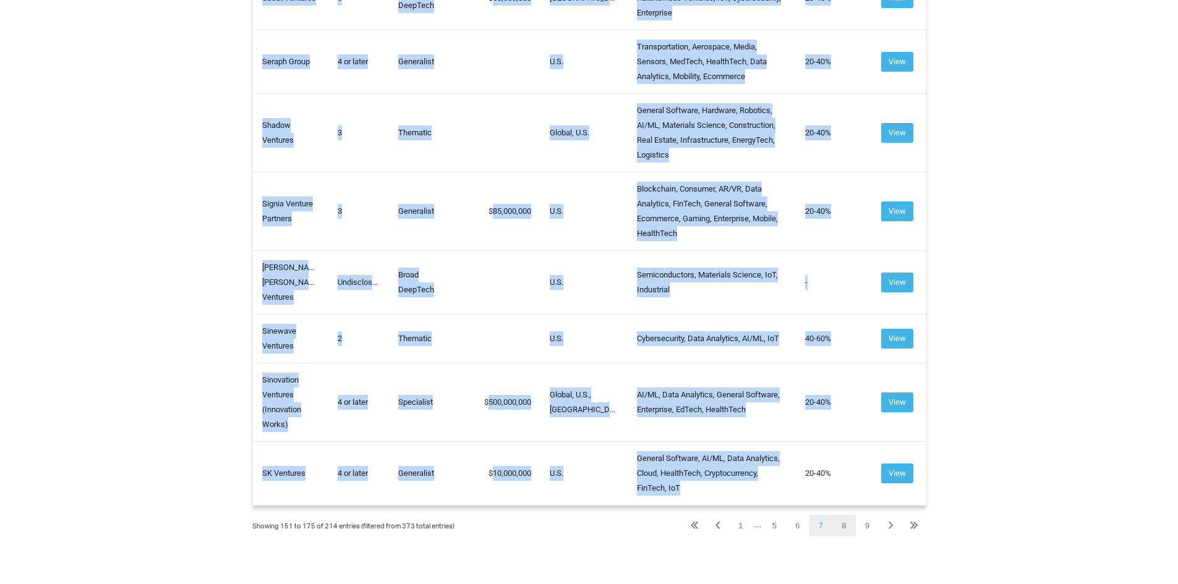
click at [845, 529] on link "8" at bounding box center [843, 526] width 23 height 22
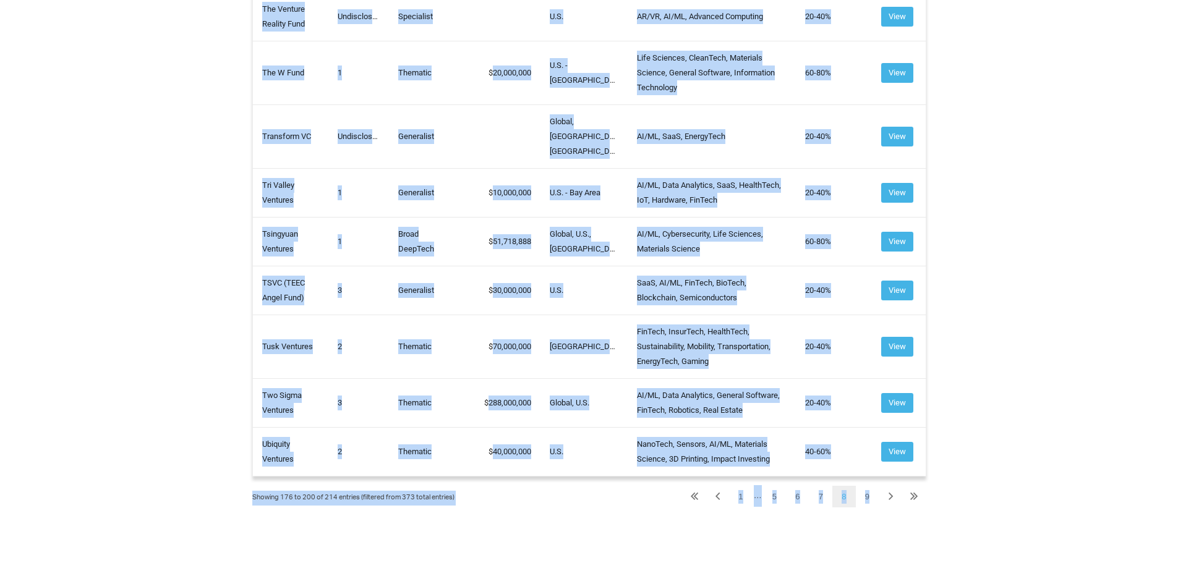
scroll to position [1439, 0]
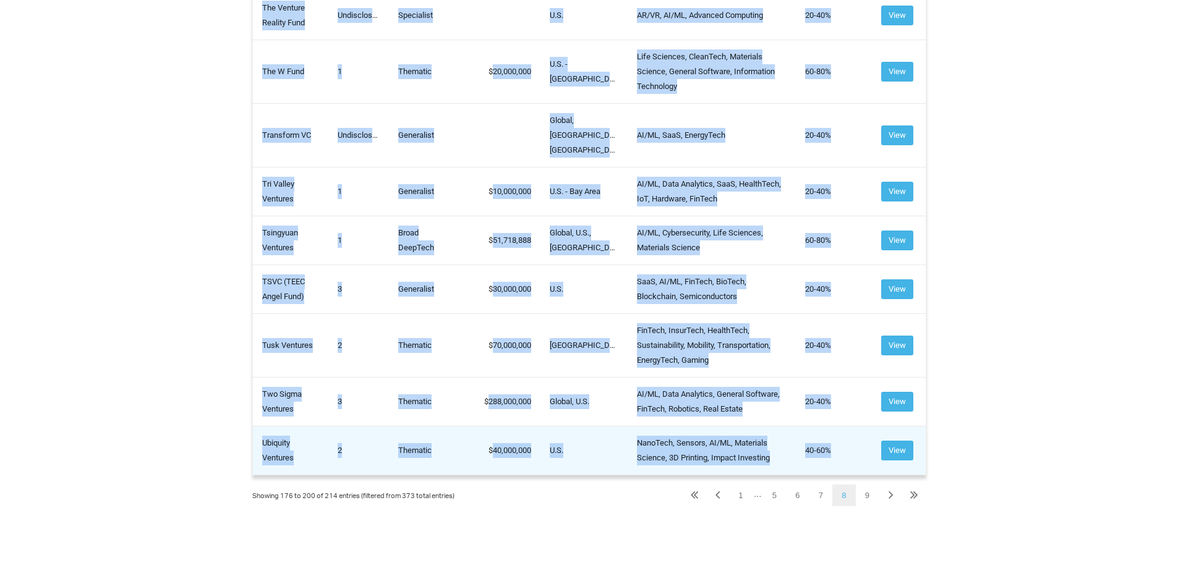
drag, startPoint x: 260, startPoint y: 256, endPoint x: 832, endPoint y: 444, distance: 601.4
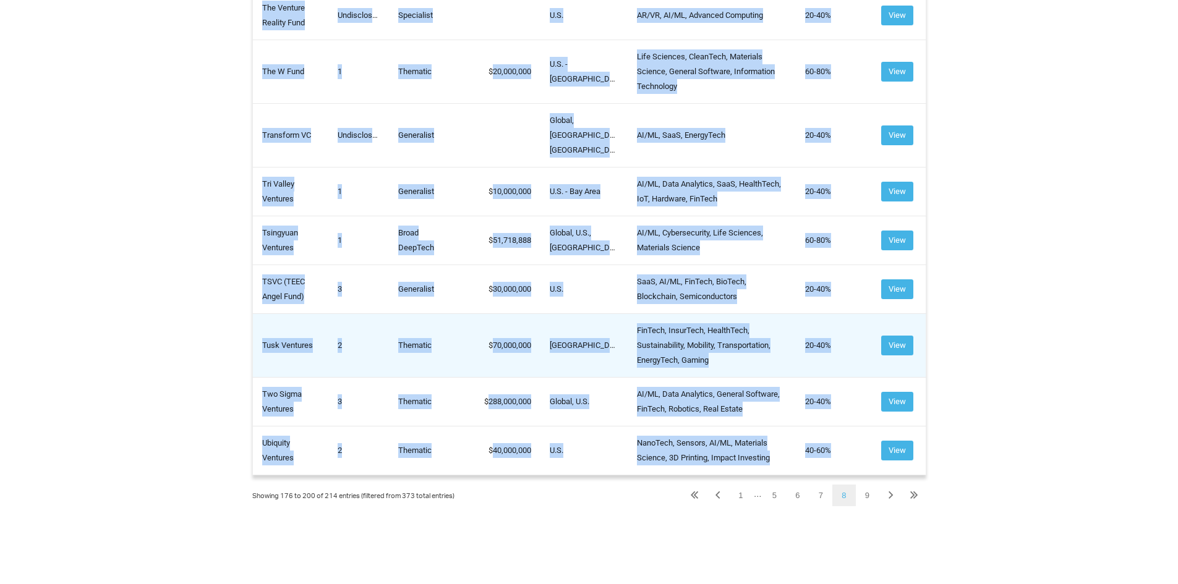
copy tbody "Soma Ventures 2 Generalist 20,000,000 U.S., Asia Marketplaces, Autonomous Vehic…"
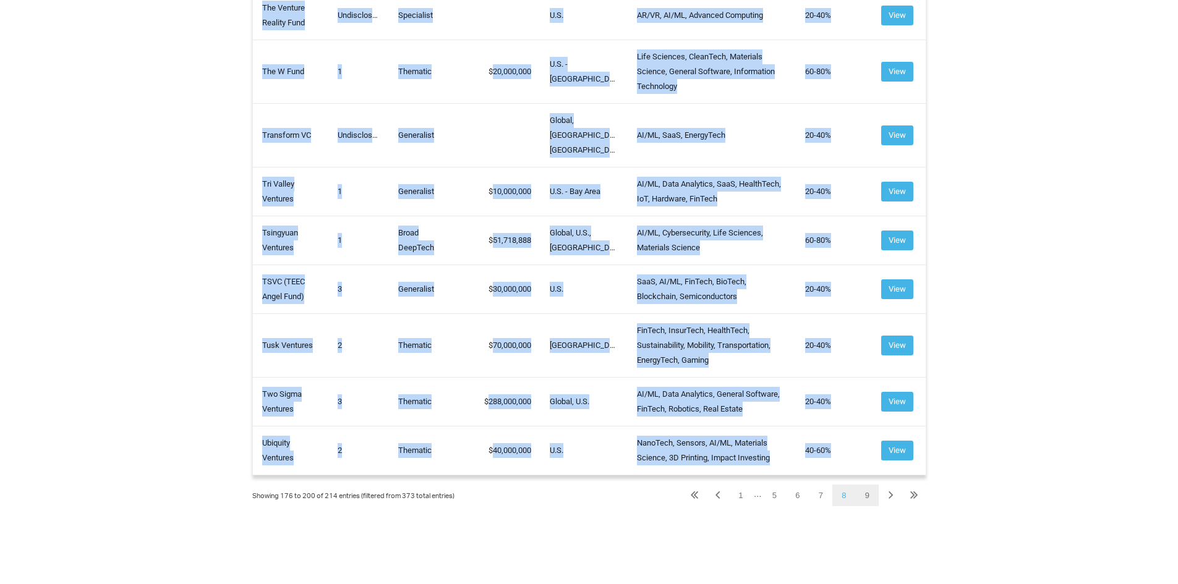
click at [869, 485] on link "9" at bounding box center [867, 496] width 23 height 22
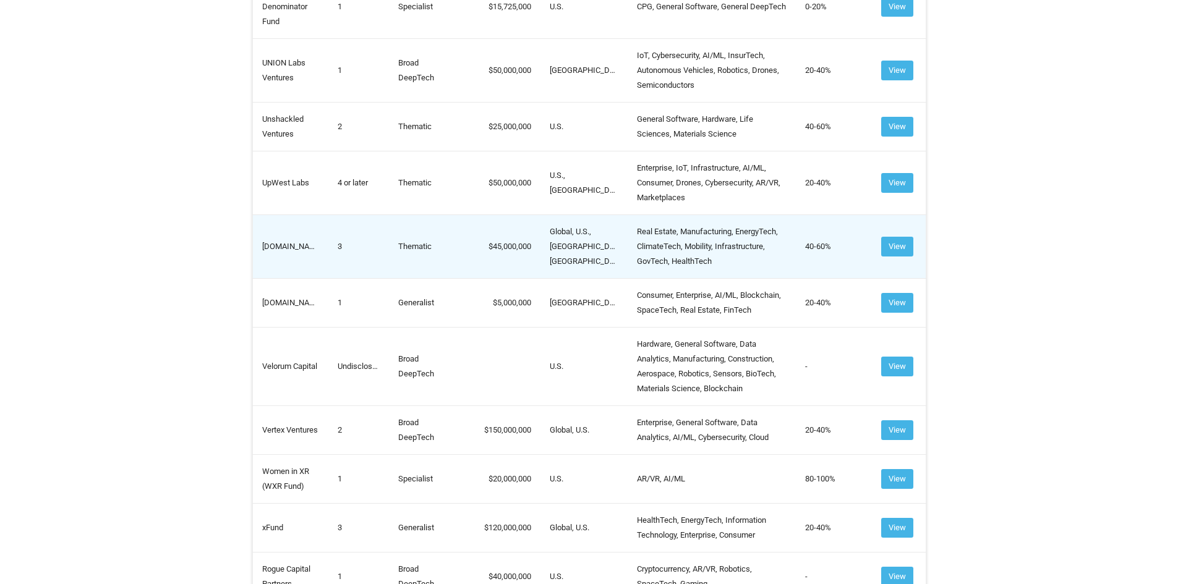
scroll to position [493, 0]
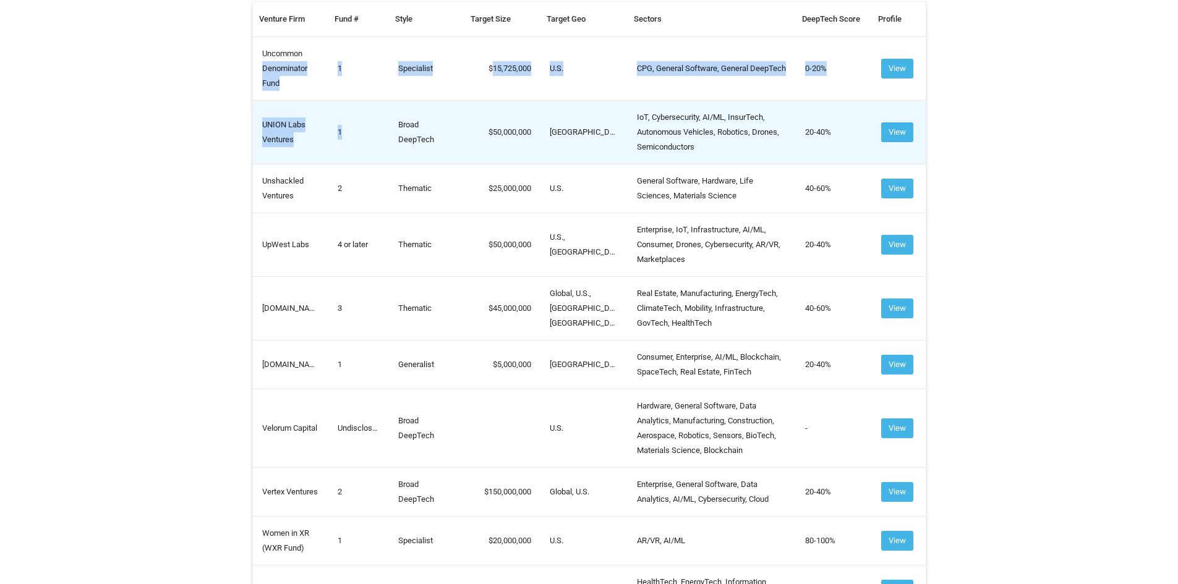
drag, startPoint x: 262, startPoint y: 63, endPoint x: 359, endPoint y: 158, distance: 136.0
click at [359, 158] on tbody "Uncommon Denominator Fund 1 Specialist 15,725,000 U.S. CPG, General Software, G…" at bounding box center [588, 430] width 673 height 788
click at [359, 158] on td "1" at bounding box center [358, 132] width 61 height 64
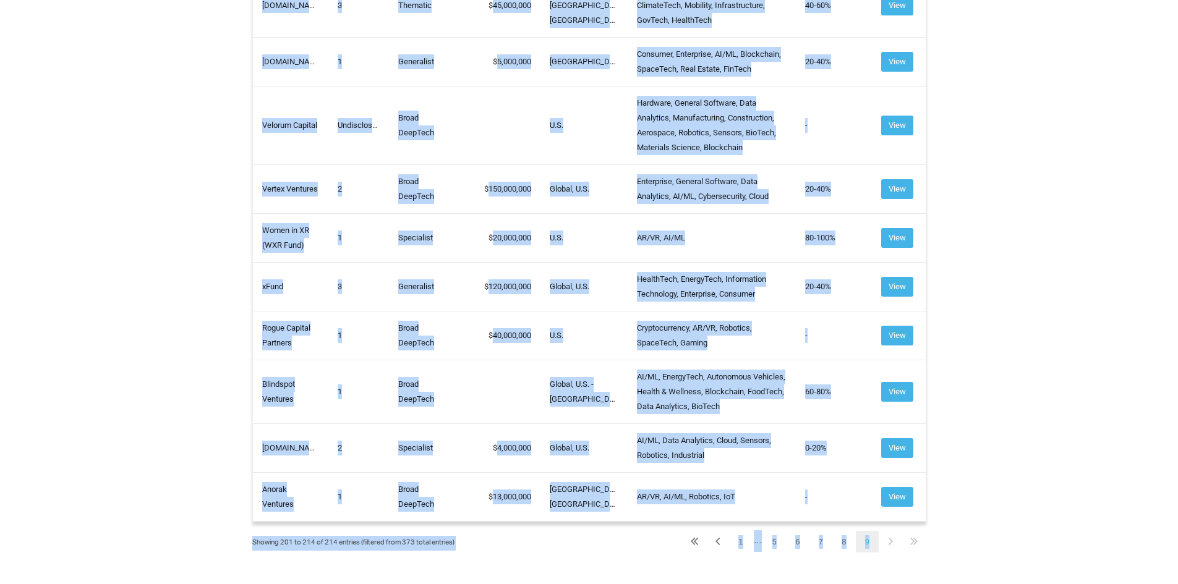
scroll to position [802, 0]
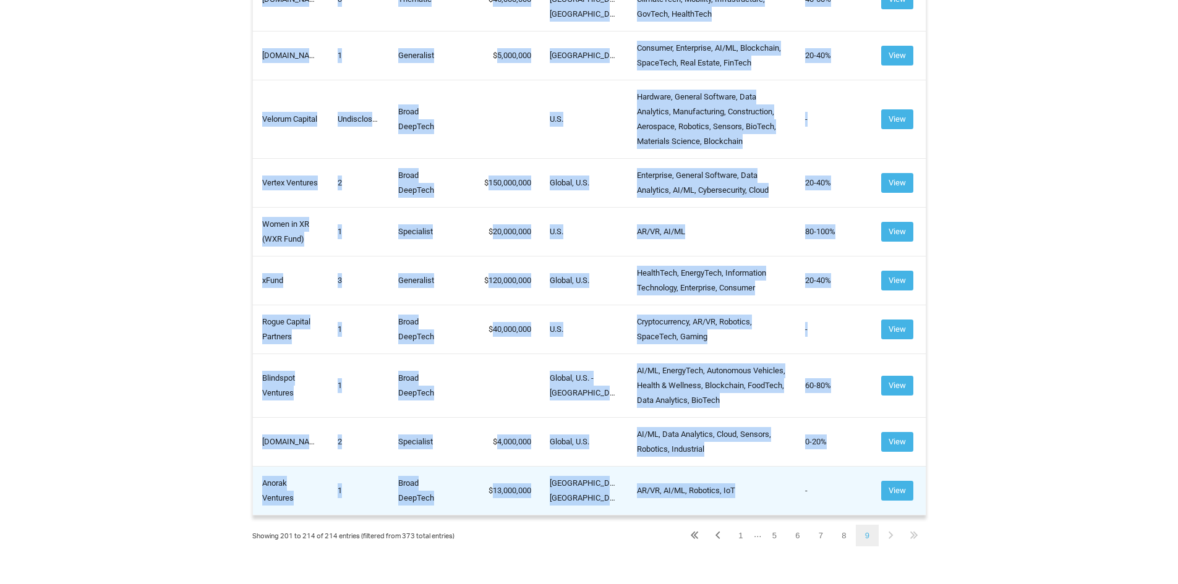
drag, startPoint x: 261, startPoint y: 51, endPoint x: 738, endPoint y: 496, distance: 651.8
click at [738, 496] on tbody "Uncommon Denominator Fund 1 Specialist 15,725,000 U.S. CPG, General Software, G…" at bounding box center [588, 121] width 673 height 788
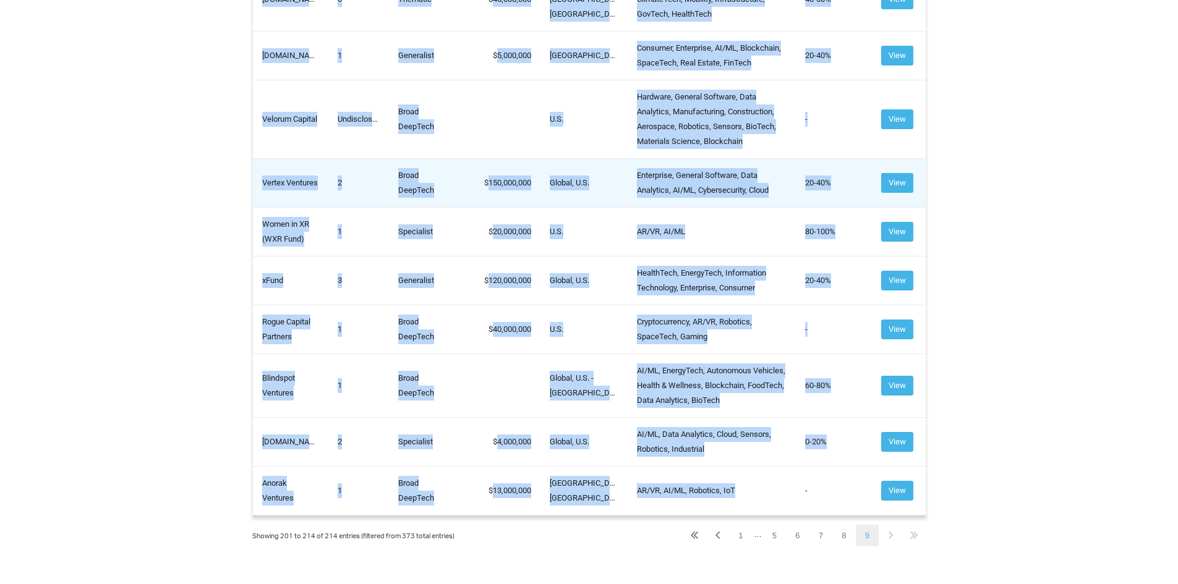
copy tbody "Uncommon Denominator Fund 1 Specialist 15,725,000 U.S. CPG, General Software, G…"
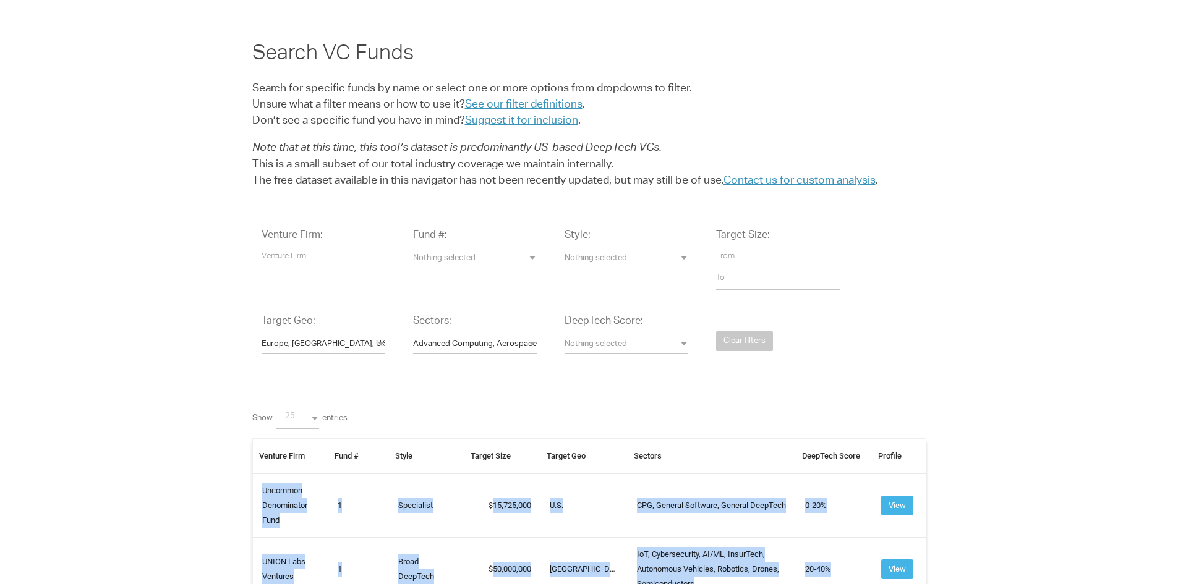
scroll to position [0, 0]
